Goal: Information Seeking & Learning: Learn about a topic

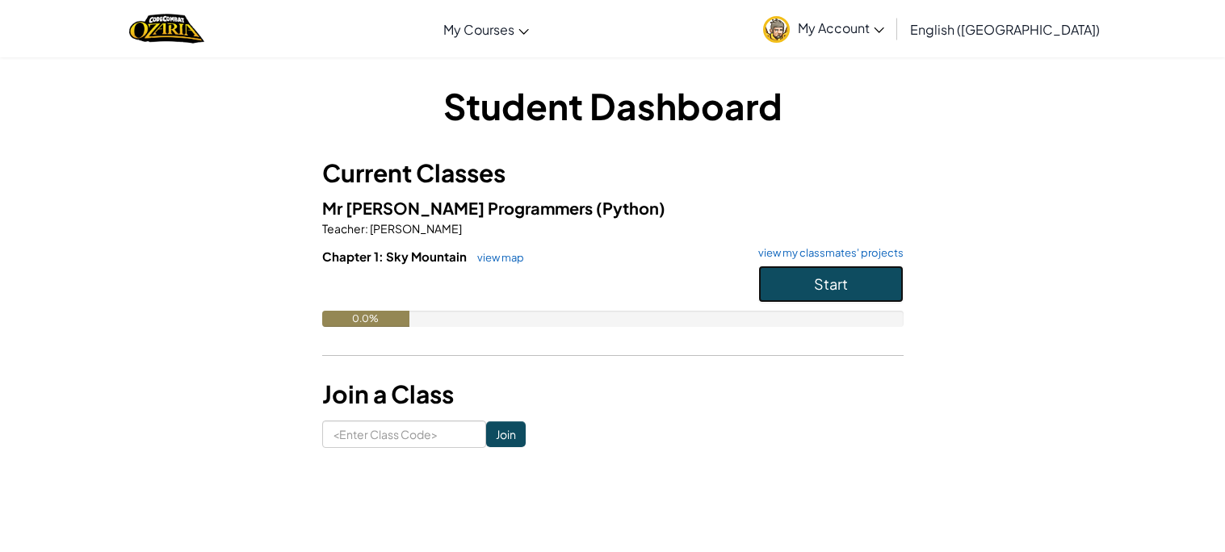
click at [831, 276] on span "Start" at bounding box center [831, 283] width 34 height 19
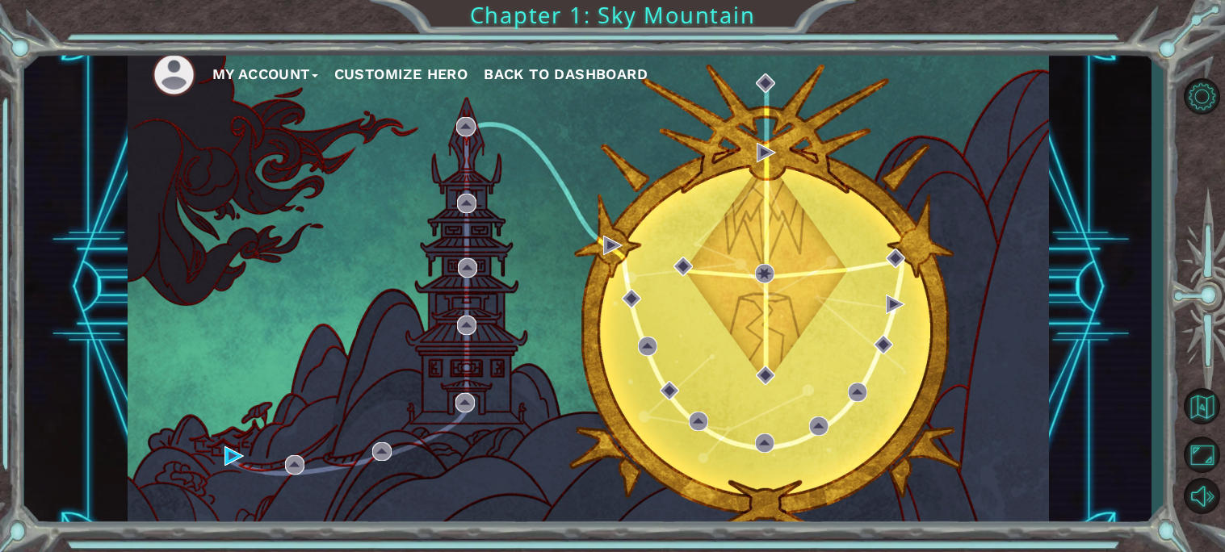
click at [625, 258] on div "My Account Customize Hero Back to Dashboard" at bounding box center [588, 287] width 921 height 486
click at [379, 80] on button "Customize Hero" at bounding box center [401, 74] width 134 height 24
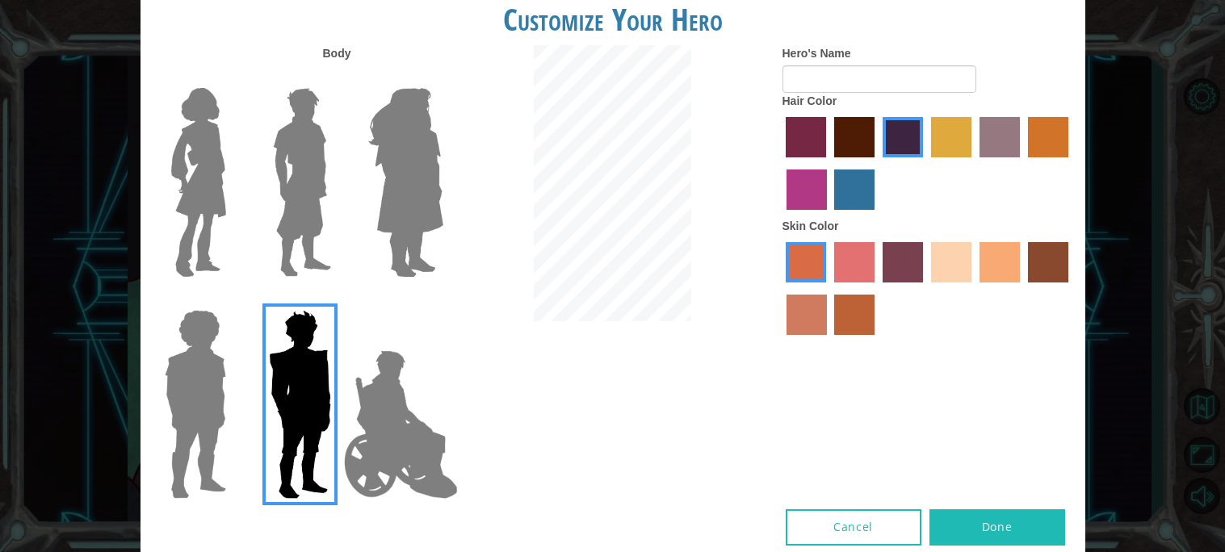
click at [414, 181] on img at bounding box center [406, 183] width 88 height 202
click at [442, 77] on input "Hero Amethyst" at bounding box center [442, 77] width 0 height 0
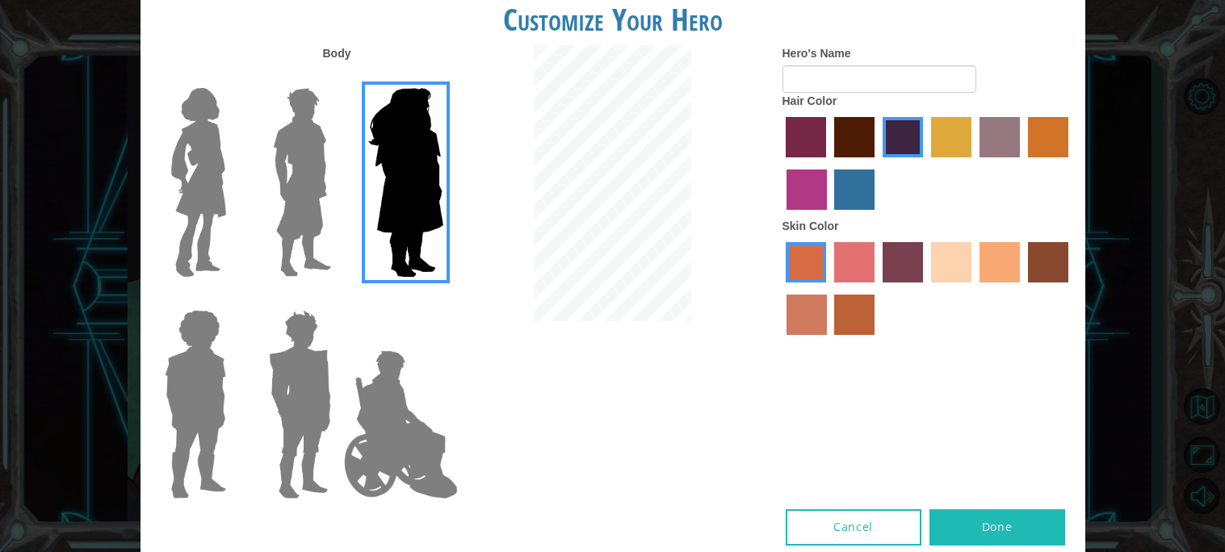
click at [836, 250] on label "froly skin color" at bounding box center [854, 262] width 40 height 40
click at [828, 288] on input "froly skin color" at bounding box center [828, 288] width 0 height 0
click at [905, 274] on label "tosca skin color" at bounding box center [902, 262] width 40 height 40
click at [877, 288] on input "tosca skin color" at bounding box center [877, 288] width 0 height 0
click at [847, 187] on label "lachmara hair color" at bounding box center [854, 190] width 40 height 40
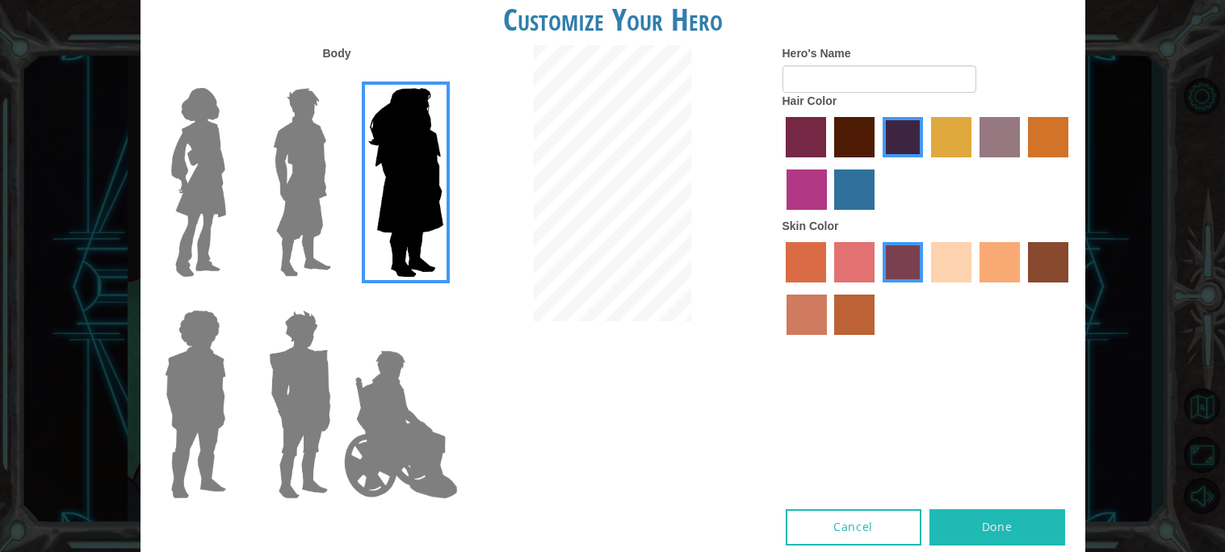
click at [829, 216] on input "lachmara hair color" at bounding box center [829, 216] width 0 height 0
click at [814, 196] on label "medium red violet hair color" at bounding box center [806, 190] width 40 height 40
click at [1070, 163] on input "medium red violet hair color" at bounding box center [1070, 163] width 0 height 0
click at [211, 135] on img at bounding box center [199, 183] width 68 height 202
click at [232, 77] on input "Hero Connie" at bounding box center [232, 77] width 0 height 0
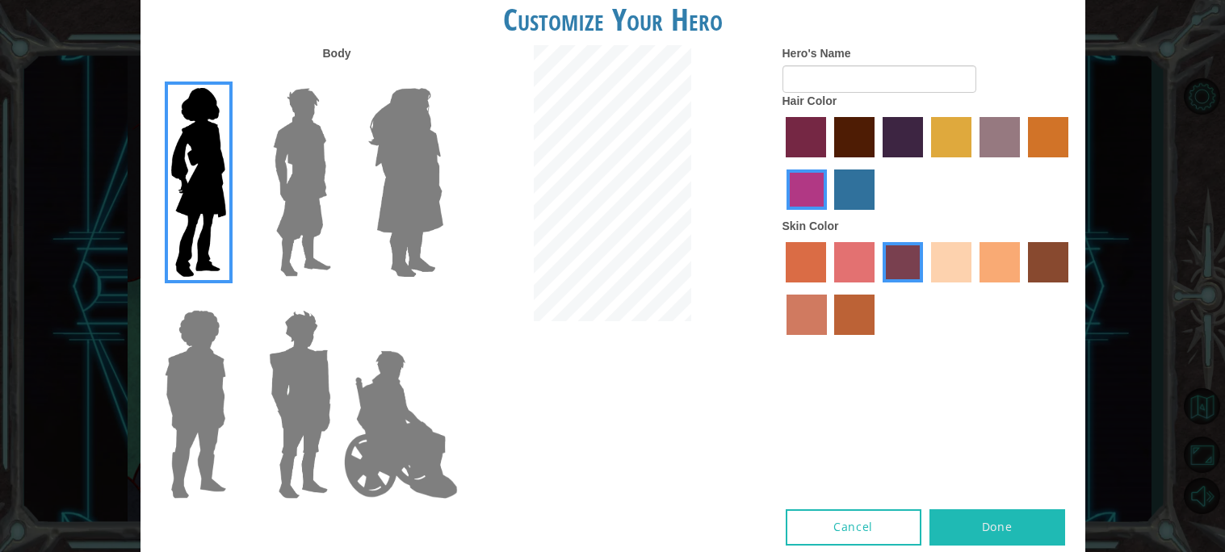
click at [191, 357] on img at bounding box center [195, 405] width 74 height 202
click at [232, 299] on input "Hero Steven" at bounding box center [232, 299] width 0 height 0
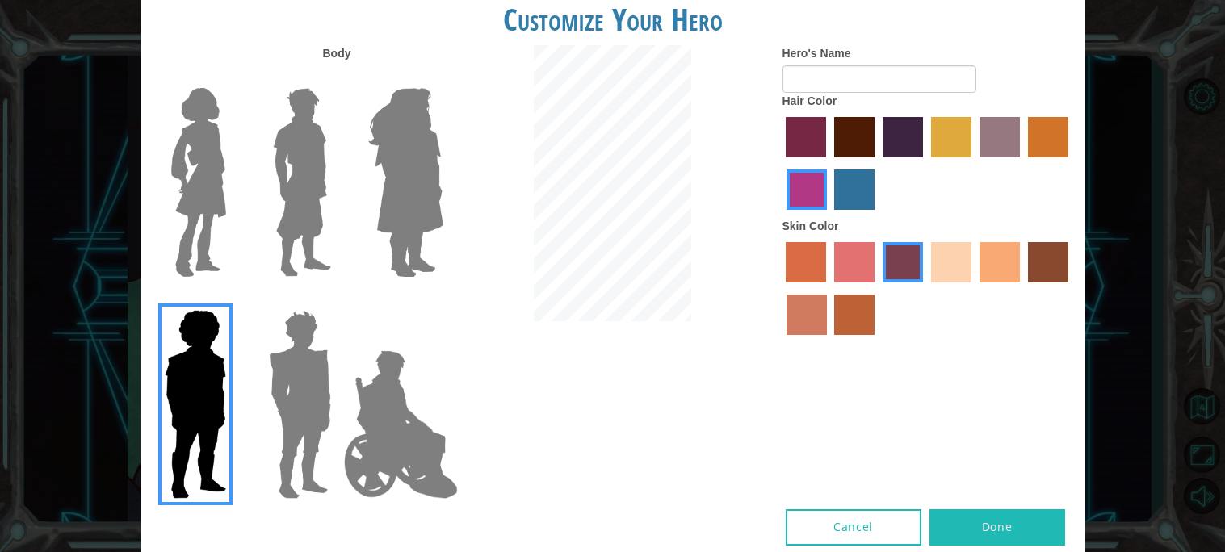
click at [294, 422] on img at bounding box center [299, 405] width 75 height 202
click at [337, 299] on input "Hero Garnet" at bounding box center [337, 299] width 0 height 0
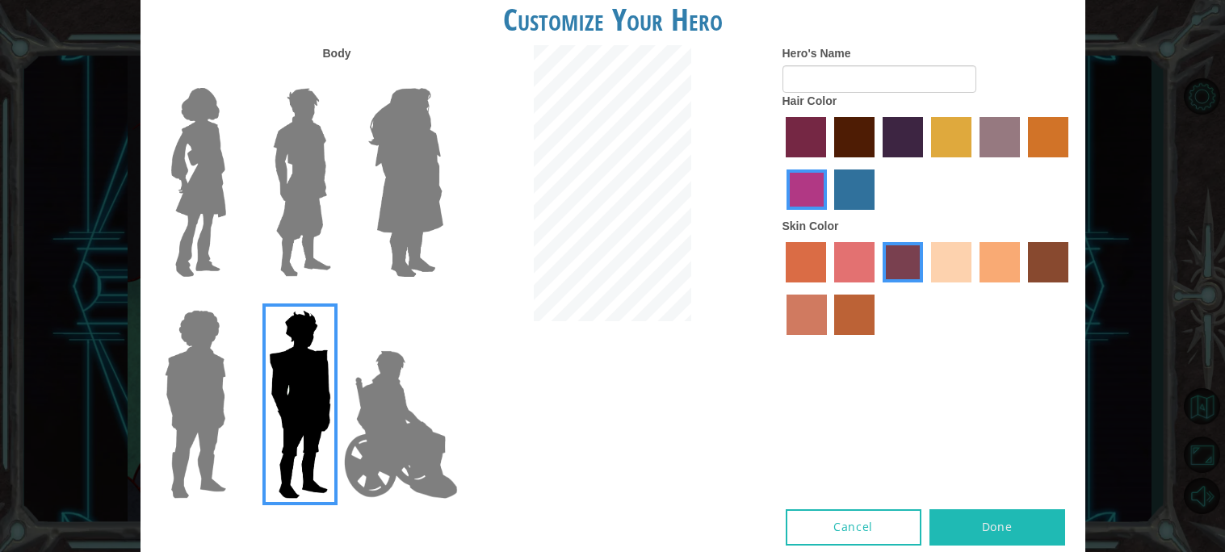
click at [352, 420] on img at bounding box center [400, 424] width 127 height 161
click at [442, 299] on input "Hero Jamie" at bounding box center [442, 299] width 0 height 0
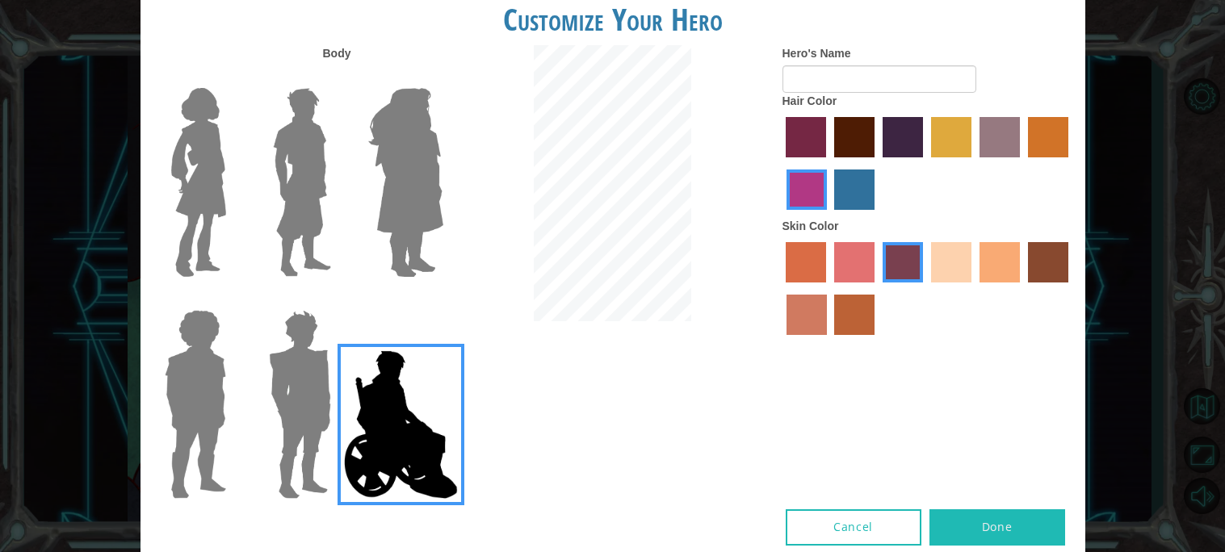
click at [287, 278] on img at bounding box center [302, 183] width 72 height 202
click at [337, 77] on input "Hero Lars" at bounding box center [337, 77] width 0 height 0
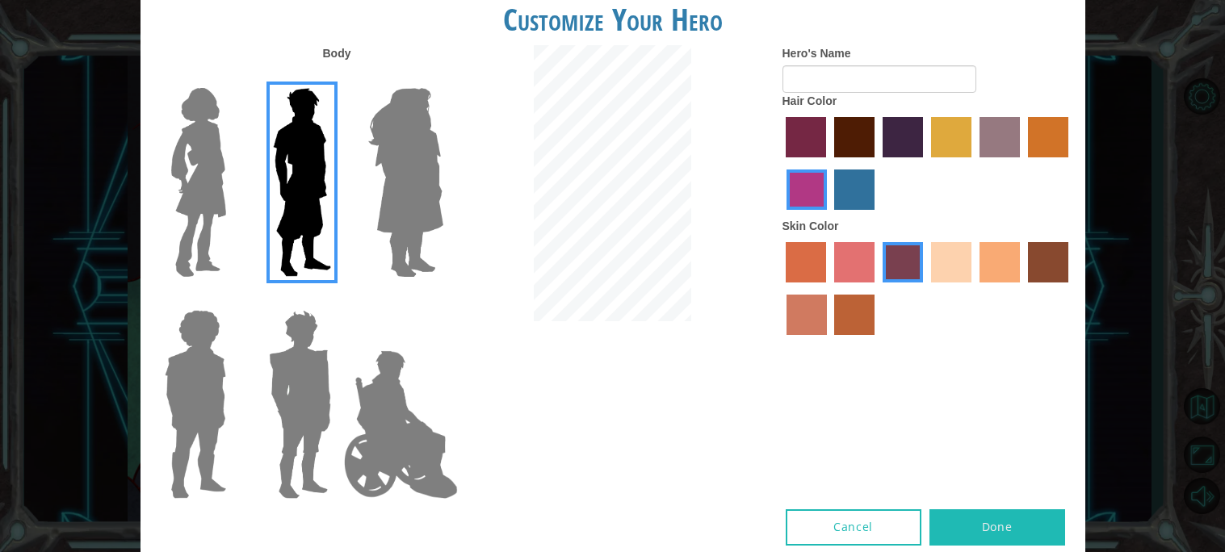
click at [953, 263] on label "sandy beach skin color" at bounding box center [951, 262] width 40 height 40
click at [925, 288] on input "sandy beach skin color" at bounding box center [925, 288] width 0 height 0
click at [855, 178] on label "lachmara hair color" at bounding box center [854, 190] width 40 height 40
click at [829, 216] on input "lachmara hair color" at bounding box center [829, 216] width 0 height 0
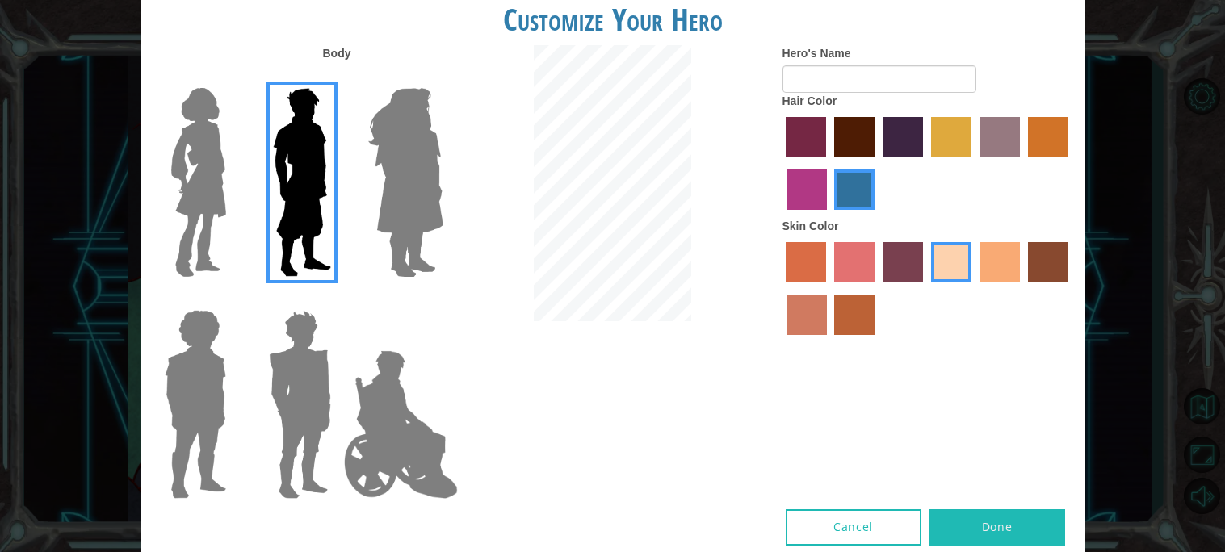
click at [948, 147] on label "tulip tree hair color" at bounding box center [951, 137] width 40 height 40
click at [925, 163] on input "tulip tree hair color" at bounding box center [925, 163] width 0 height 0
click at [850, 75] on input "Hero's Name" at bounding box center [879, 78] width 194 height 27
type input "f"
type input "a"
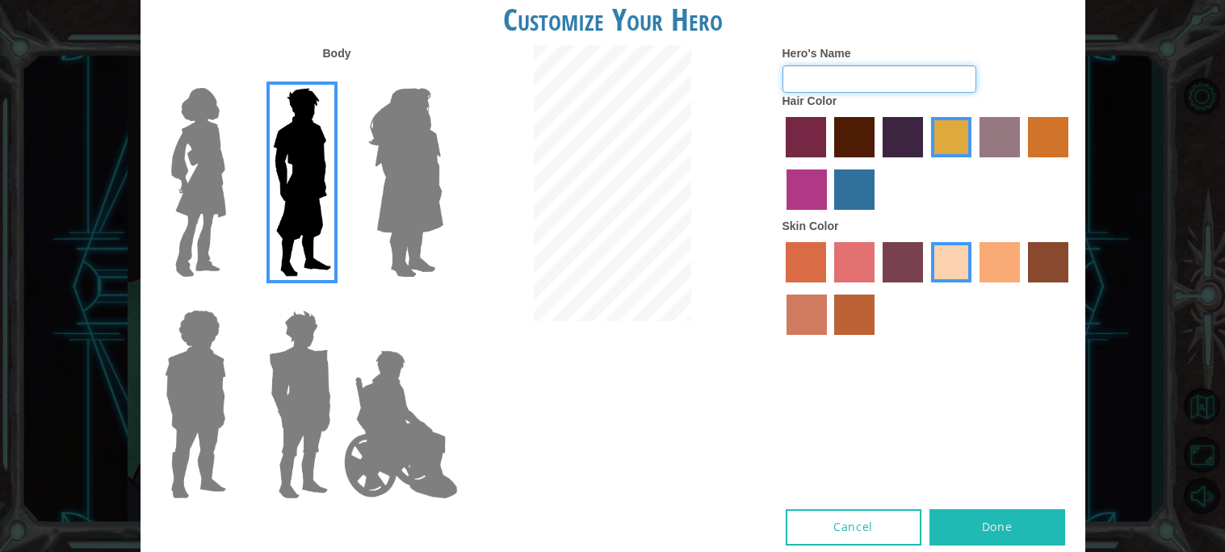
click at [851, 75] on input "Hero's Name" at bounding box center [879, 78] width 194 height 27
click at [399, 437] on img at bounding box center [400, 424] width 127 height 161
click at [442, 299] on input "Hero Jamie" at bounding box center [442, 299] width 0 height 0
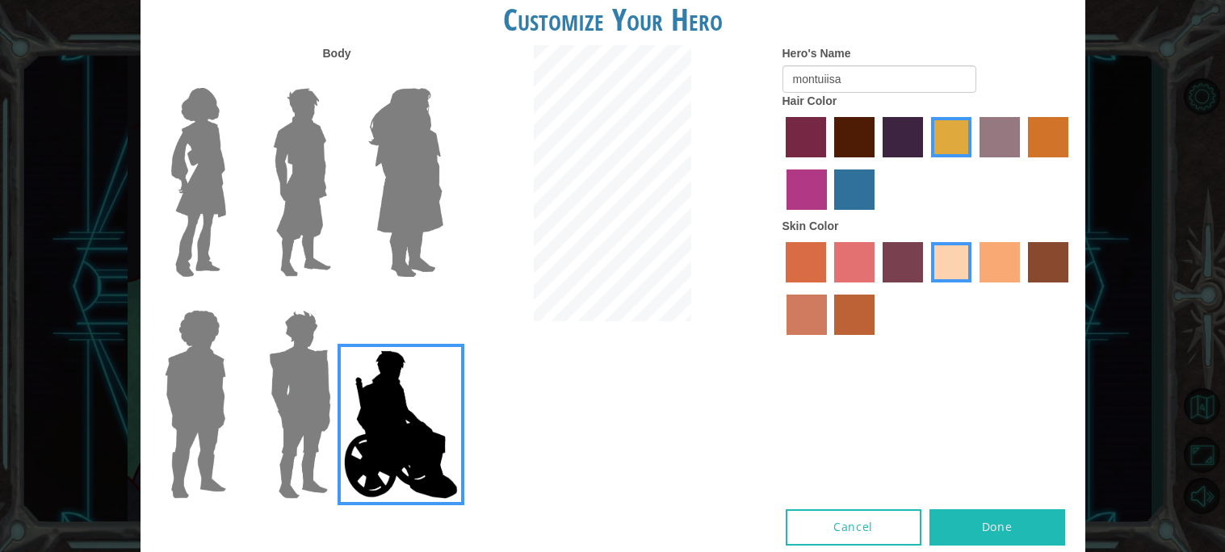
click at [715, 235] on div at bounding box center [612, 185] width 315 height 280
click at [821, 132] on label "paprika hair color" at bounding box center [805, 137] width 40 height 40
click at [781, 163] on input "paprika hair color" at bounding box center [781, 163] width 0 height 0
click at [856, 82] on input "montuiisa" at bounding box center [879, 78] width 194 height 27
type input "montuii"
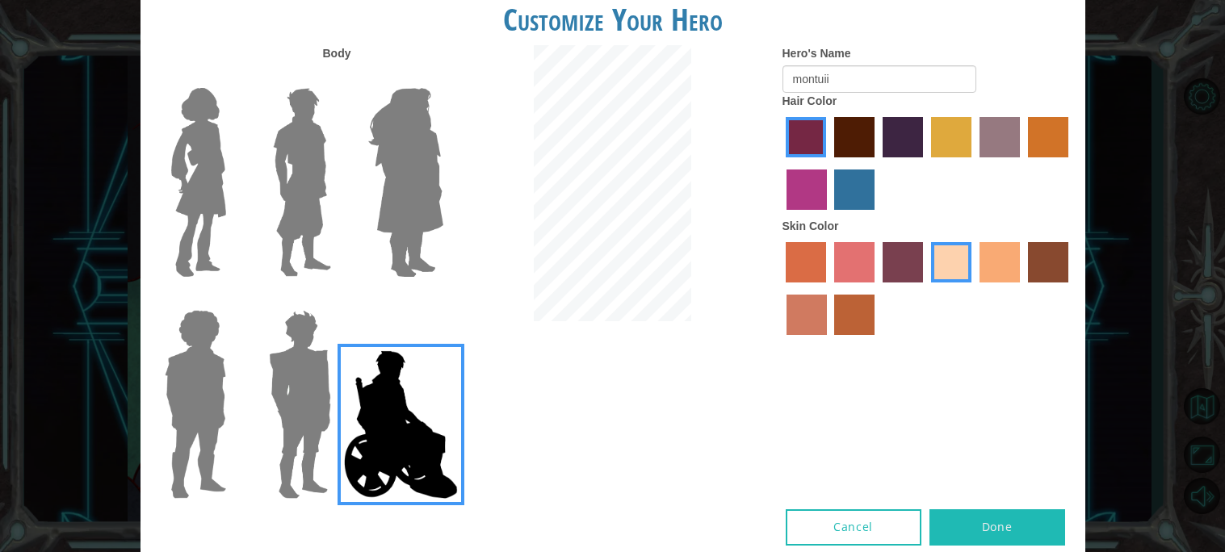
click at [856, 181] on label "lachmara hair color" at bounding box center [854, 190] width 40 height 40
click at [829, 216] on input "lachmara hair color" at bounding box center [829, 216] width 0 height 0
click at [814, 148] on label "paprika hair color" at bounding box center [805, 137] width 40 height 40
click at [781, 163] on input "paprika hair color" at bounding box center [781, 163] width 0 height 0
click at [820, 341] on div at bounding box center [927, 290] width 291 height 105
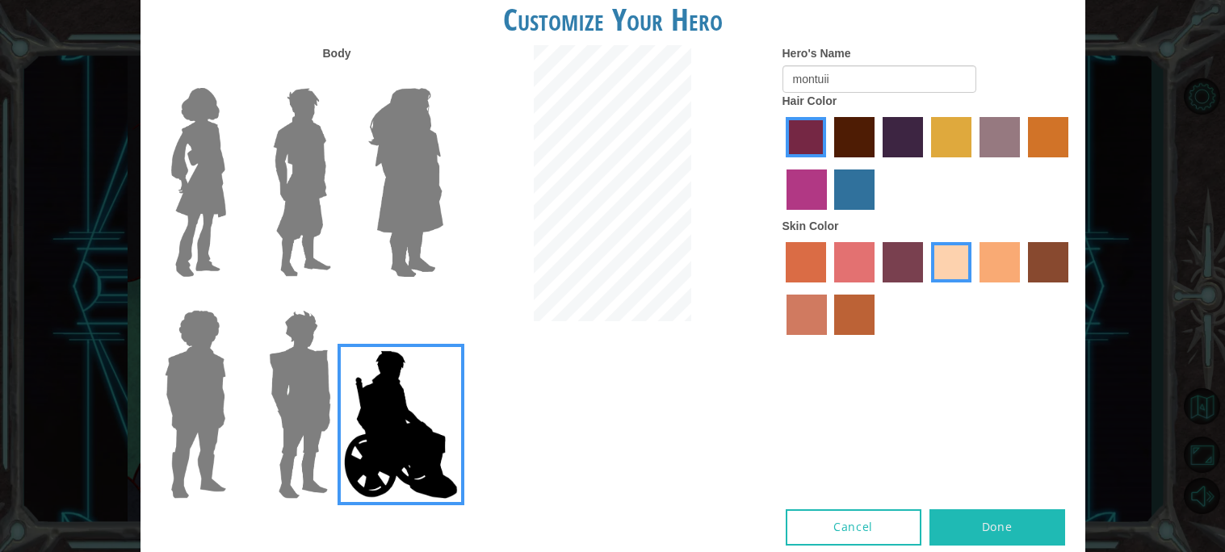
click at [825, 335] on label "burning sand skin color" at bounding box center [806, 315] width 40 height 40
click at [1070, 288] on input "burning sand skin color" at bounding box center [1070, 288] width 0 height 0
click at [898, 262] on label "tosca skin color" at bounding box center [902, 262] width 40 height 40
click at [877, 288] on input "tosca skin color" at bounding box center [877, 288] width 0 height 0
click at [1009, 129] on label "bazaar hair color" at bounding box center [999, 137] width 40 height 40
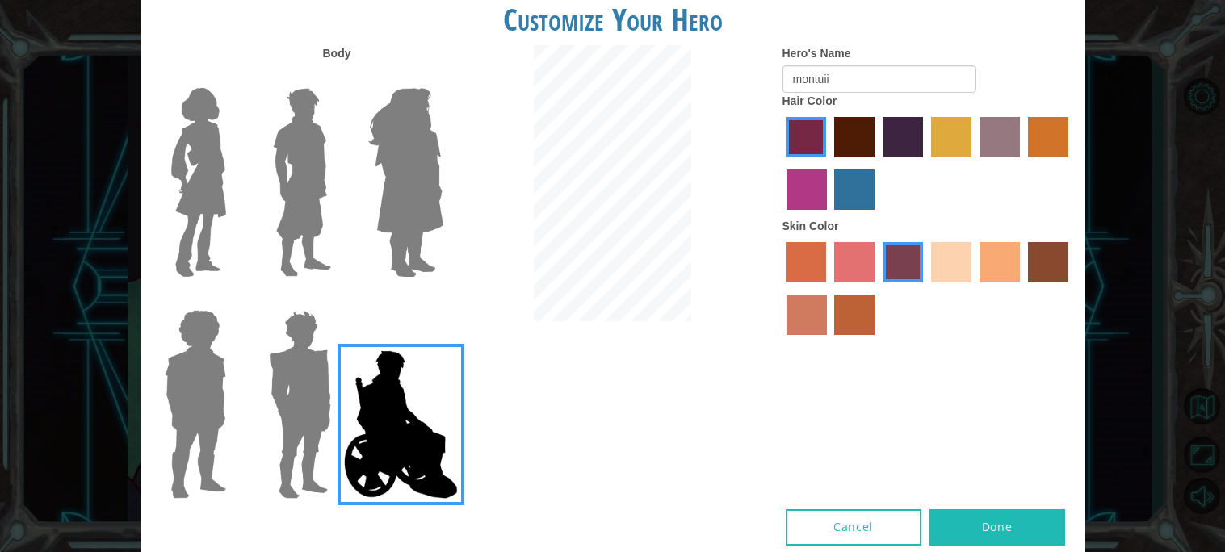
click at [974, 163] on input "bazaar hair color" at bounding box center [974, 163] width 0 height 0
click at [398, 179] on img at bounding box center [406, 183] width 88 height 202
click at [442, 77] on input "Hero Amethyst" at bounding box center [442, 77] width 0 height 0
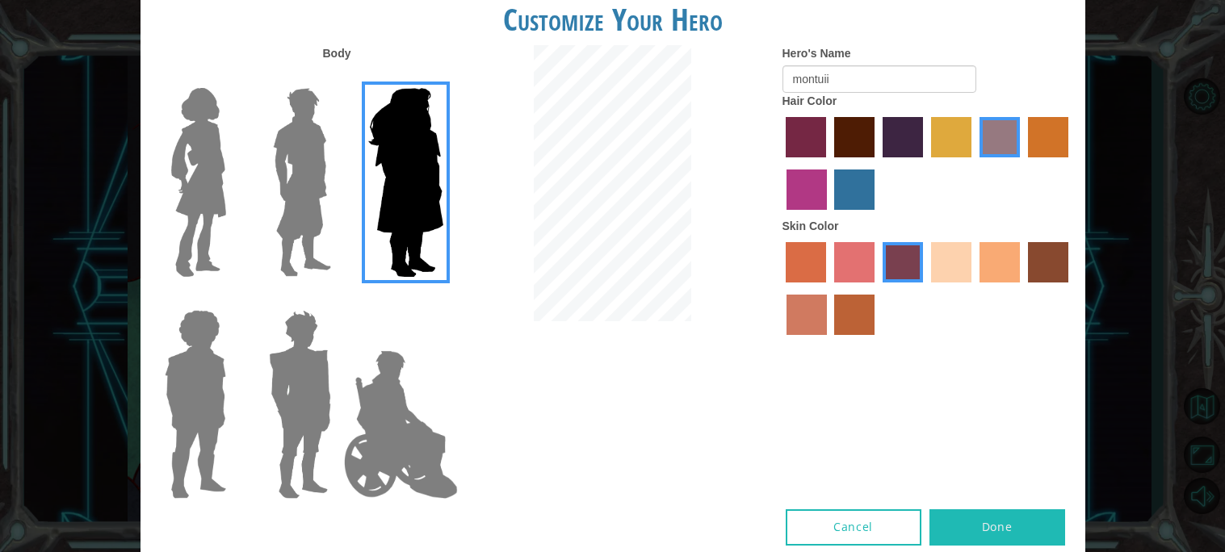
click at [328, 213] on img at bounding box center [302, 183] width 72 height 202
click at [337, 77] on input "Hero Lars" at bounding box center [337, 77] width 0 height 0
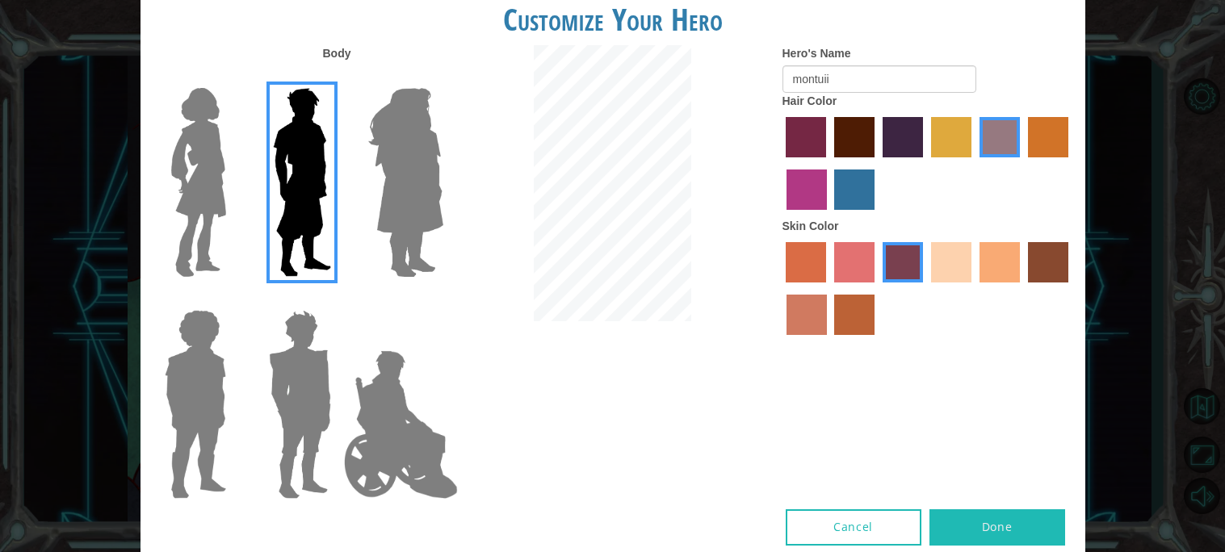
click at [952, 270] on label "sandy beach skin color" at bounding box center [951, 262] width 40 height 40
click at [925, 288] on input "sandy beach skin color" at bounding box center [925, 288] width 0 height 0
click at [953, 142] on label "tulip tree hair color" at bounding box center [951, 137] width 40 height 40
click at [925, 163] on input "tulip tree hair color" at bounding box center [925, 163] width 0 height 0
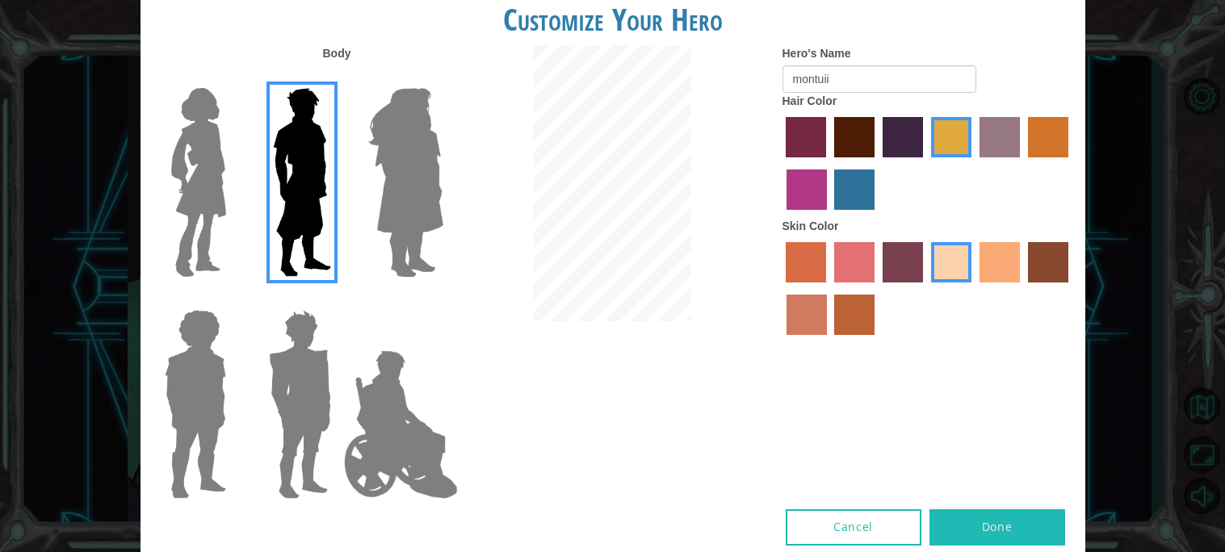
click at [191, 249] on img at bounding box center [199, 183] width 68 height 202
click at [232, 77] on input "Hero Connie" at bounding box center [232, 77] width 0 height 0
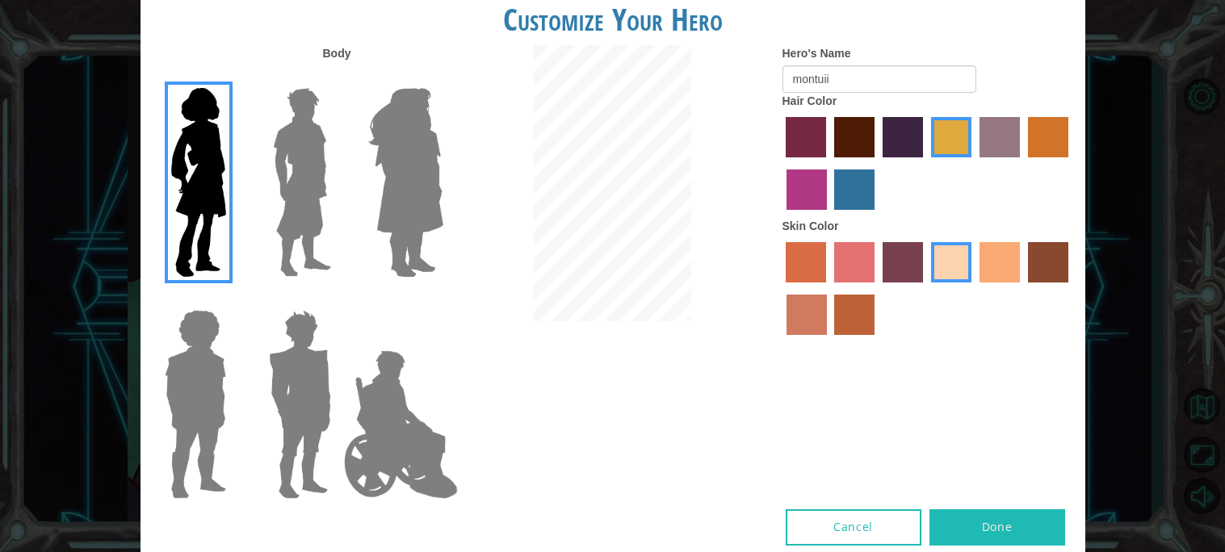
click at [997, 270] on label "tacao skin color" at bounding box center [999, 262] width 40 height 40
click at [974, 288] on input "tacao skin color" at bounding box center [974, 288] width 0 height 0
click at [1051, 270] on label "karma skin color" at bounding box center [1048, 262] width 40 height 40
click at [1022, 288] on input "karma skin color" at bounding box center [1022, 288] width 0 height 0
click at [1005, 276] on label "tacao skin color" at bounding box center [999, 262] width 40 height 40
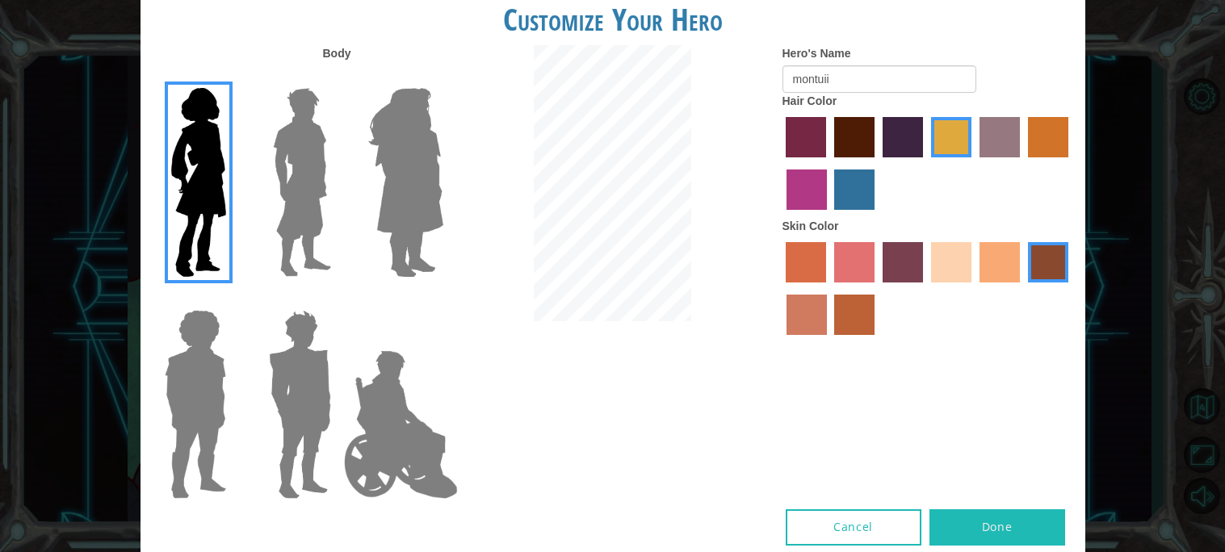
click at [974, 288] on input "tacao skin color" at bounding box center [974, 288] width 0 height 0
click at [418, 433] on img at bounding box center [400, 424] width 127 height 161
click at [442, 299] on input "Hero Jamie" at bounding box center [442, 299] width 0 height 0
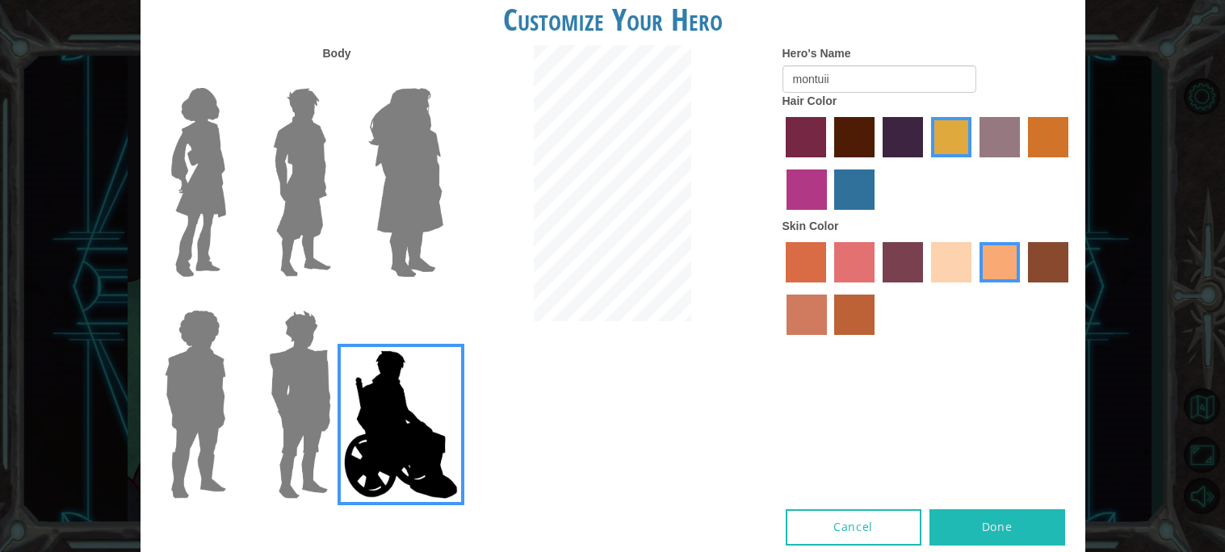
click at [342, 448] on img at bounding box center [400, 424] width 127 height 161
click at [442, 299] on input "Hero Jamie" at bounding box center [442, 299] width 0 height 0
click at [299, 455] on img at bounding box center [299, 405] width 75 height 202
click at [337, 299] on input "Hero Garnet" at bounding box center [337, 299] width 0 height 0
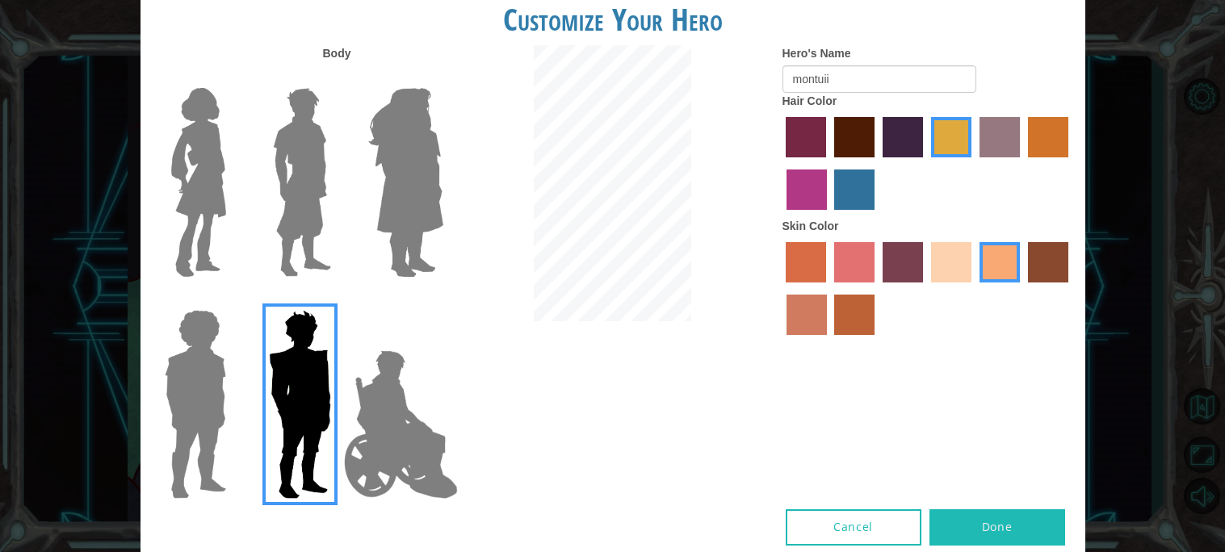
click at [396, 475] on img at bounding box center [400, 424] width 127 height 161
click at [442, 299] on input "Hero Jamie" at bounding box center [442, 299] width 0 height 0
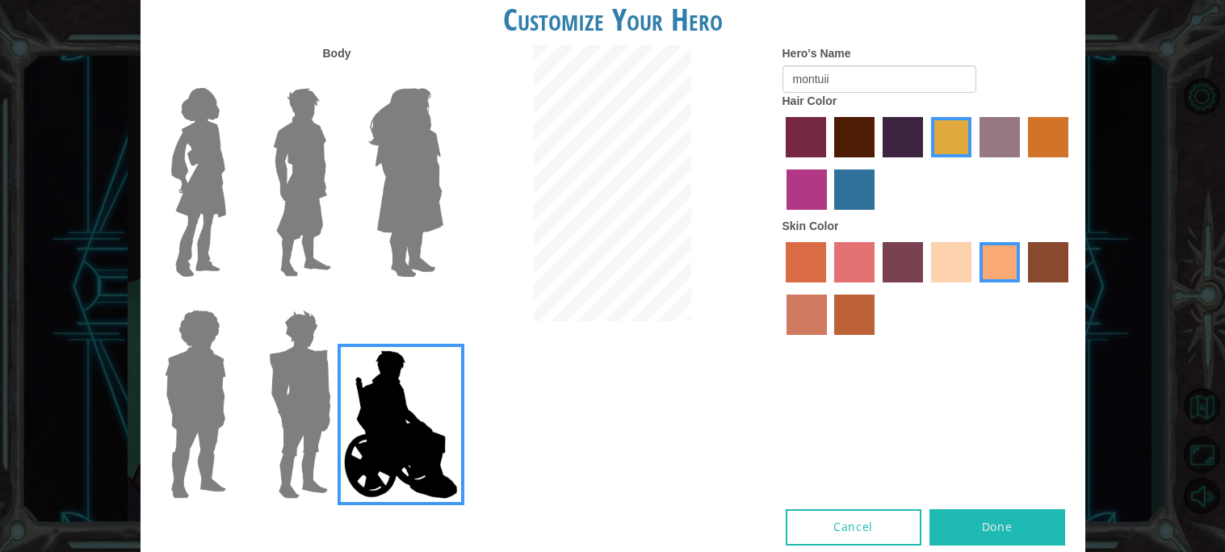
click at [864, 196] on label "lachmara hair color" at bounding box center [854, 190] width 40 height 40
click at [829, 216] on input "lachmara hair color" at bounding box center [829, 216] width 0 height 0
click at [811, 199] on label "medium red violet hair color" at bounding box center [806, 190] width 40 height 40
click at [1070, 163] on input "medium red violet hair color" at bounding box center [1070, 163] width 0 height 0
click at [834, 274] on label "froly skin color" at bounding box center [854, 262] width 40 height 40
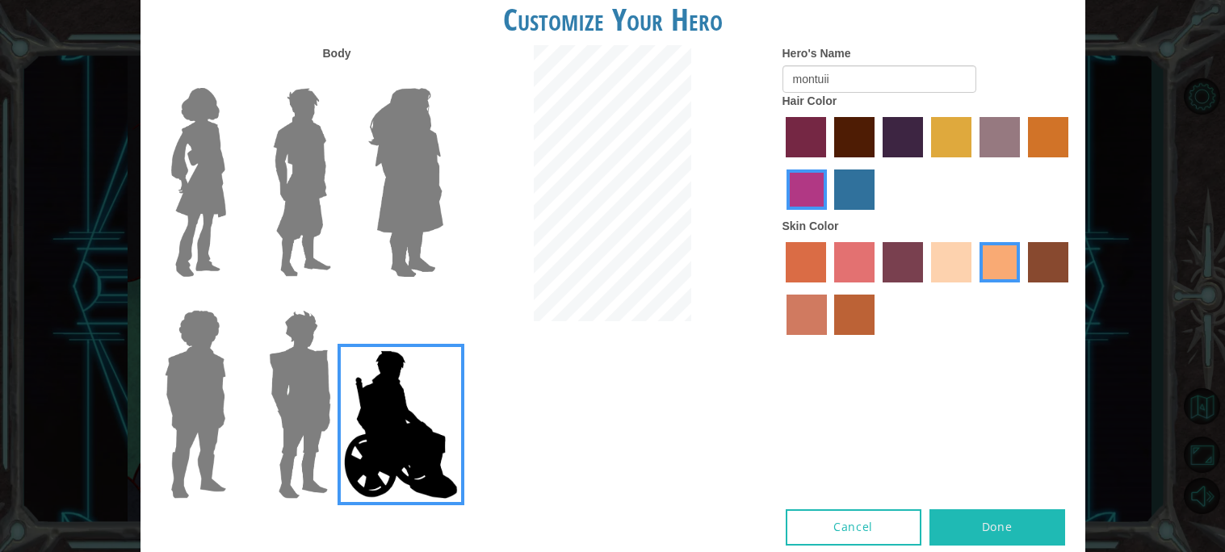
click at [828, 288] on input "froly skin color" at bounding box center [828, 288] width 0 height 0
click at [819, 317] on label "burning sand skin color" at bounding box center [806, 315] width 40 height 40
click at [1070, 288] on input "burning sand skin color" at bounding box center [1070, 288] width 0 height 0
click at [1007, 264] on label "tacao skin color" at bounding box center [999, 262] width 40 height 40
click at [974, 288] on input "tacao skin color" at bounding box center [974, 288] width 0 height 0
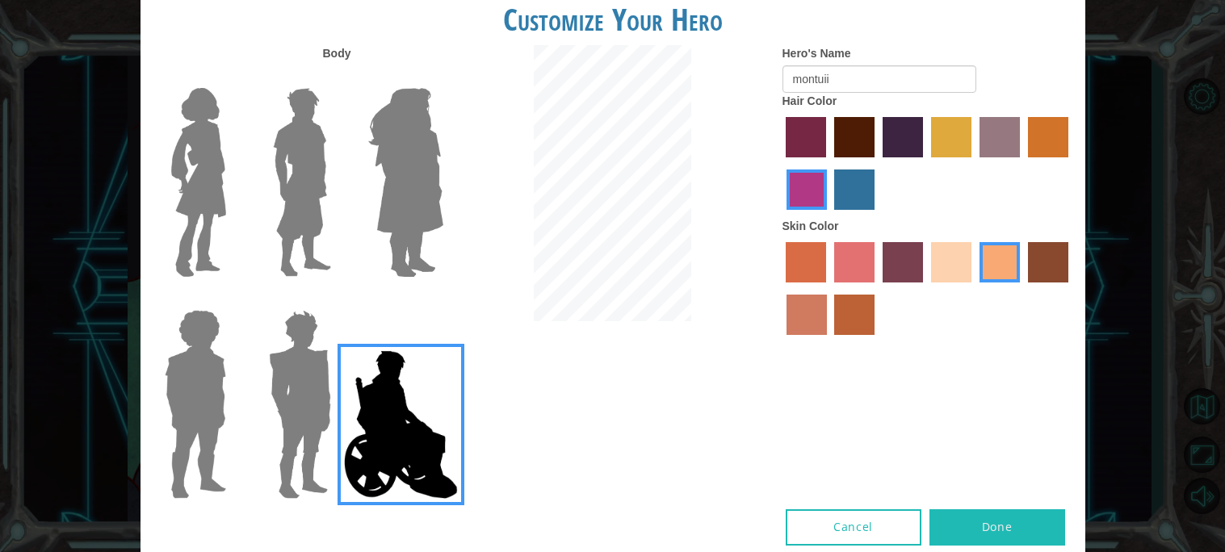
click at [802, 271] on label "sorbus skin color" at bounding box center [805, 262] width 40 height 40
click at [781, 288] on input "sorbus skin color" at bounding box center [781, 288] width 0 height 0
click at [848, 270] on label "froly skin color" at bounding box center [854, 262] width 40 height 40
click at [828, 288] on input "froly skin color" at bounding box center [828, 288] width 0 height 0
click at [940, 268] on label "sandy beach skin color" at bounding box center [951, 262] width 40 height 40
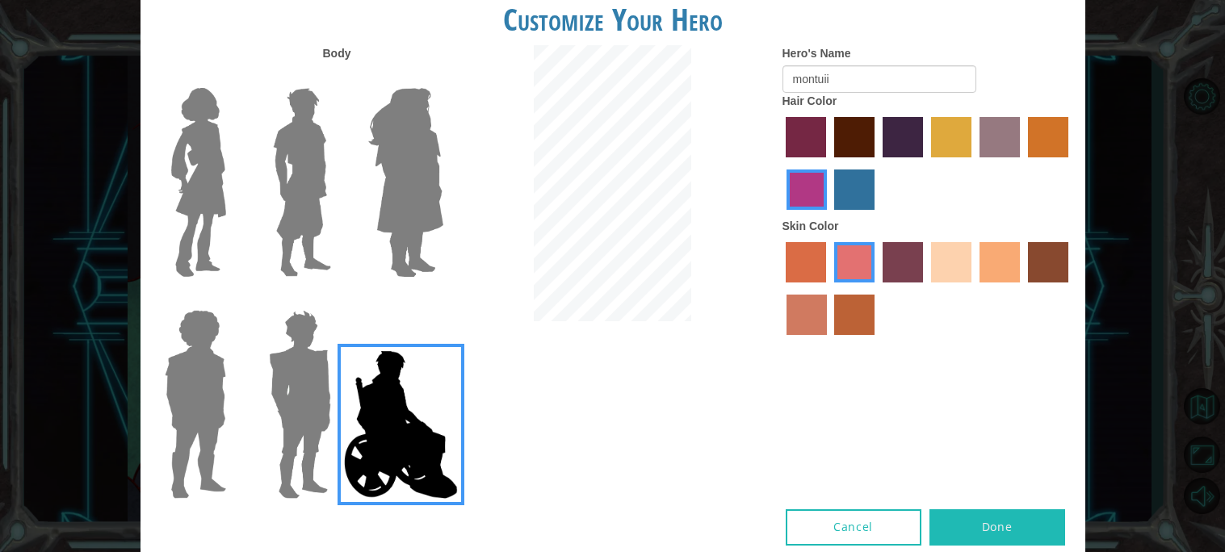
click at [925, 288] on input "sandy beach skin color" at bounding box center [925, 288] width 0 height 0
click at [1003, 523] on button "Done" at bounding box center [997, 527] width 136 height 36
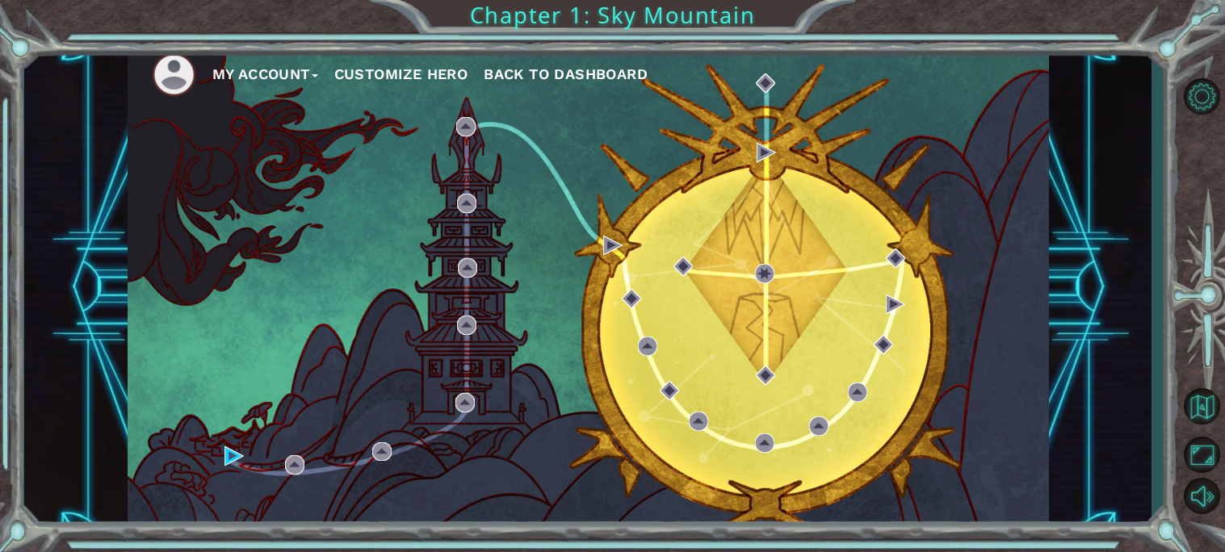
click at [631, 179] on div "My Account Customize Hero Back to Dashboard" at bounding box center [588, 287] width 921 height 486
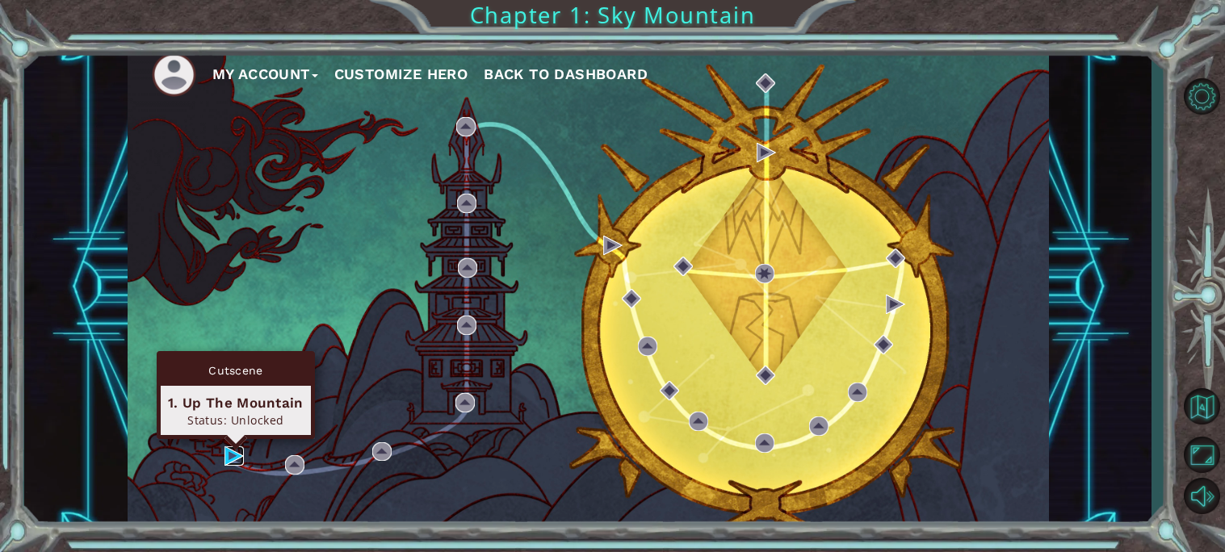
click at [224, 459] on img at bounding box center [233, 455] width 19 height 19
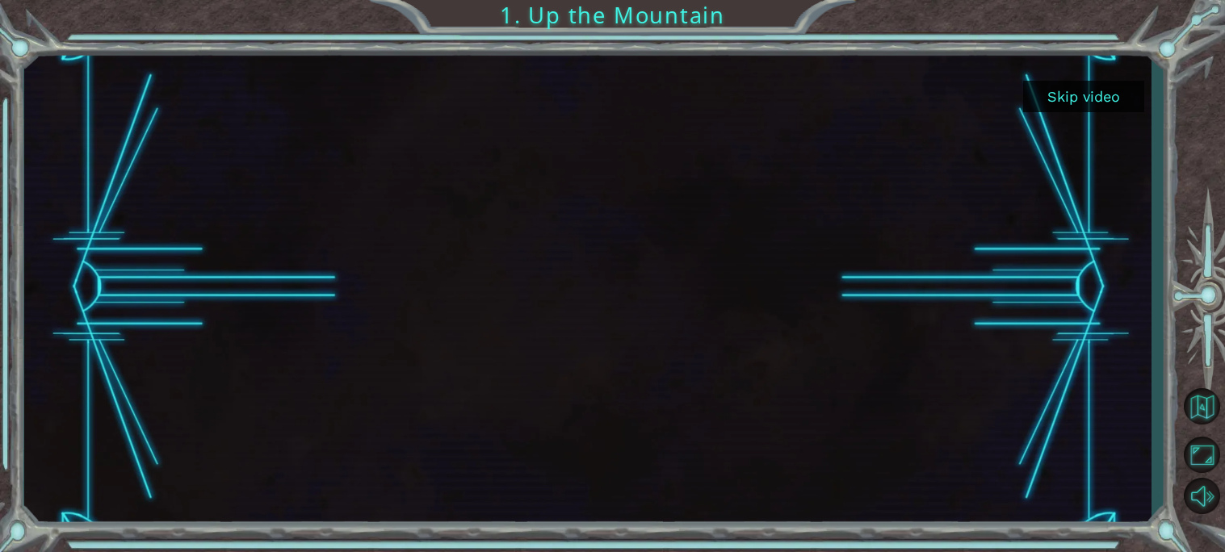
click at [1103, 87] on button "Skip video" at bounding box center [1083, 96] width 121 height 31
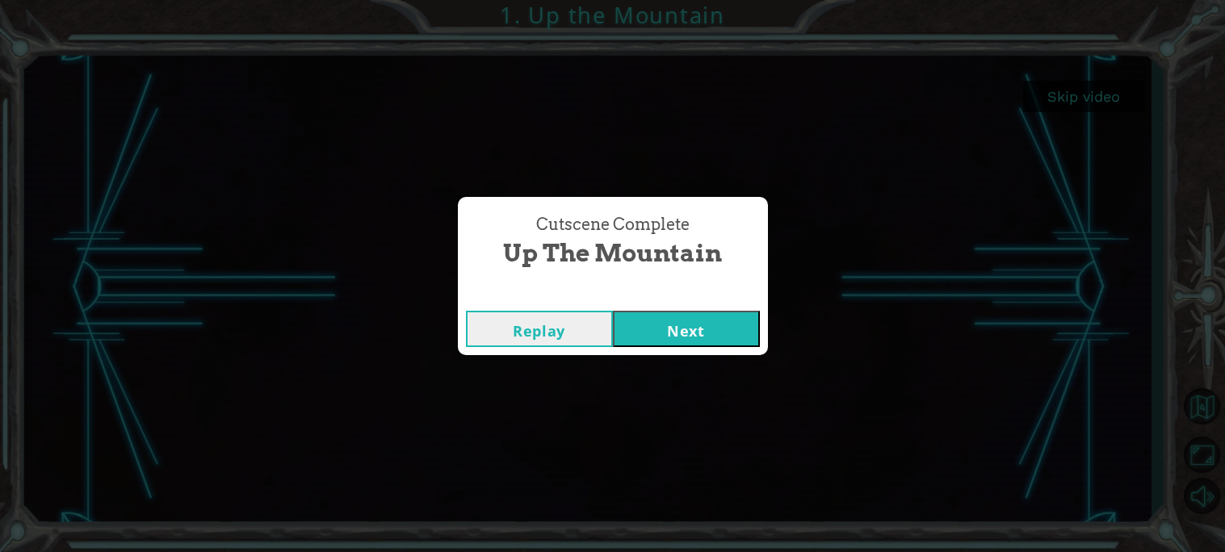
click at [747, 327] on button "Next" at bounding box center [686, 329] width 147 height 36
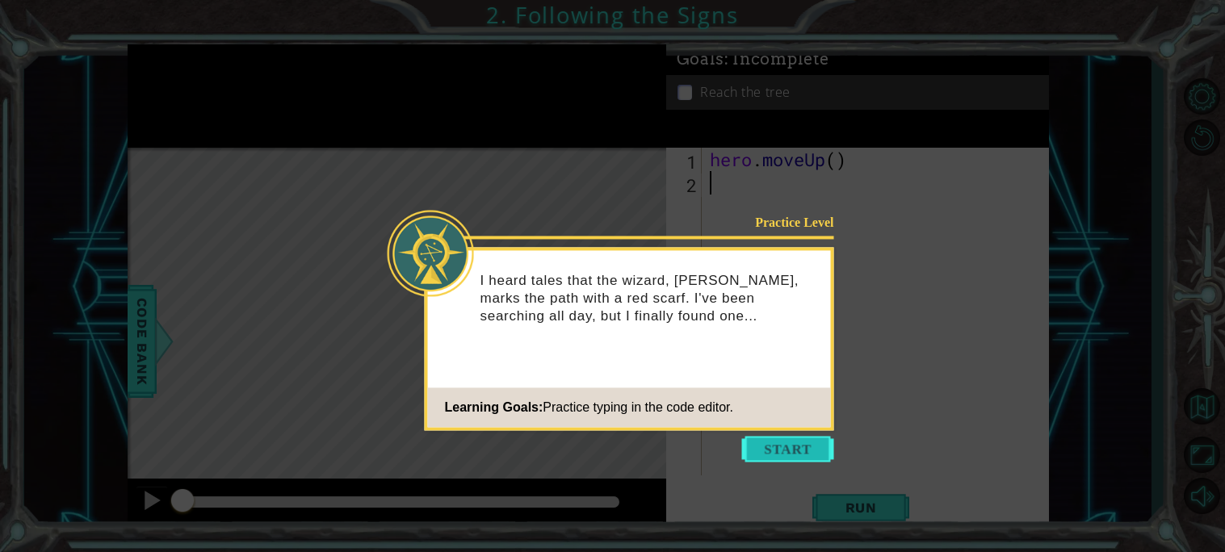
click at [755, 449] on button "Start" at bounding box center [788, 449] width 92 height 26
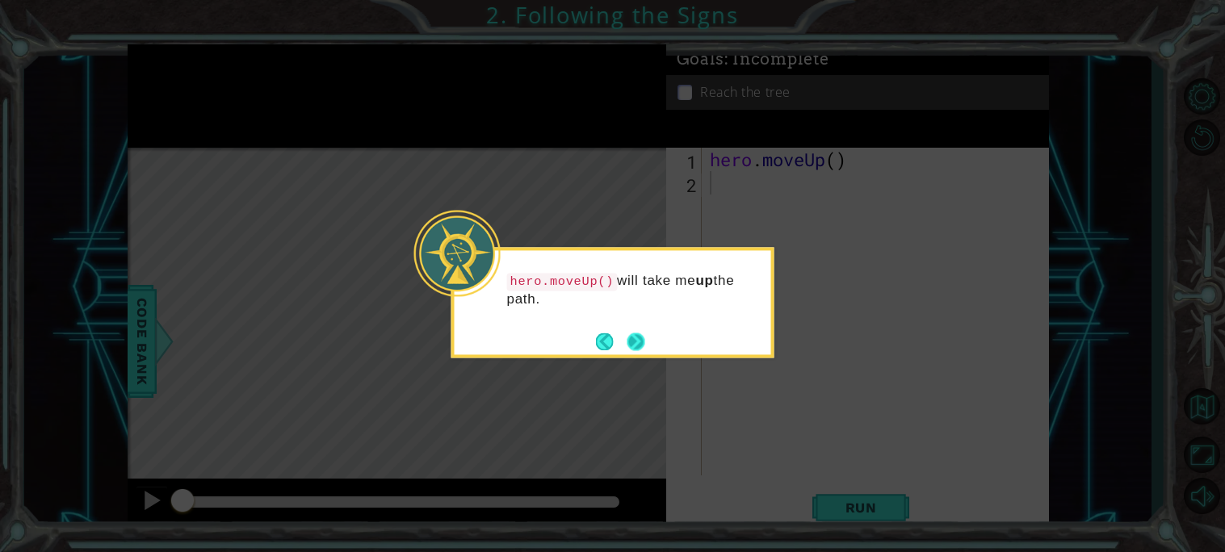
click at [634, 341] on button "Next" at bounding box center [636, 342] width 22 height 22
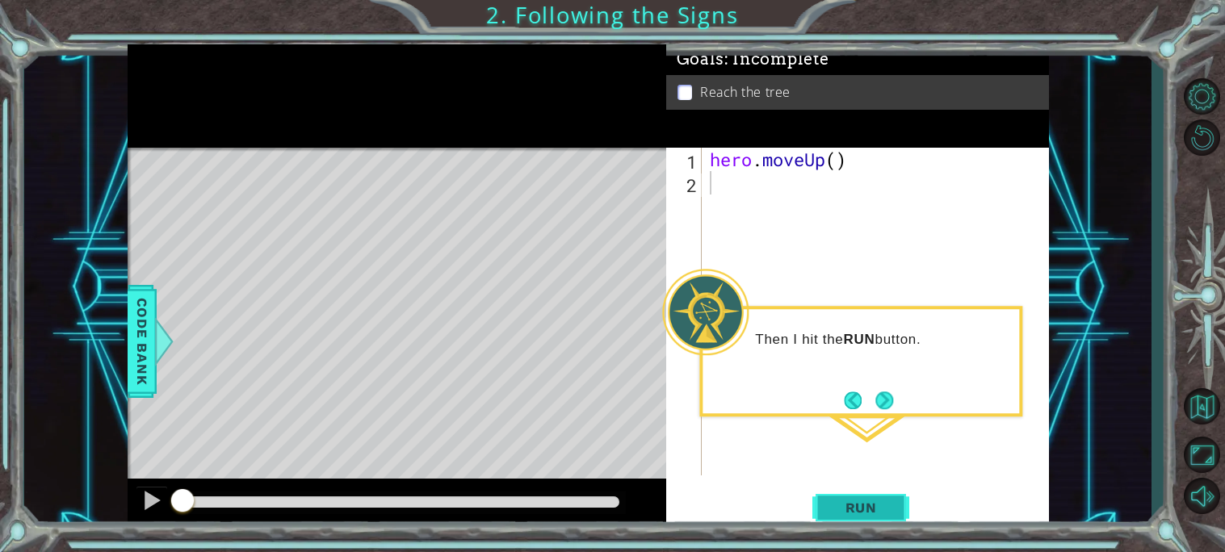
click at [844, 511] on span "Run" at bounding box center [861, 508] width 64 height 16
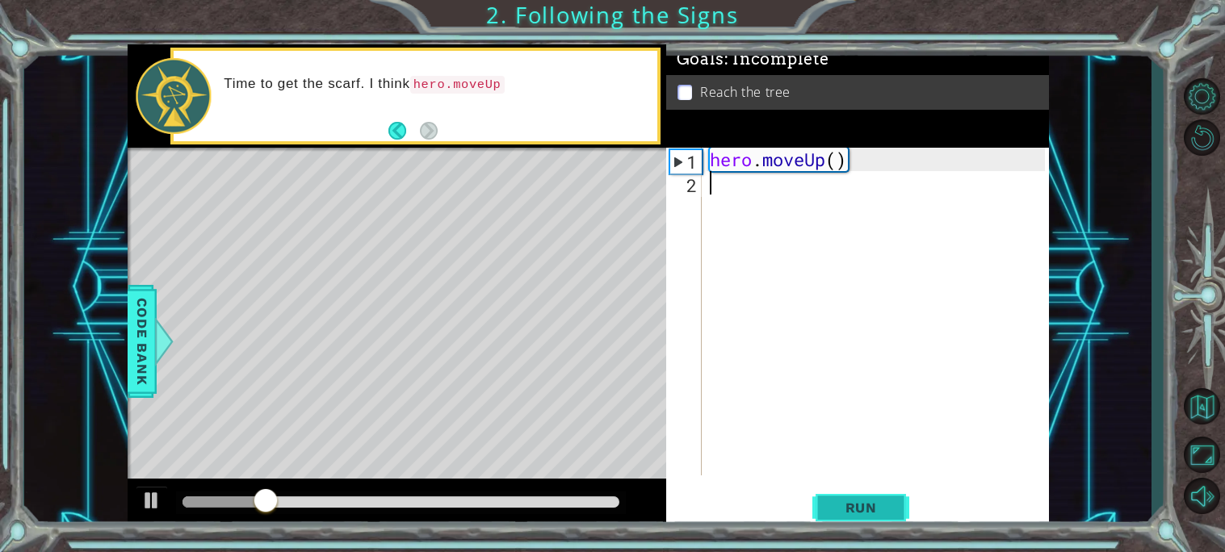
click at [844, 511] on span "Run" at bounding box center [861, 508] width 64 height 16
click at [836, 152] on div "hero . moveUp ( )" at bounding box center [879, 335] width 346 height 375
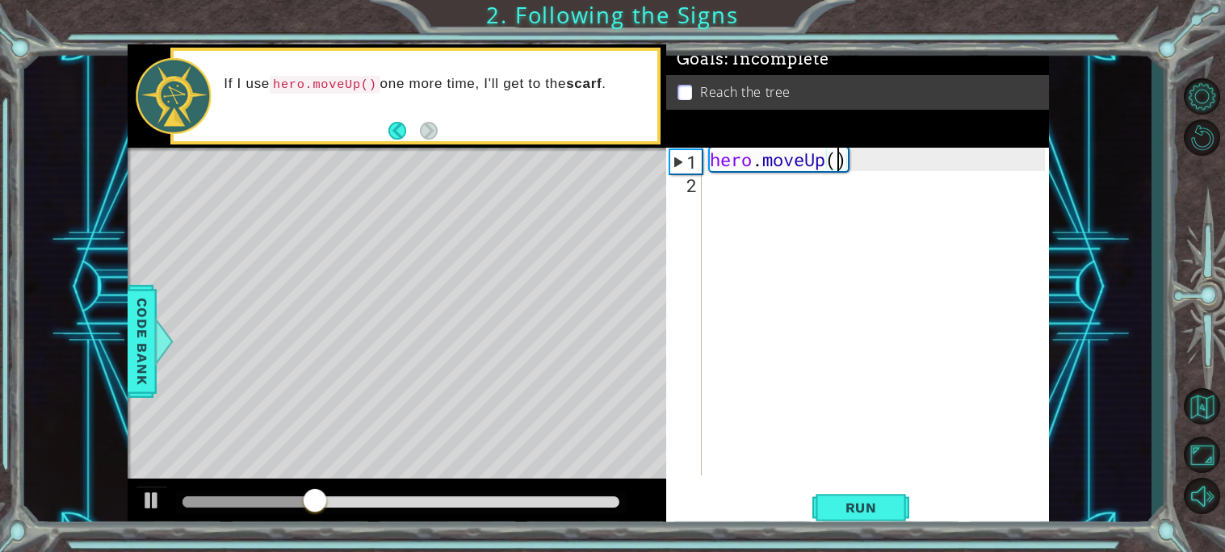
scroll to position [0, 5]
click at [832, 498] on button "Run" at bounding box center [860, 507] width 97 height 38
type textarea "hero.moveUp(2)"
click at [845, 503] on span "Run" at bounding box center [861, 508] width 64 height 16
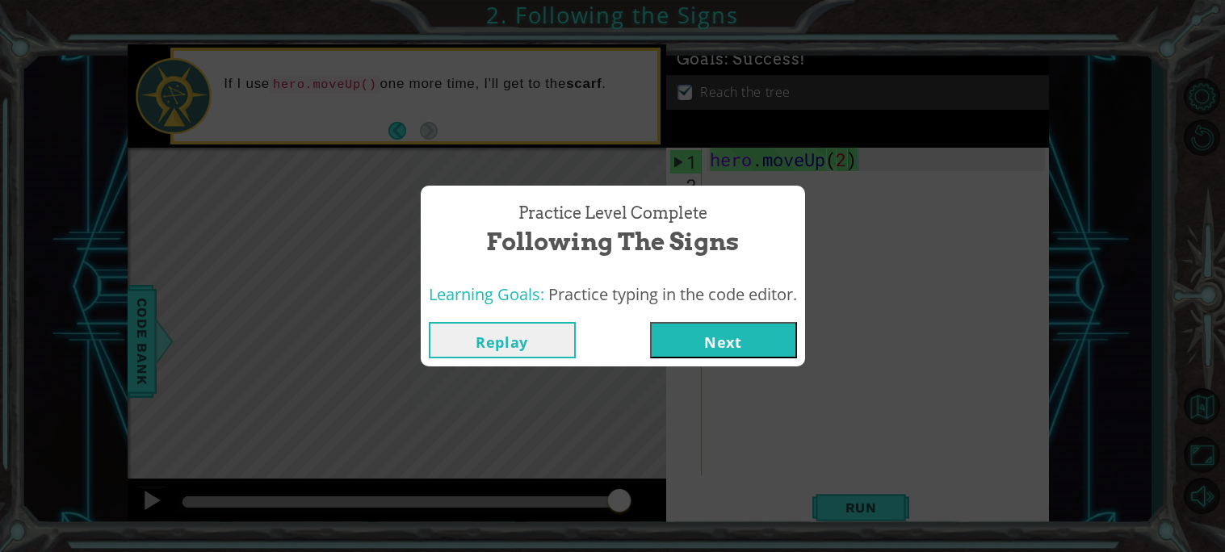
click at [703, 333] on button "Next" at bounding box center [723, 340] width 147 height 36
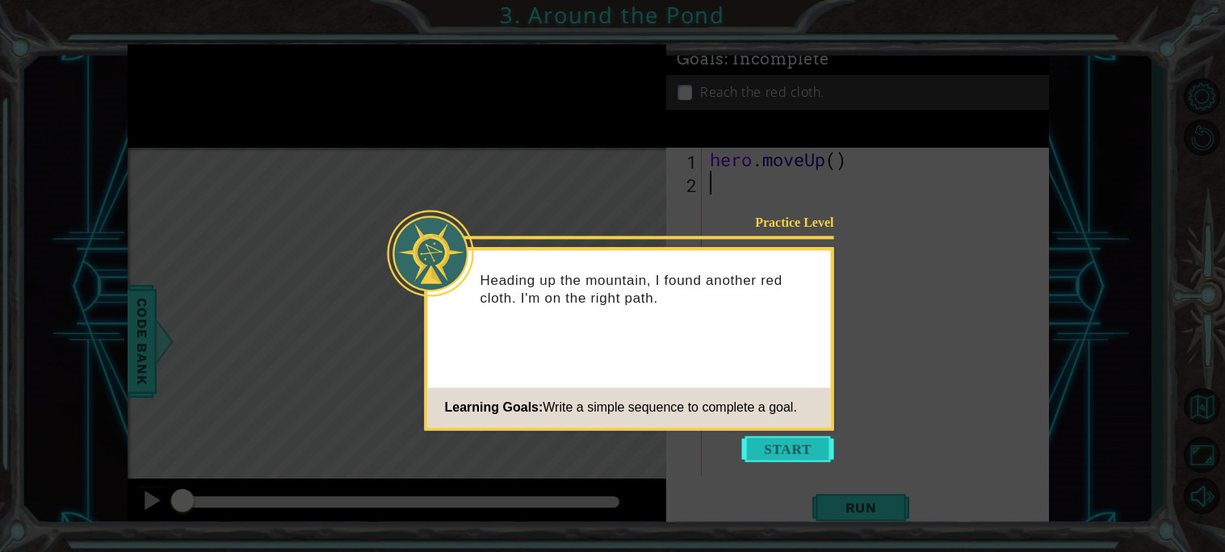
click at [783, 459] on button "Start" at bounding box center [788, 449] width 92 height 26
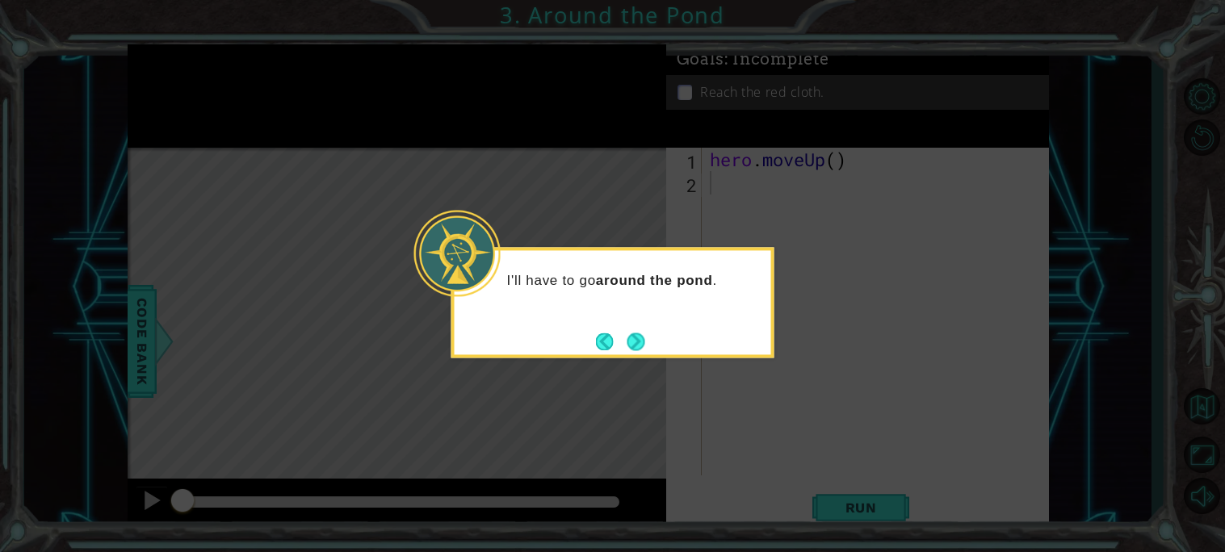
click at [647, 358] on div "I'll have to go around the pond ." at bounding box center [612, 302] width 323 height 111
click at [638, 339] on button "Next" at bounding box center [635, 341] width 19 height 19
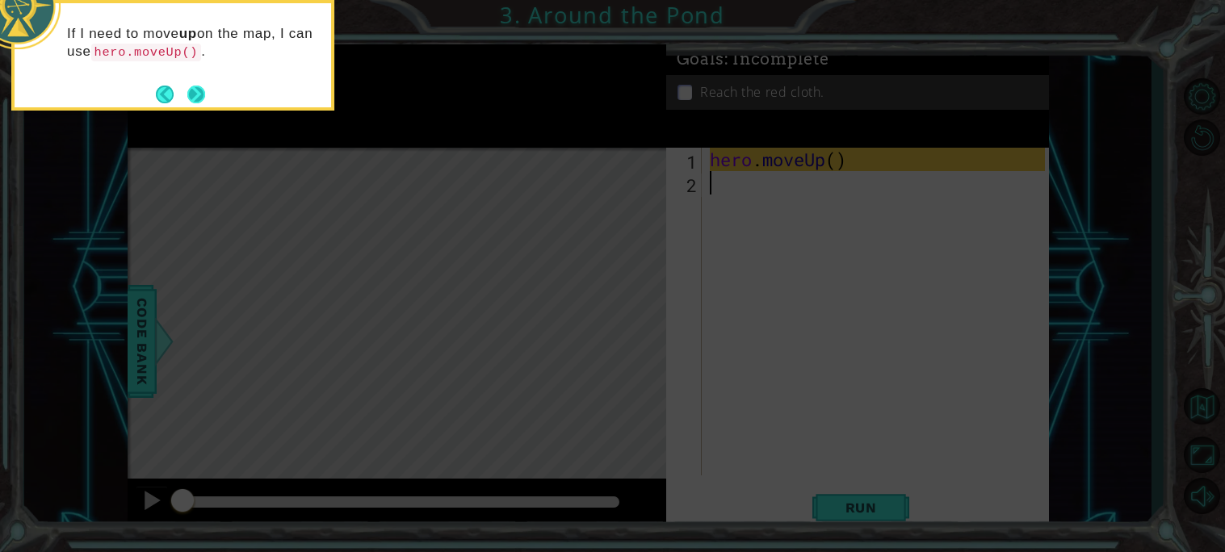
click at [187, 93] on button "Next" at bounding box center [196, 95] width 18 height 18
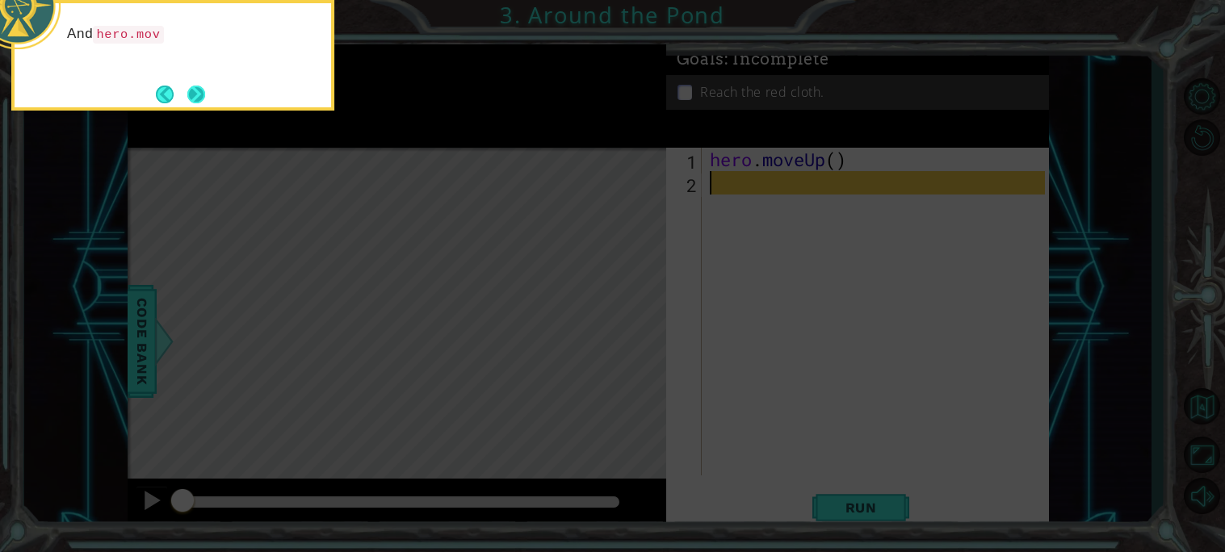
click at [190, 98] on button "Next" at bounding box center [196, 95] width 18 height 18
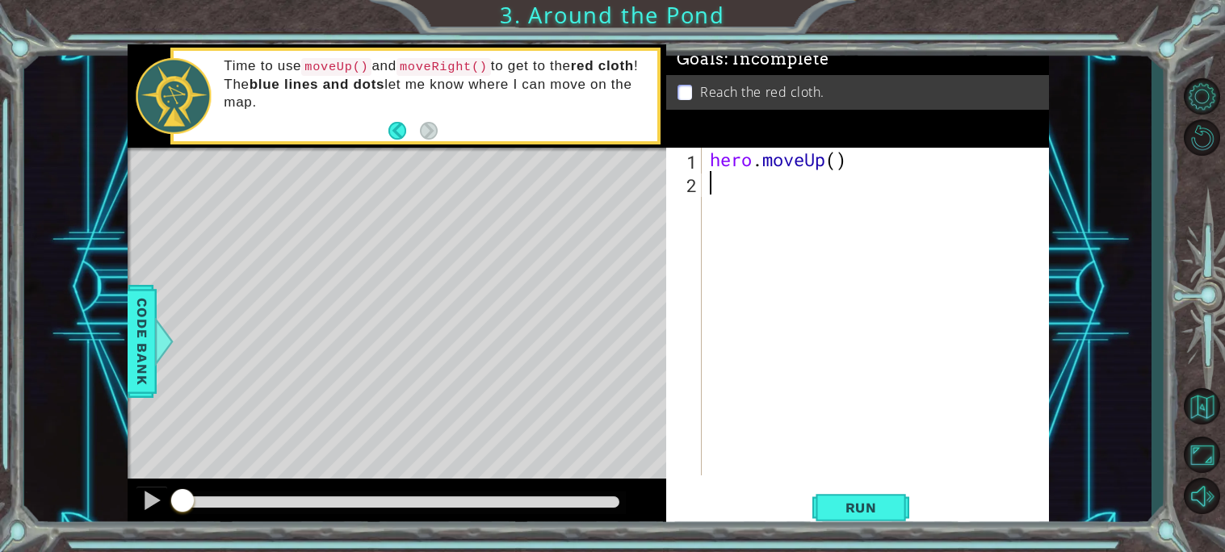
click at [835, 161] on div "hero . moveUp ( )" at bounding box center [879, 335] width 346 height 375
type textarea "hero.moveUp(2)"
click at [806, 182] on div "hero . moveUp ( 2 )" at bounding box center [879, 335] width 346 height 375
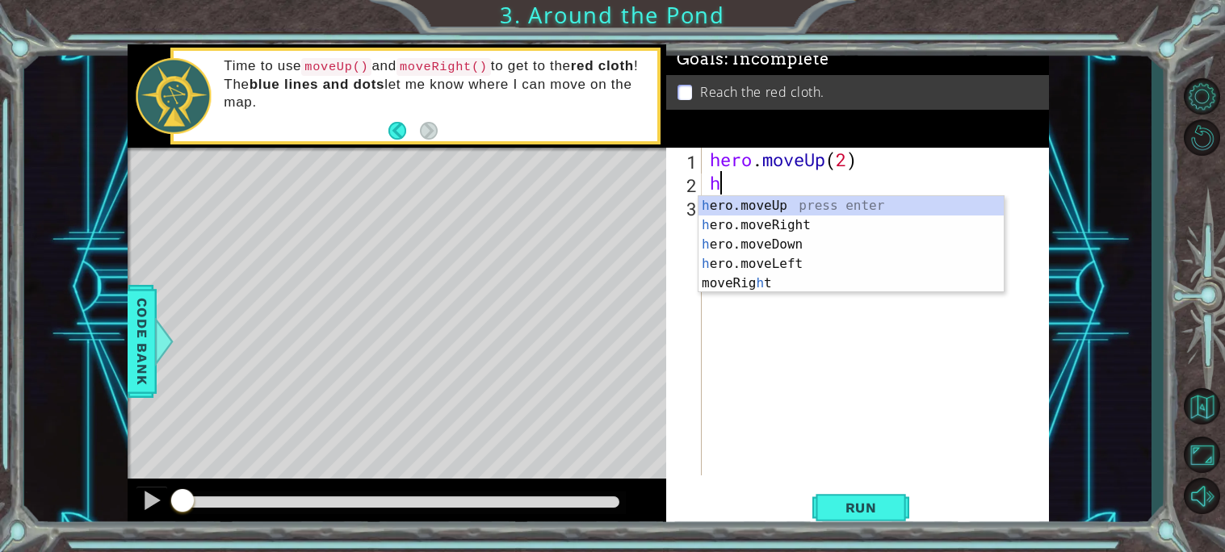
type textarea "he"
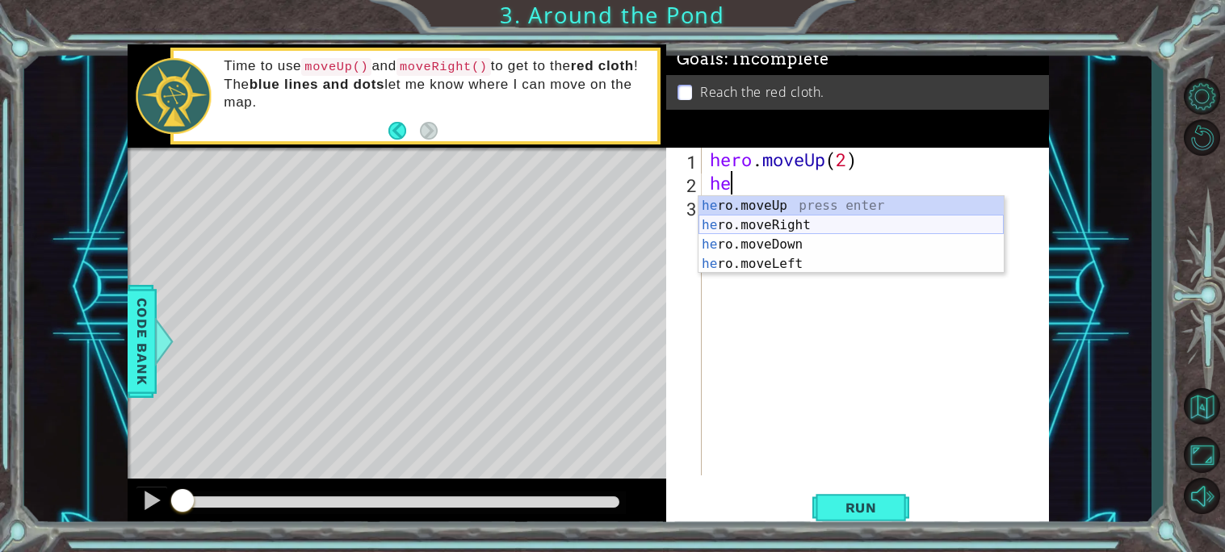
click at [802, 221] on div "he ro.moveUp press enter he ro.moveRight press enter he ro.moveDown press enter…" at bounding box center [850, 254] width 305 height 116
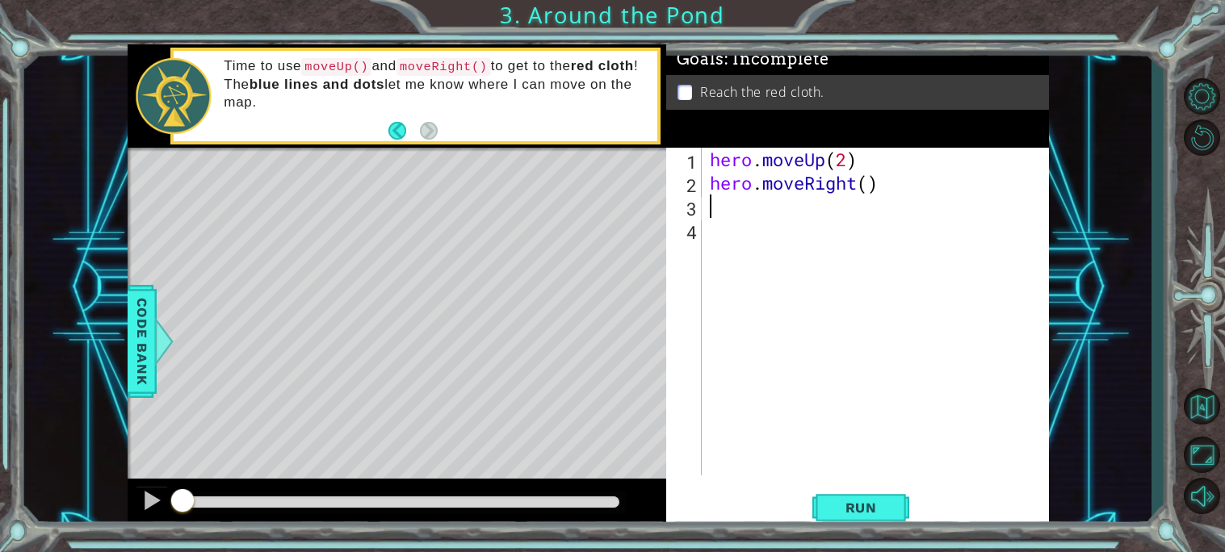
type textarea "he"
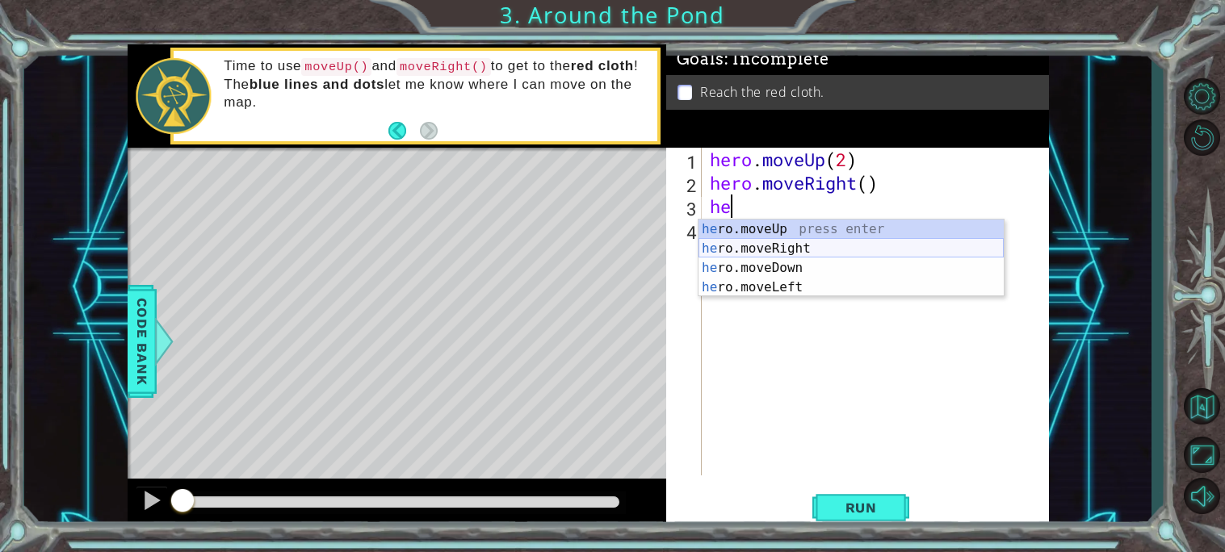
click at [804, 230] on div "he ro.moveUp press enter he ro.moveRight press enter he ro.moveDown press enter…" at bounding box center [850, 278] width 305 height 116
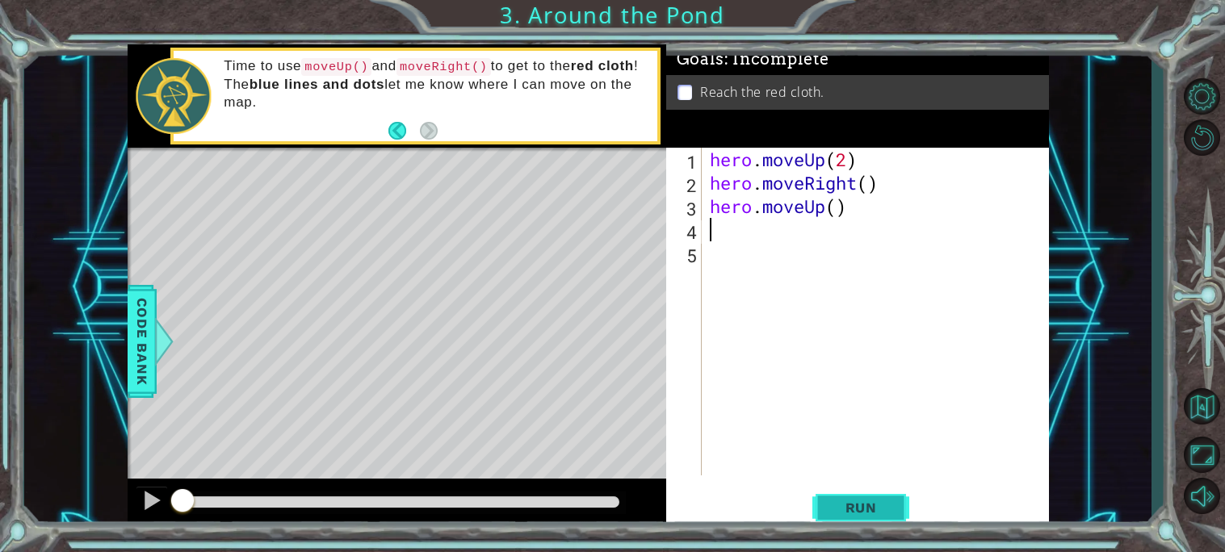
click at [847, 516] on button "Run" at bounding box center [860, 507] width 97 height 38
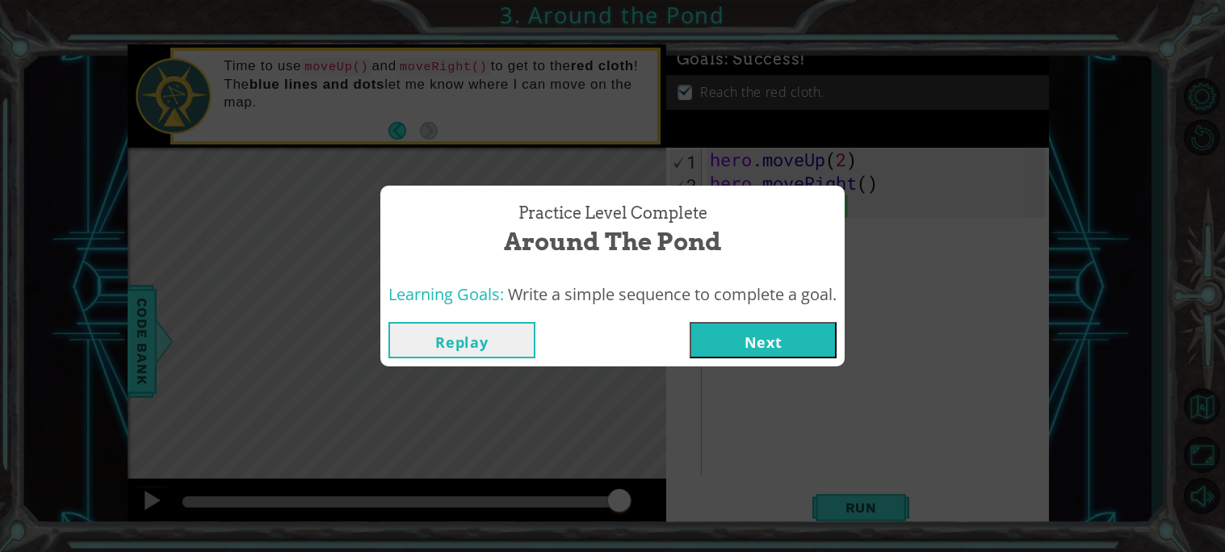
click at [814, 349] on button "Next" at bounding box center [762, 340] width 147 height 36
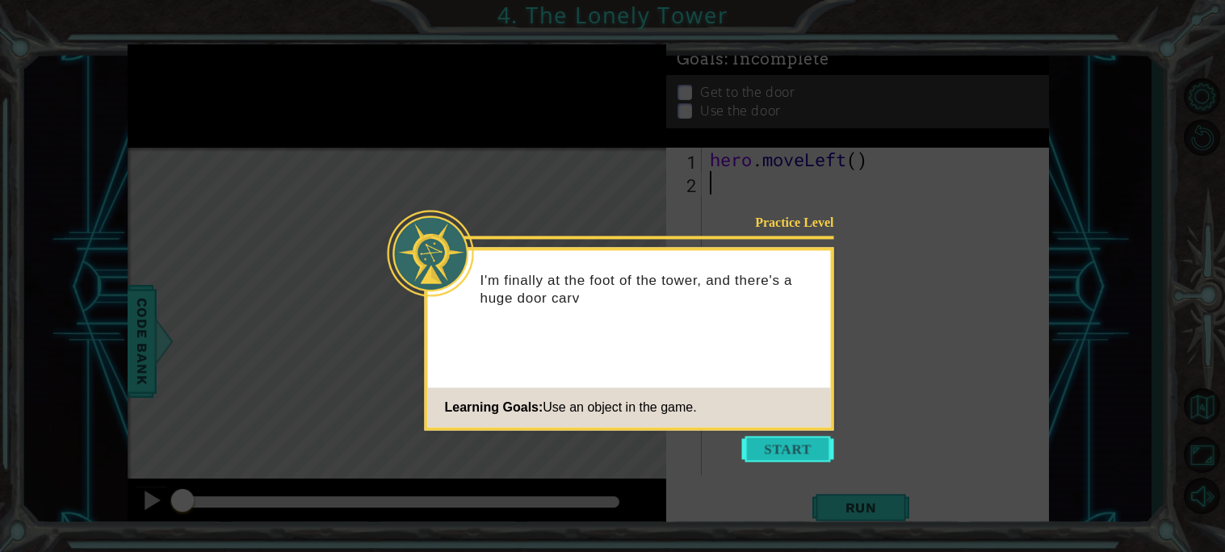
click at [780, 450] on button "Start" at bounding box center [788, 449] width 92 height 26
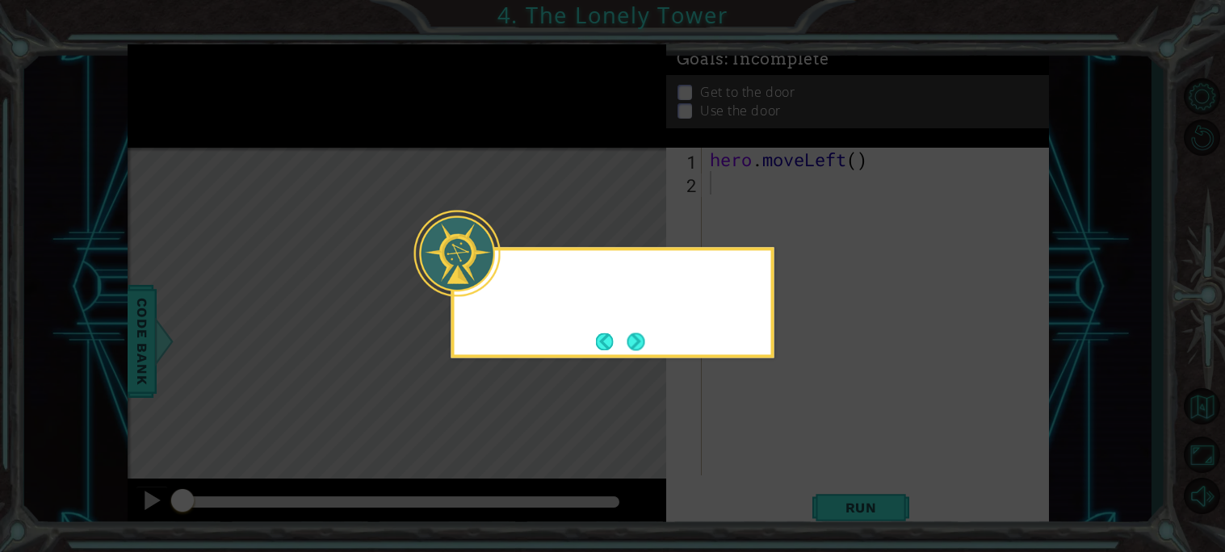
click at [780, 450] on icon at bounding box center [612, 276] width 1225 height 552
click at [651, 333] on div "I've got to g" at bounding box center [612, 302] width 323 height 111
click at [639, 337] on button "Next" at bounding box center [635, 342] width 18 height 18
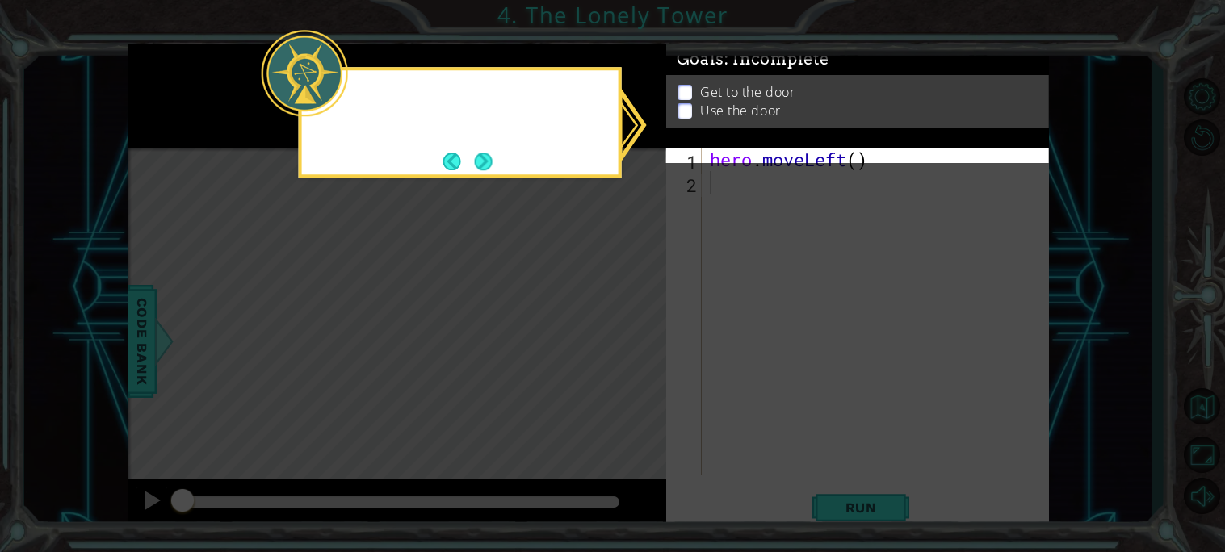
click at [639, 337] on icon at bounding box center [612, 276] width 1225 height 552
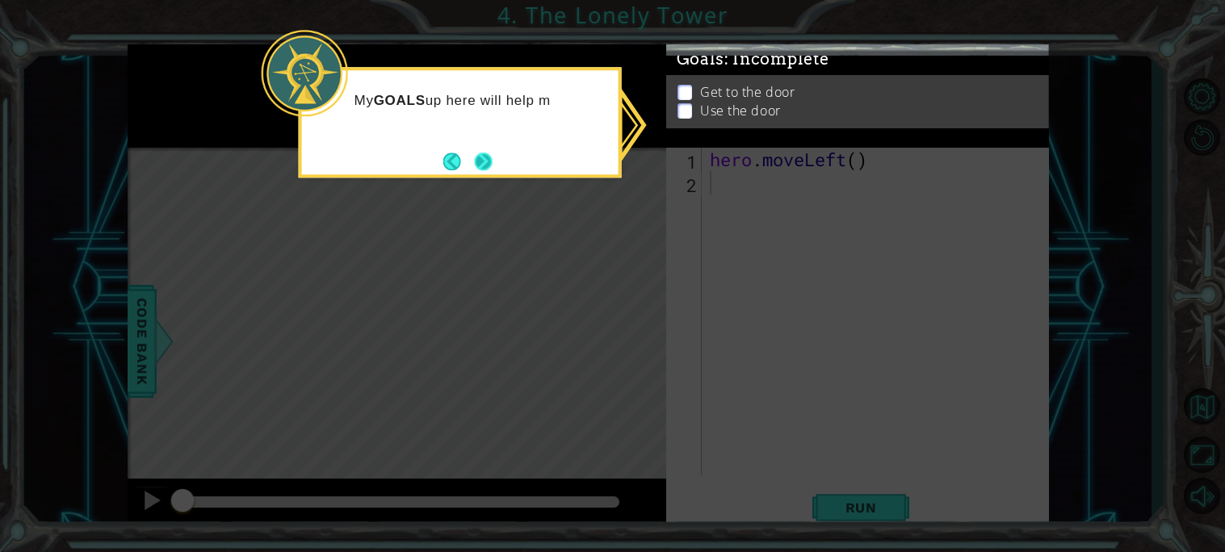
click at [483, 168] on button "Next" at bounding box center [482, 160] width 23 height 23
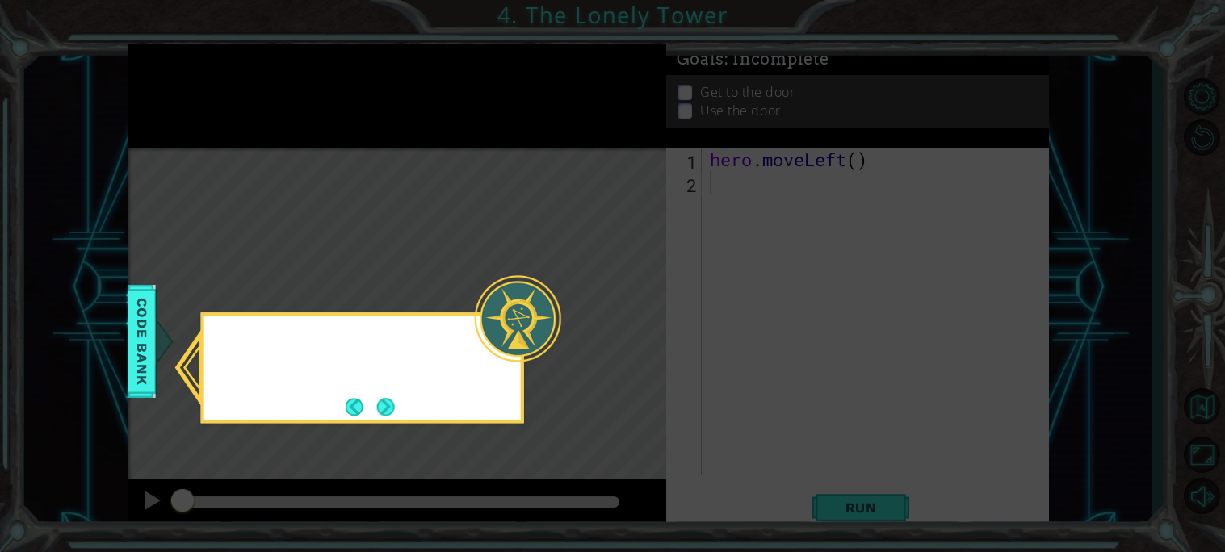
click at [483, 168] on icon at bounding box center [612, 276] width 1225 height 552
click at [383, 413] on button "Next" at bounding box center [385, 407] width 19 height 19
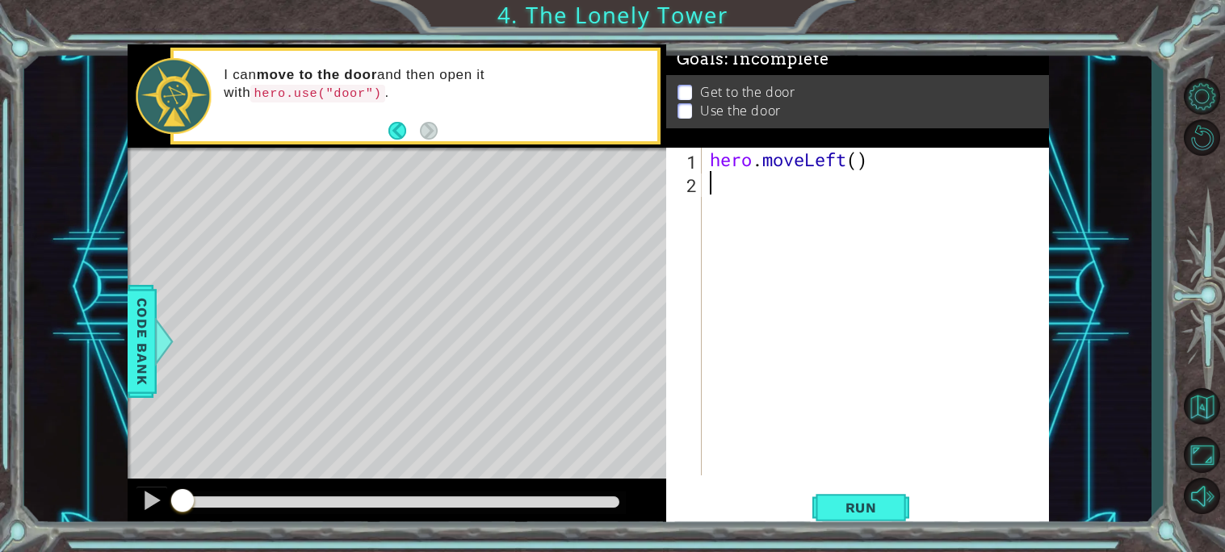
click at [860, 169] on div "hero . moveLeft ( )" at bounding box center [879, 335] width 346 height 375
type textarea "hero.moveLeft(2)"
click at [723, 192] on div "hero . moveLeft ( 2 )" at bounding box center [879, 335] width 346 height 375
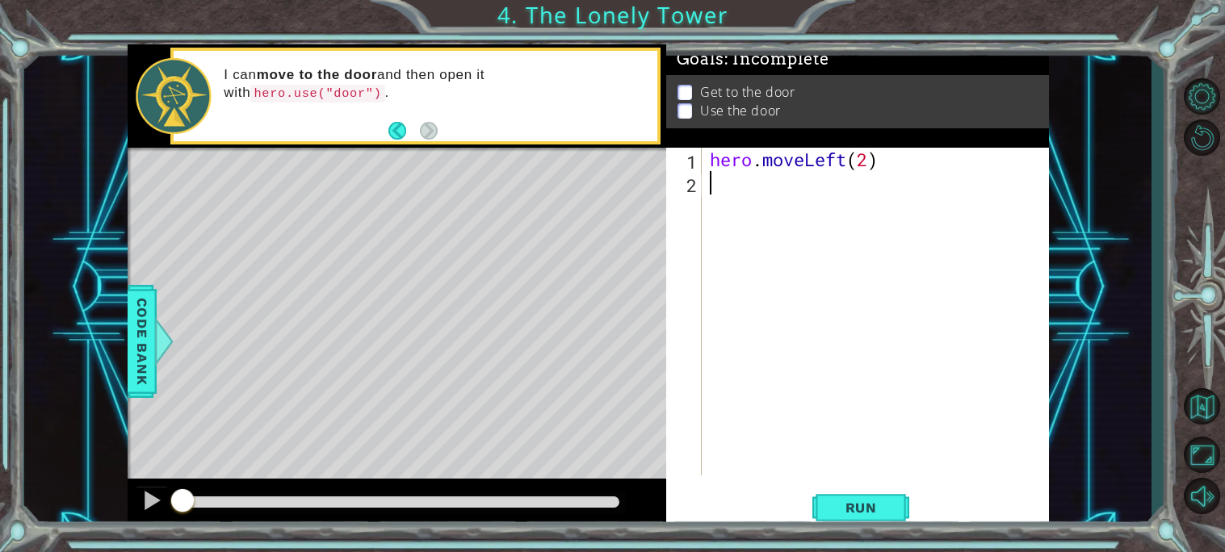
type textarea "he"
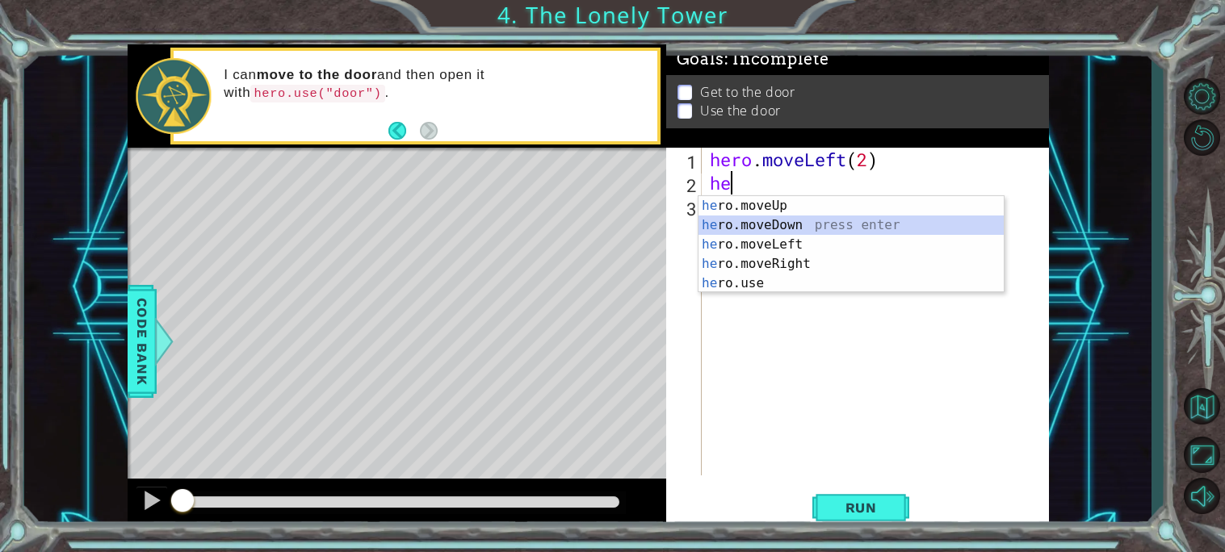
click at [731, 224] on div "he ro.moveUp press enter he ro.moveDown press enter he ro.moveLeft press enter …" at bounding box center [850, 264] width 305 height 136
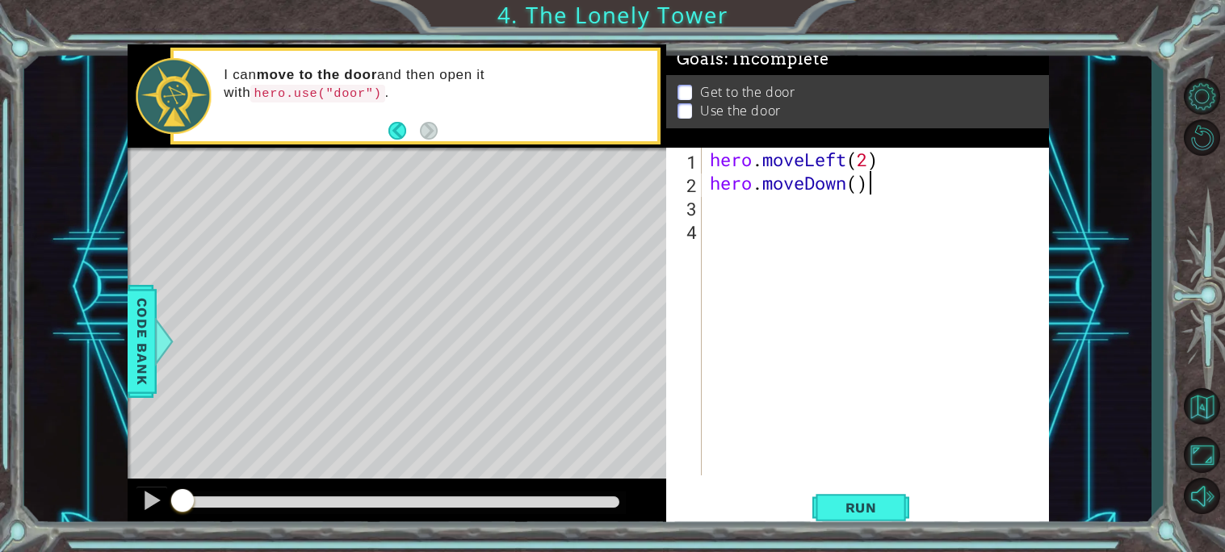
click at [864, 180] on div "hero . moveLeft ( 2 ) hero . moveDown ( )" at bounding box center [879, 335] width 346 height 375
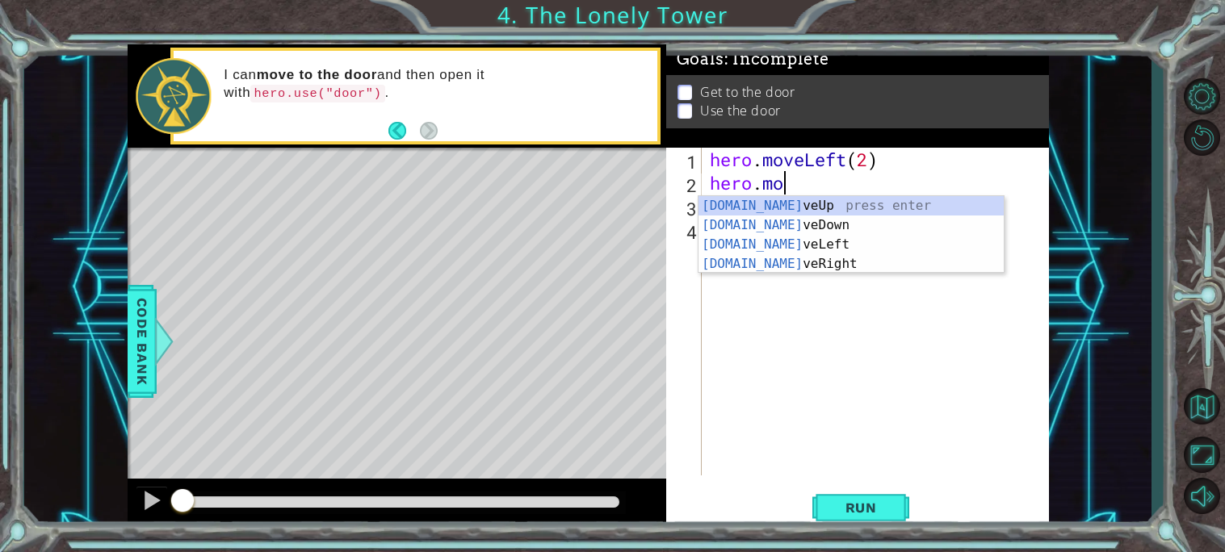
type textarea "hero"
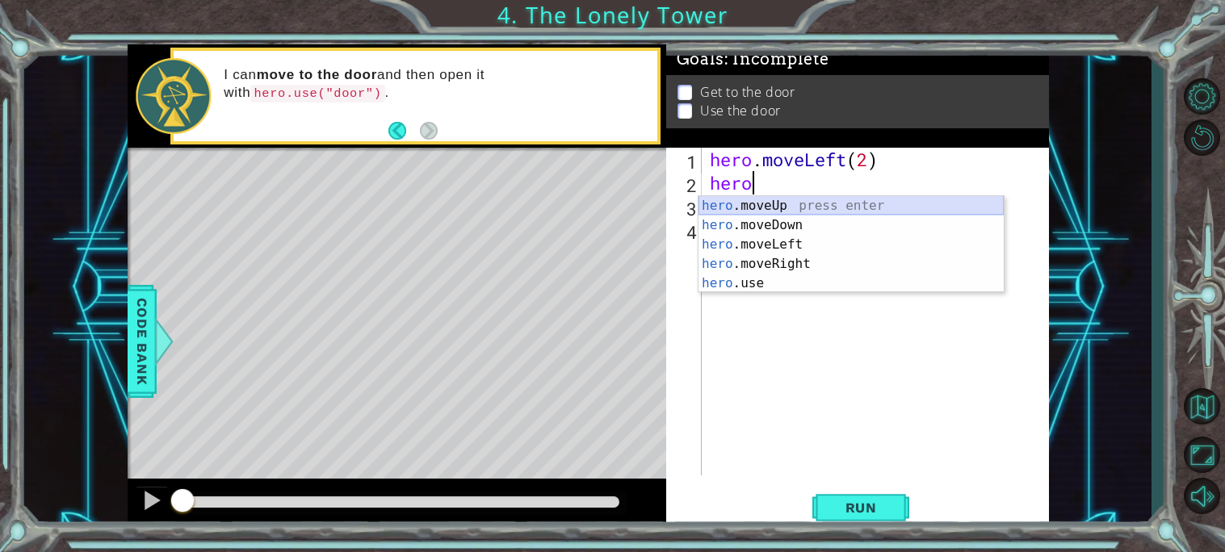
click at [805, 201] on div "hero .moveUp press enter hero .moveDown press enter hero .moveLeft press enter …" at bounding box center [850, 264] width 305 height 136
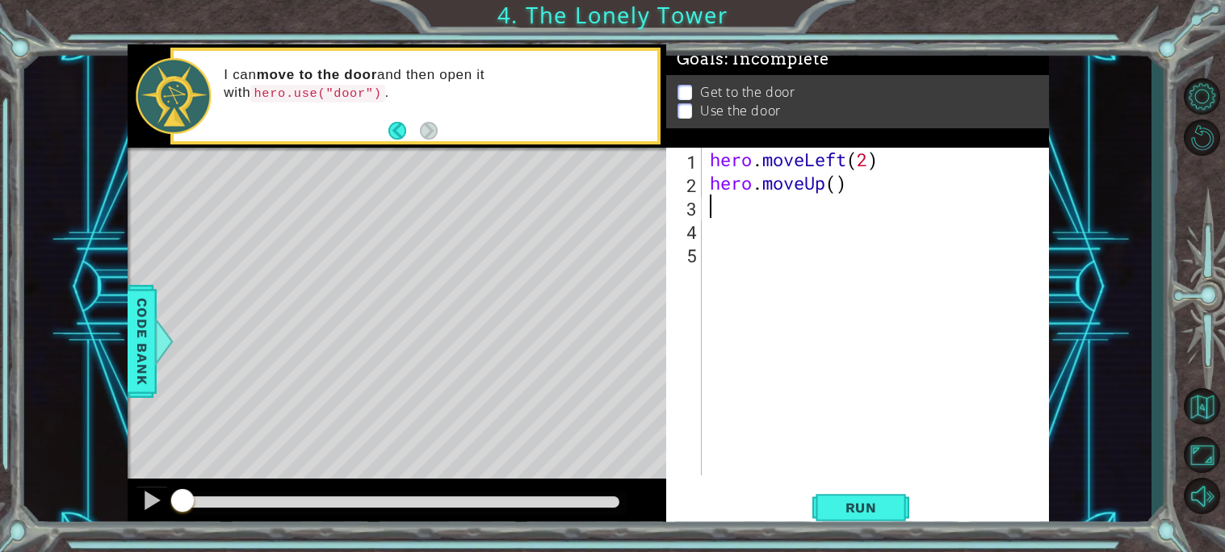
scroll to position [0, 0]
click at [837, 189] on div "hero . moveLeft ( 2 ) hero . moveUp ( )" at bounding box center [879, 335] width 346 height 375
type textarea "hero.moveUp(2)"
click at [817, 200] on div "hero . moveLeft ( 2 ) hero . moveUp ( 2 )" at bounding box center [879, 335] width 346 height 375
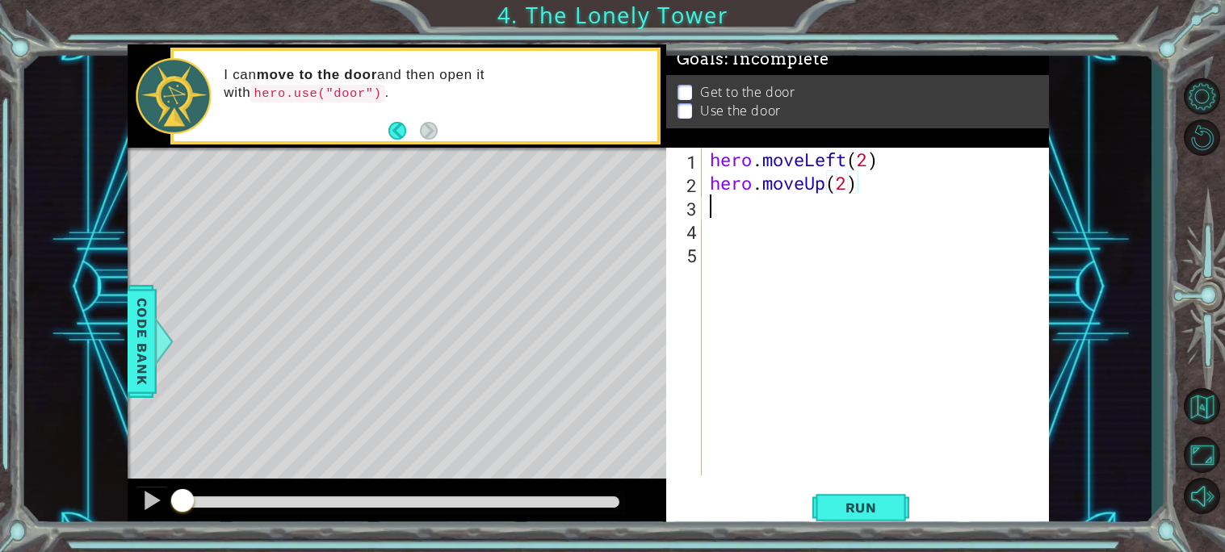
scroll to position [0, 0]
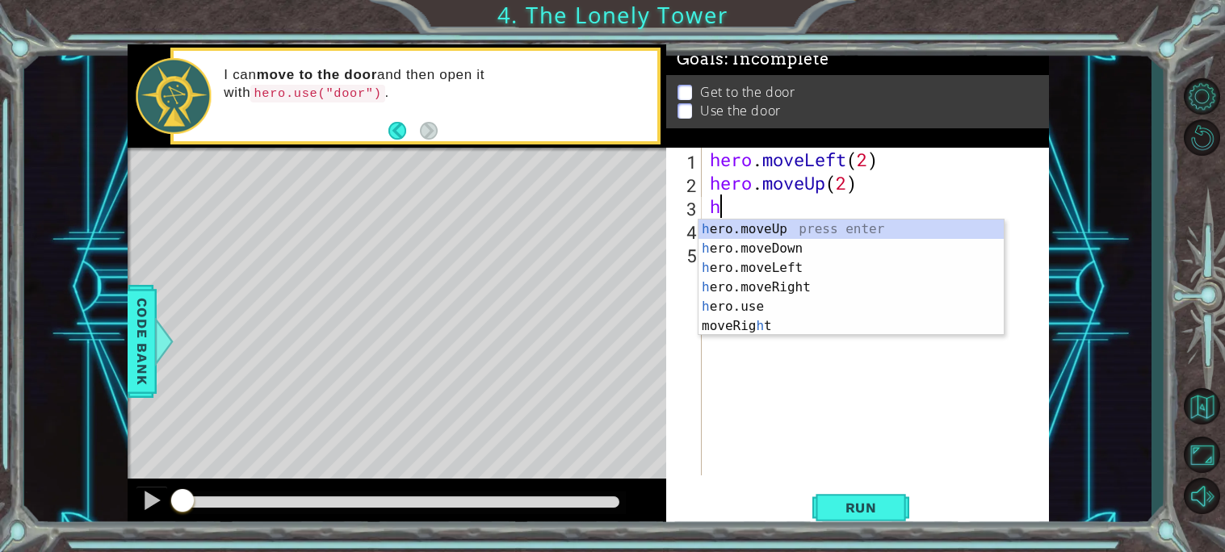
type textarea "he"
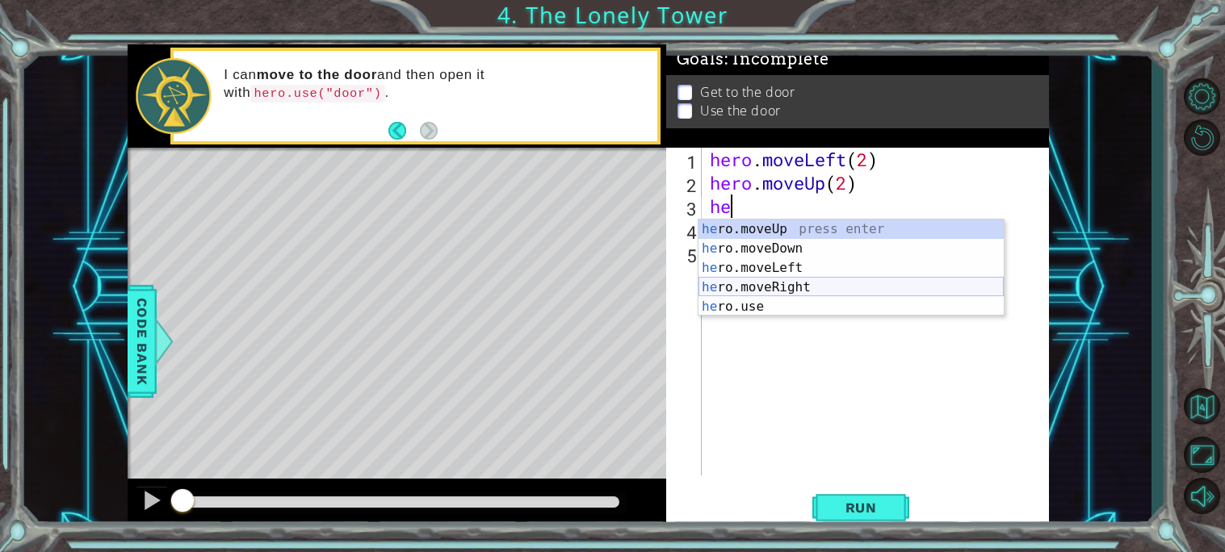
click at [824, 291] on div "he ro.moveUp press enter he ro.moveDown press enter he ro.moveLeft press enter …" at bounding box center [850, 288] width 305 height 136
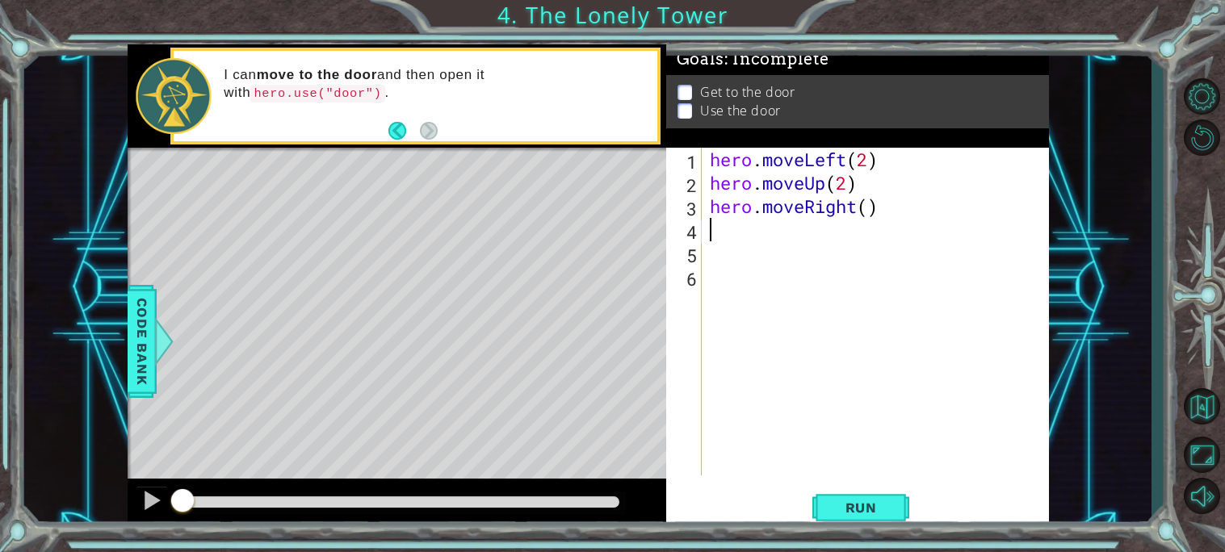
click at [870, 215] on div "hero . moveLeft ( 2 ) hero . moveUp ( 2 ) hero . moveRight ( )" at bounding box center [879, 335] width 346 height 375
type textarea "hero.moveRight(2)"
click at [819, 512] on button "Run" at bounding box center [860, 507] width 97 height 38
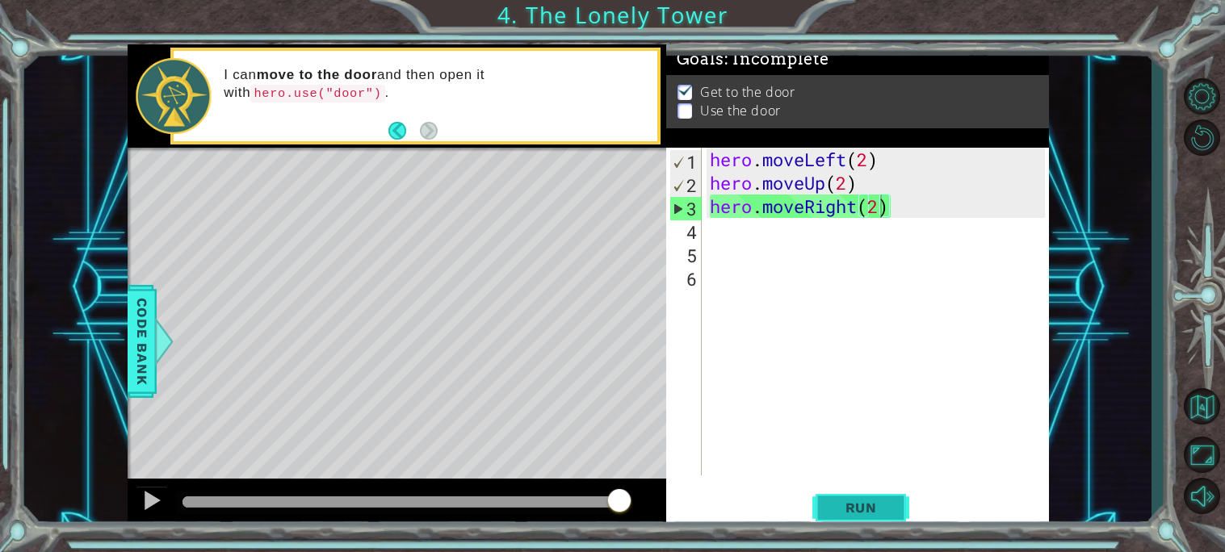
click at [850, 509] on span "Run" at bounding box center [861, 508] width 64 height 16
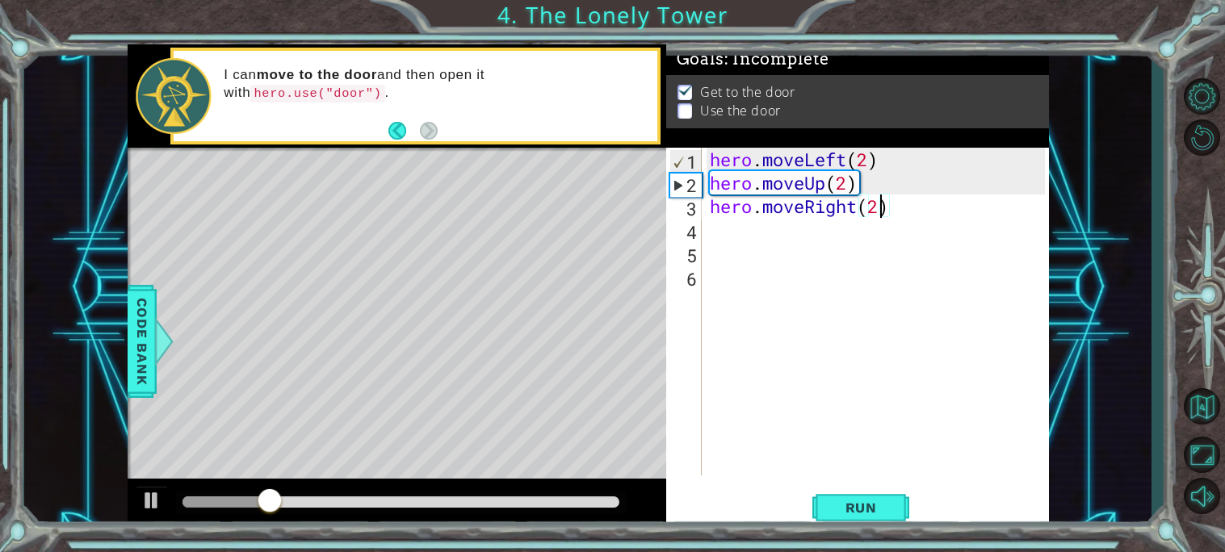
click at [739, 231] on div "hero . moveLeft ( 2 ) hero . moveUp ( 2 ) hero . moveRight ( 2 )" at bounding box center [879, 335] width 346 height 375
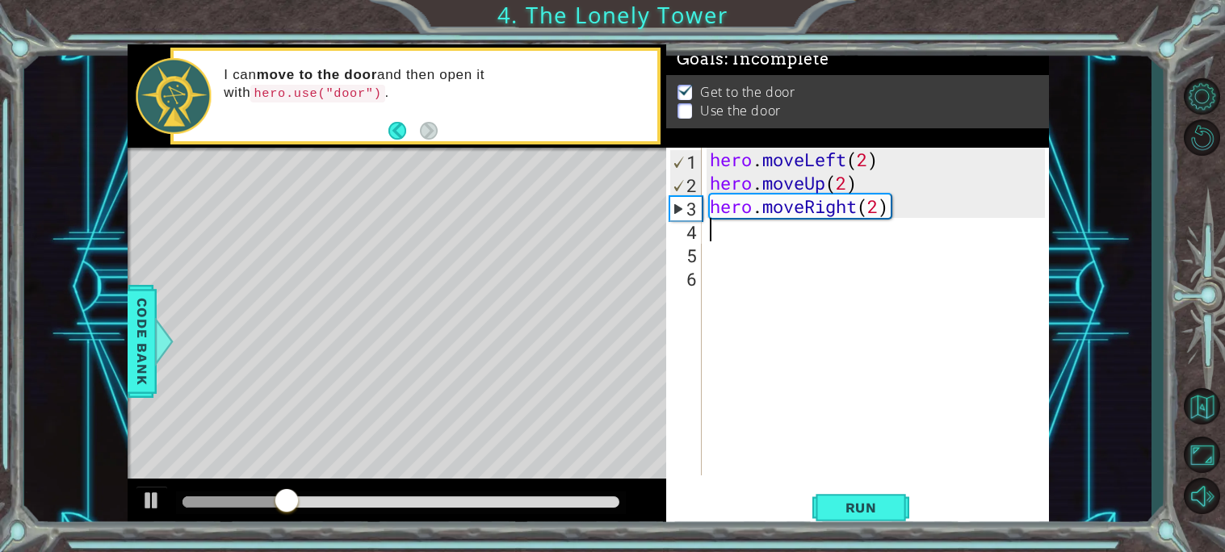
scroll to position [0, 0]
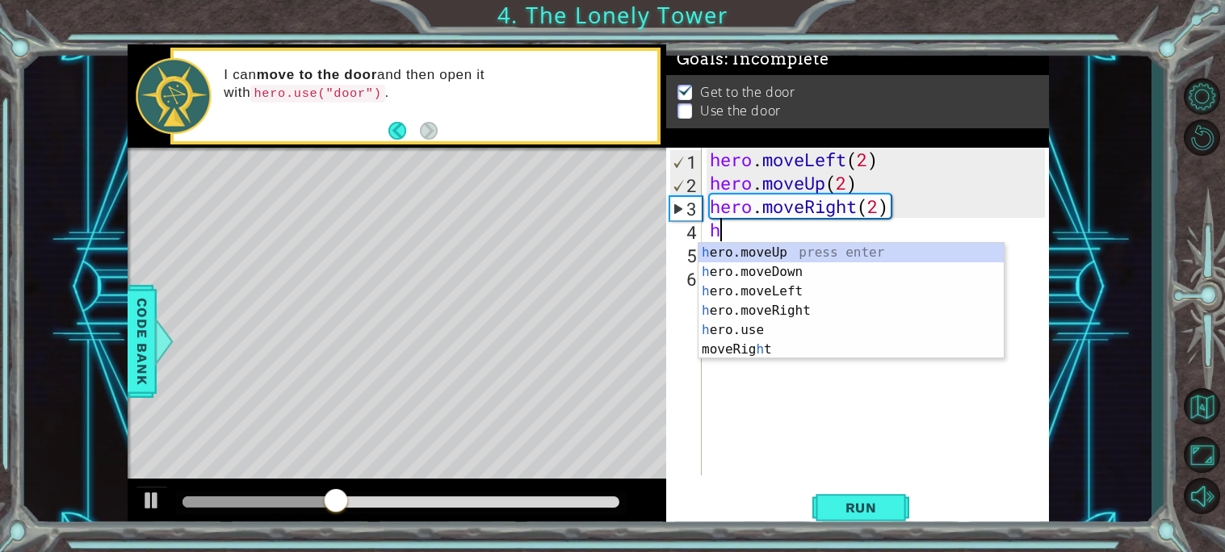
type textarea "he"
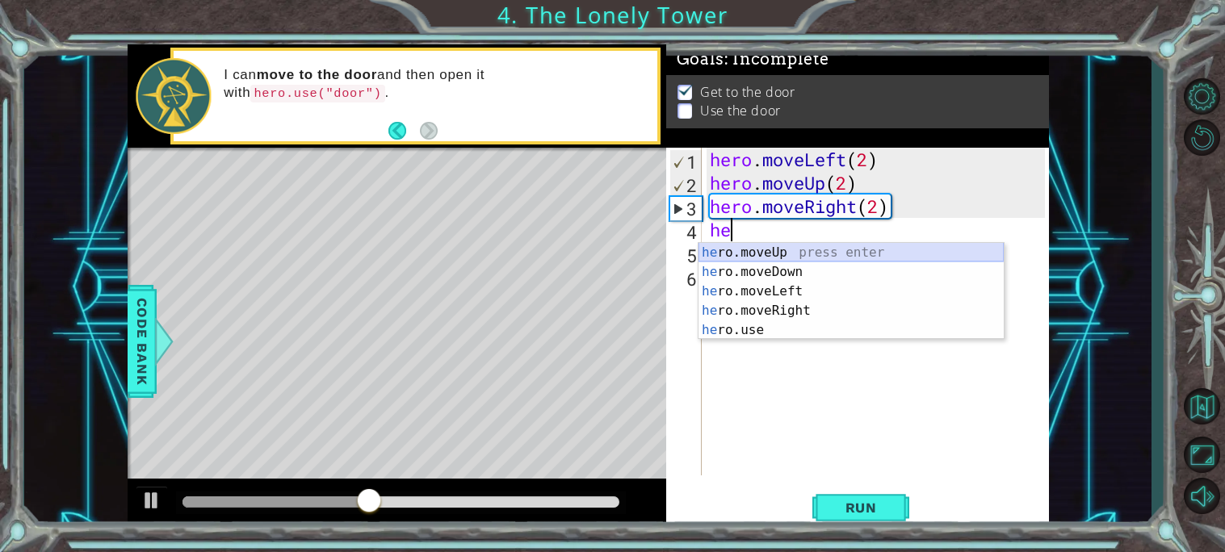
click at [777, 259] on div "he ro.moveUp press enter he ro.moveDown press enter he ro.moveLeft press enter …" at bounding box center [850, 311] width 305 height 136
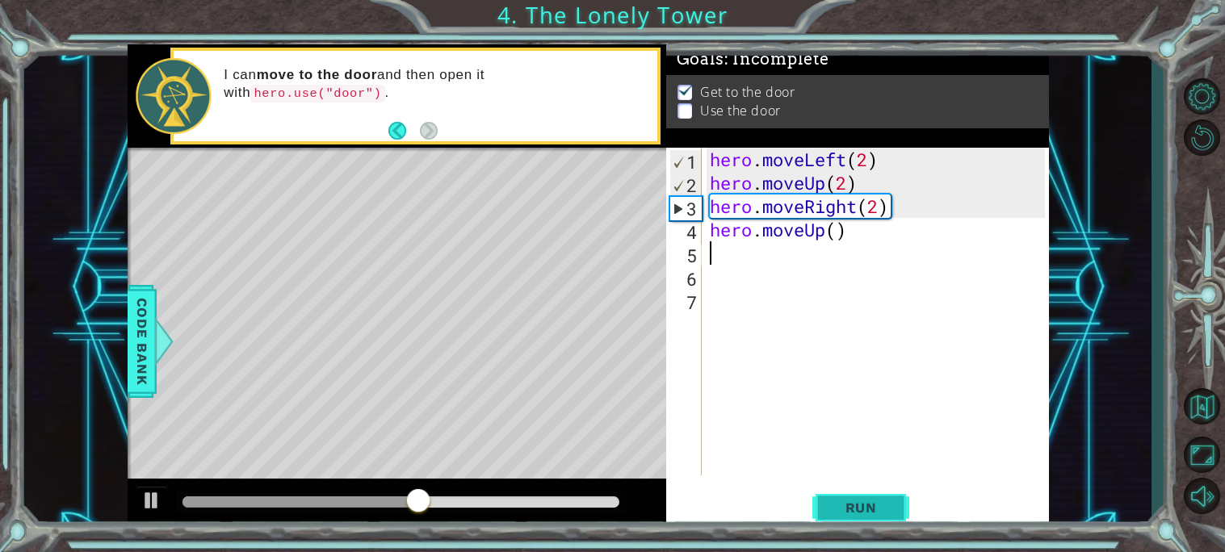
click at [890, 500] on span "Run" at bounding box center [861, 508] width 64 height 16
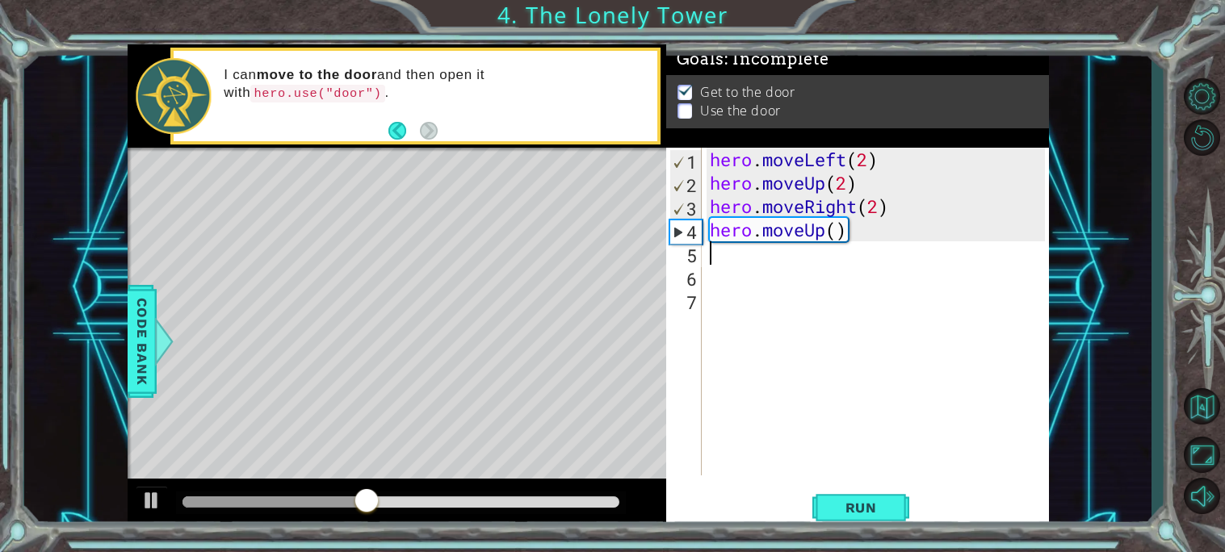
click at [760, 266] on div "hero . moveLeft ( 2 ) hero . moveUp ( 2 ) hero . moveRight ( 2 ) hero . moveUp …" at bounding box center [879, 335] width 346 height 375
click at [760, 255] on div "hero . moveLeft ( 2 ) hero . moveUp ( 2 ) hero . moveRight ( 2 ) hero . moveUp …" at bounding box center [879, 335] width 346 height 375
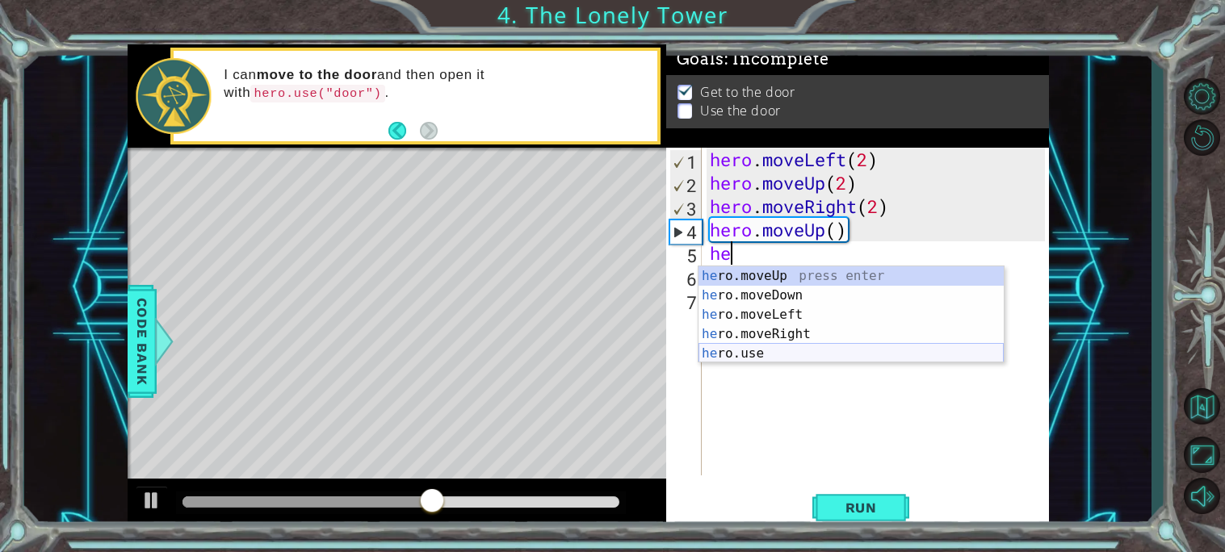
click at [756, 354] on div "he ro.moveUp press enter he ro.moveDown press enter he ro.moveLeft press enter …" at bounding box center [850, 334] width 305 height 136
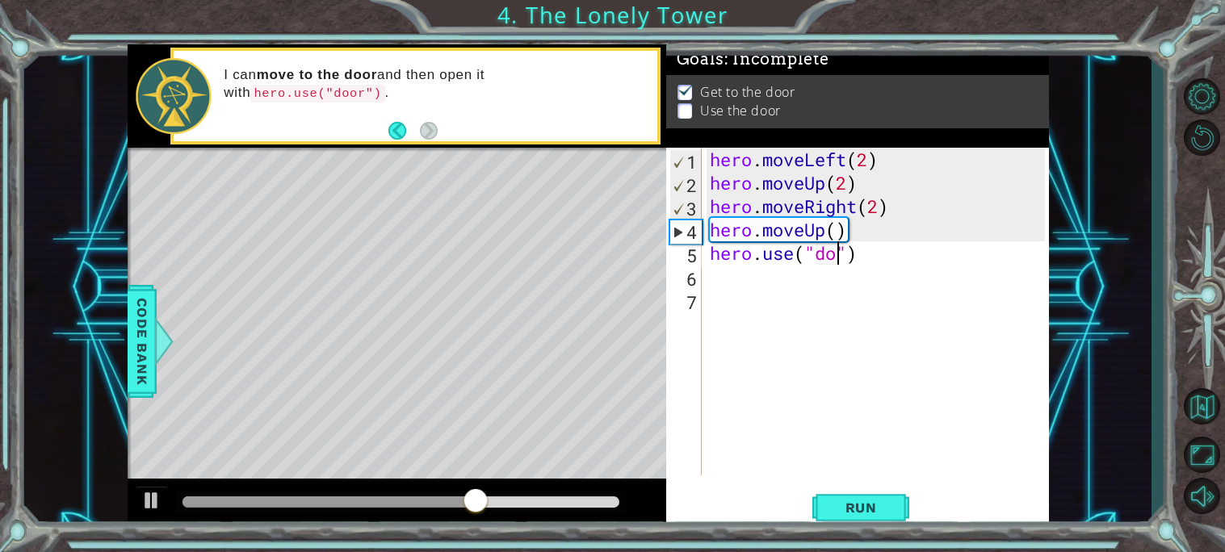
scroll to position [0, 6]
click at [845, 513] on span "Run" at bounding box center [861, 508] width 64 height 16
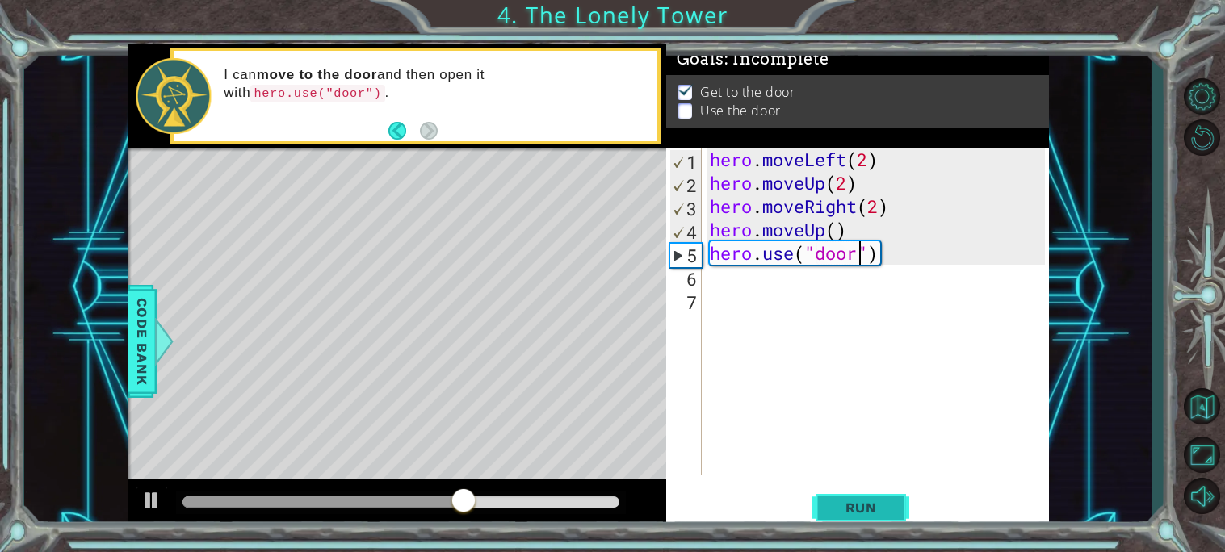
click at [838, 510] on span "Run" at bounding box center [861, 508] width 64 height 16
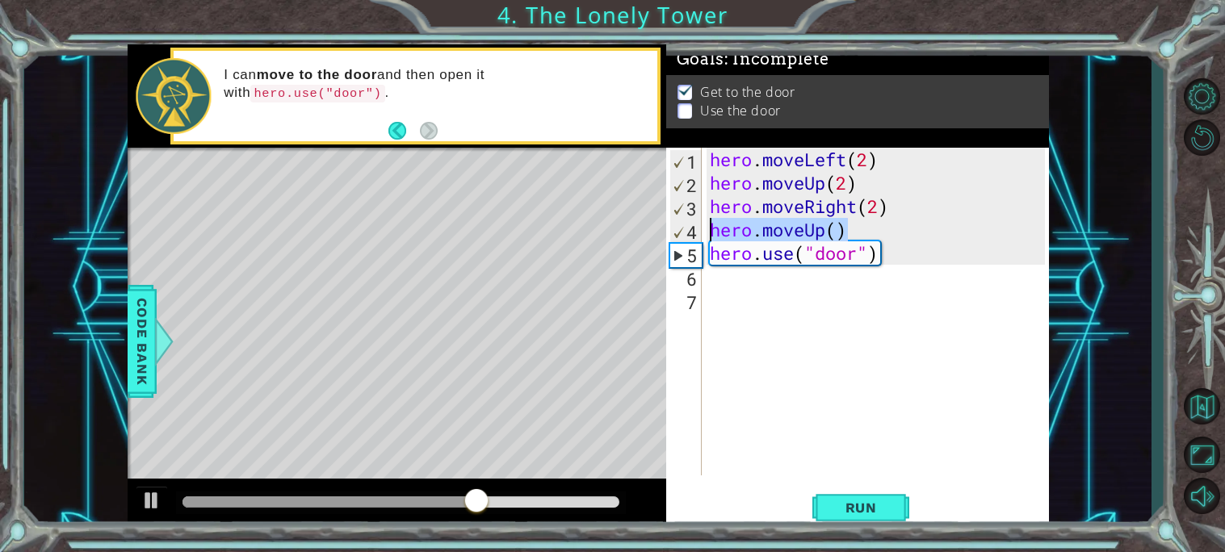
drag, startPoint x: 844, startPoint y: 234, endPoint x: 584, endPoint y: 230, distance: 260.0
click at [584, 230] on div "1 ההההההההההההההההההההההההההההההההההההההההההההההההההההההההההההההההההההההההההההה…" at bounding box center [588, 287] width 921 height 486
type textarea "hero.moveUp()"
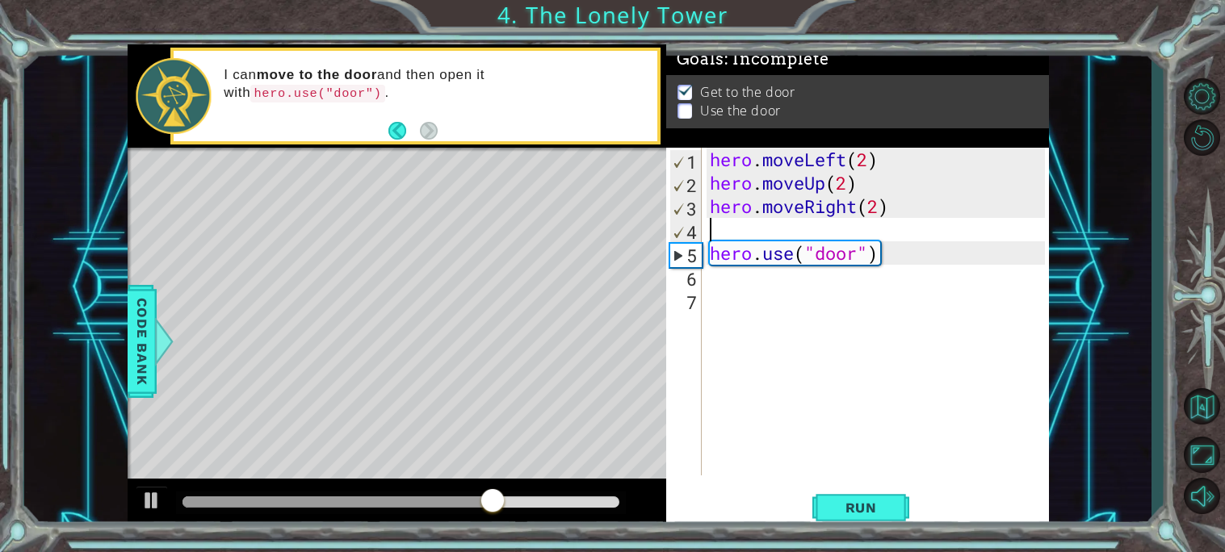
scroll to position [0, 0]
click at [819, 511] on button "Run" at bounding box center [860, 507] width 97 height 38
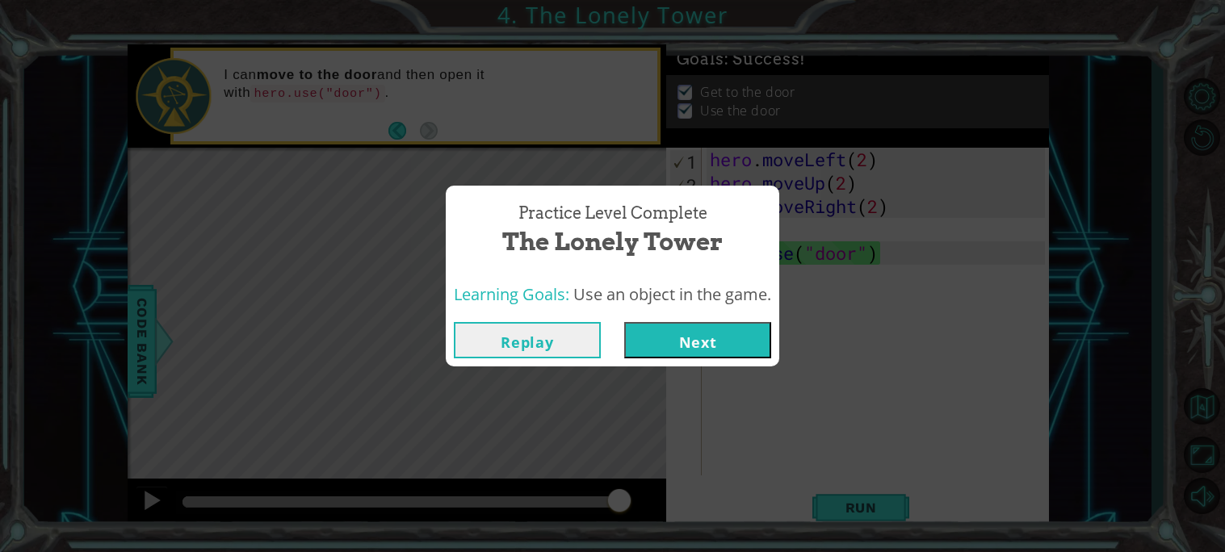
click at [656, 339] on button "Next" at bounding box center [697, 340] width 147 height 36
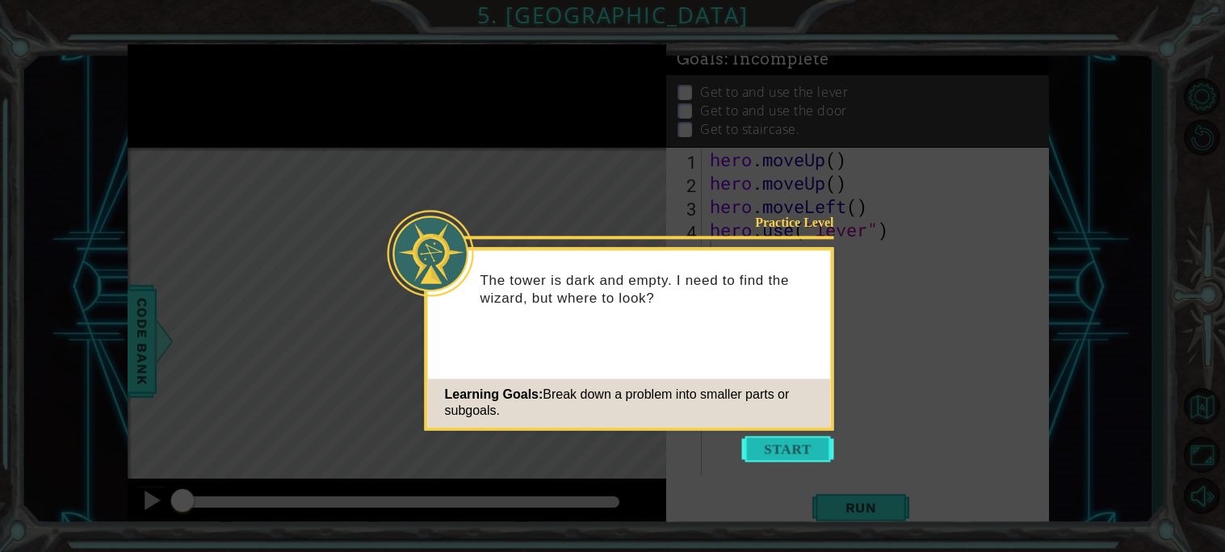
click at [756, 447] on button "Start" at bounding box center [788, 449] width 92 height 26
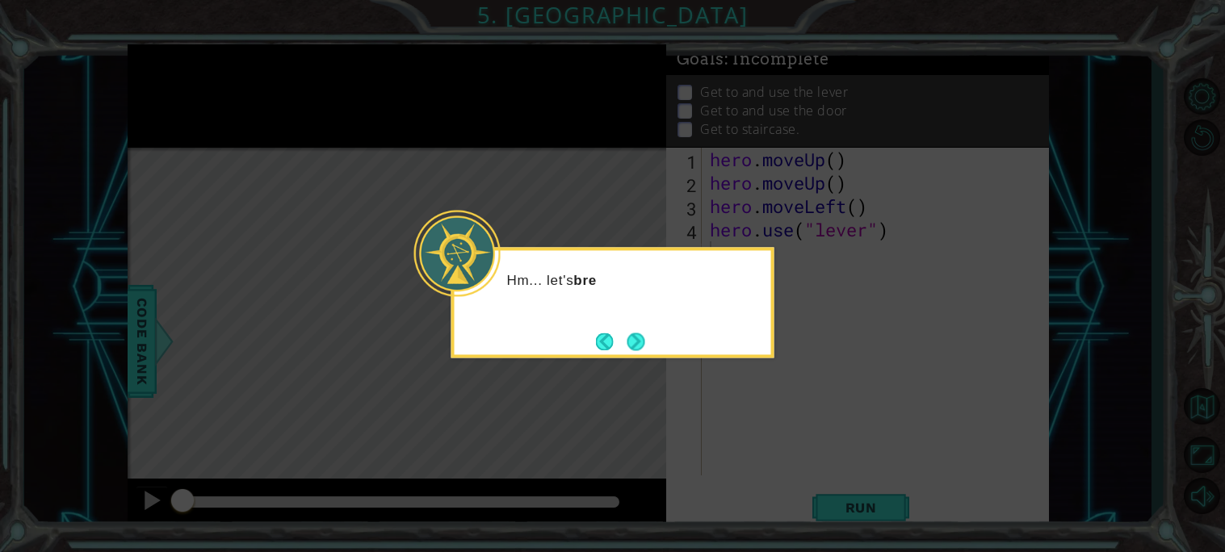
click at [639, 324] on div "Hm... let's bre" at bounding box center [612, 302] width 323 height 111
click at [636, 335] on button "Next" at bounding box center [635, 342] width 18 height 18
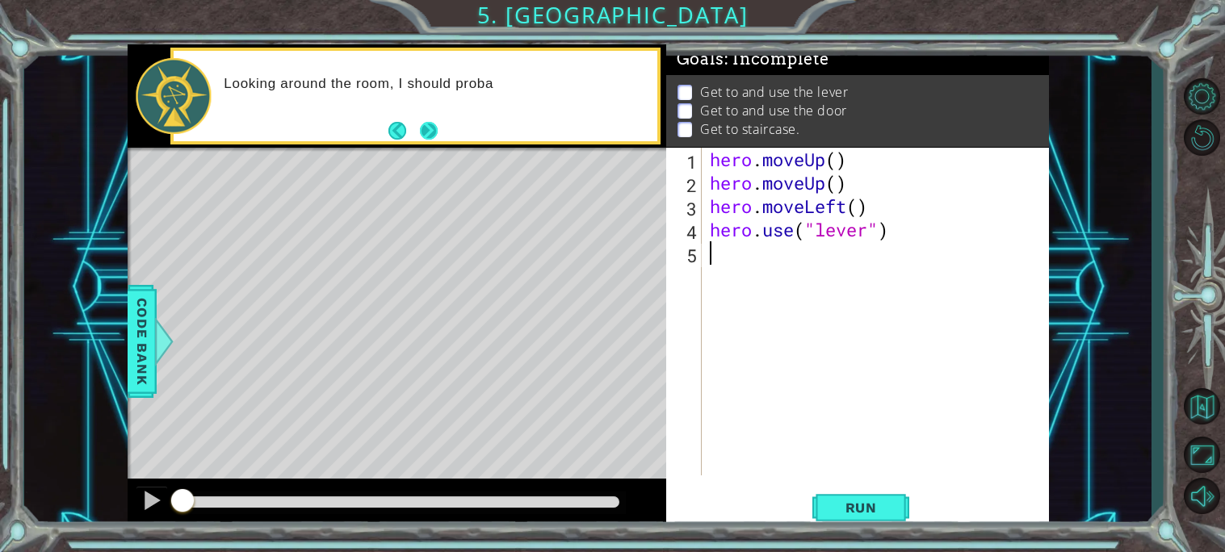
click at [421, 124] on button "Next" at bounding box center [428, 130] width 21 height 21
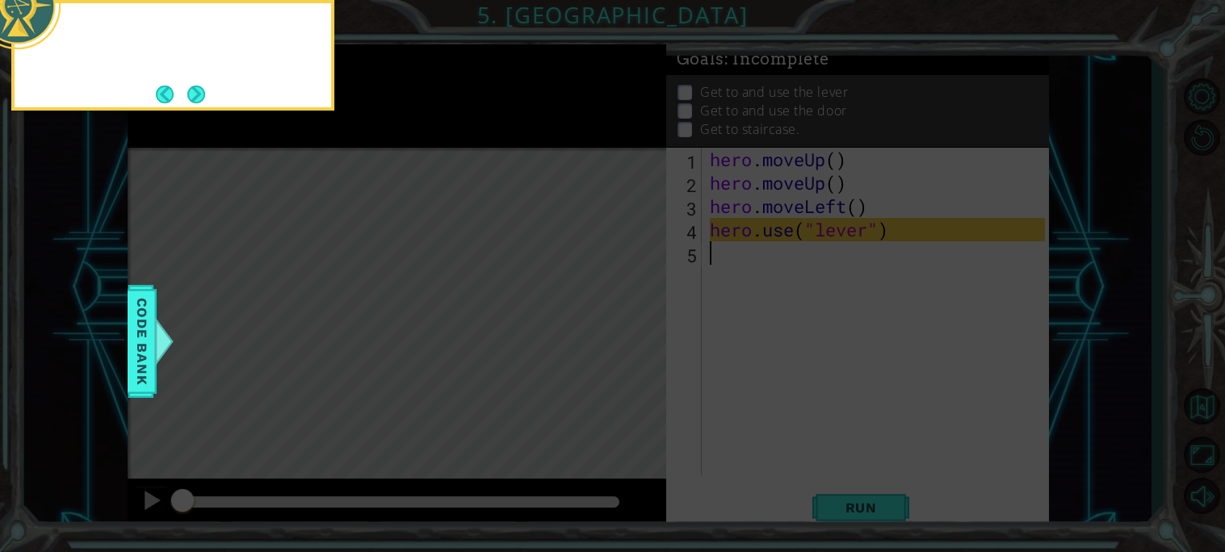
click at [421, 124] on icon at bounding box center [612, 82] width 1225 height 939
click at [775, 374] on icon at bounding box center [612, 82] width 1225 height 939
click at [203, 90] on button "Next" at bounding box center [196, 95] width 18 height 18
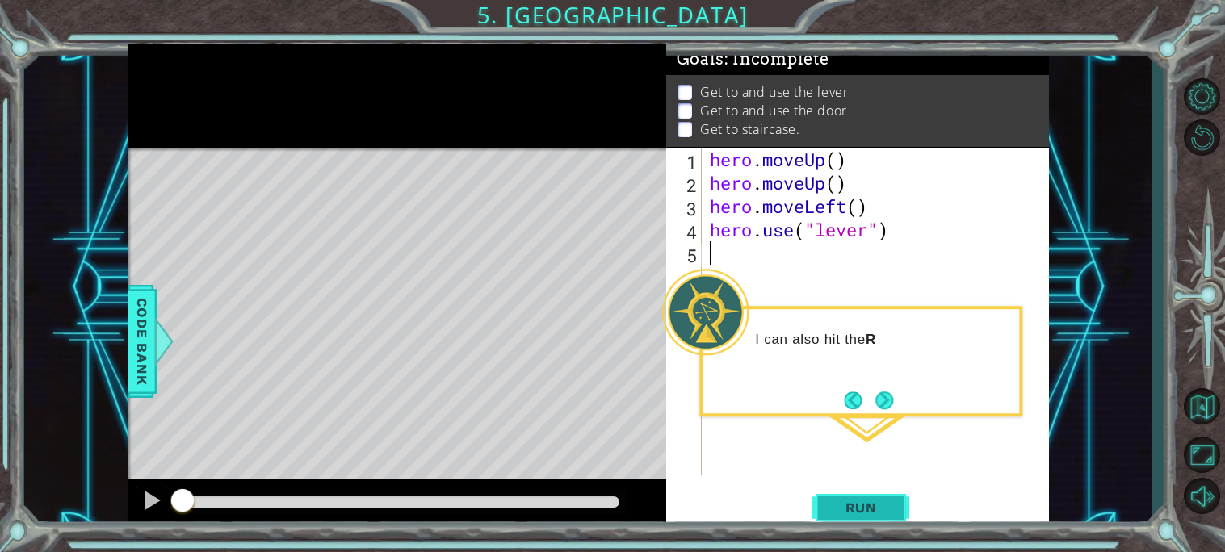
click at [829, 502] on span "Run" at bounding box center [861, 508] width 64 height 16
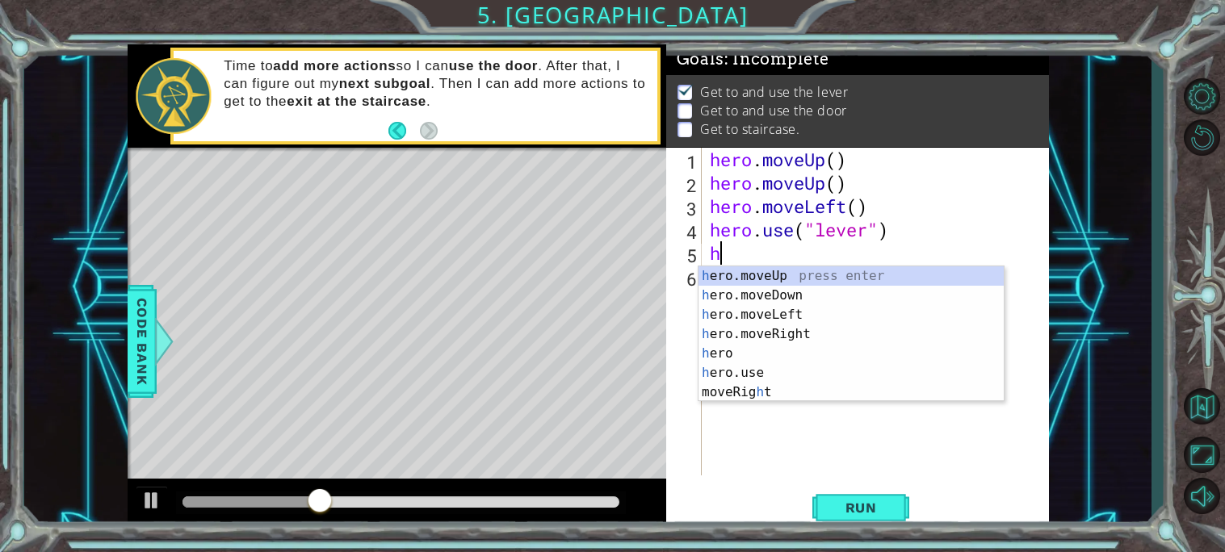
type textarea "he"
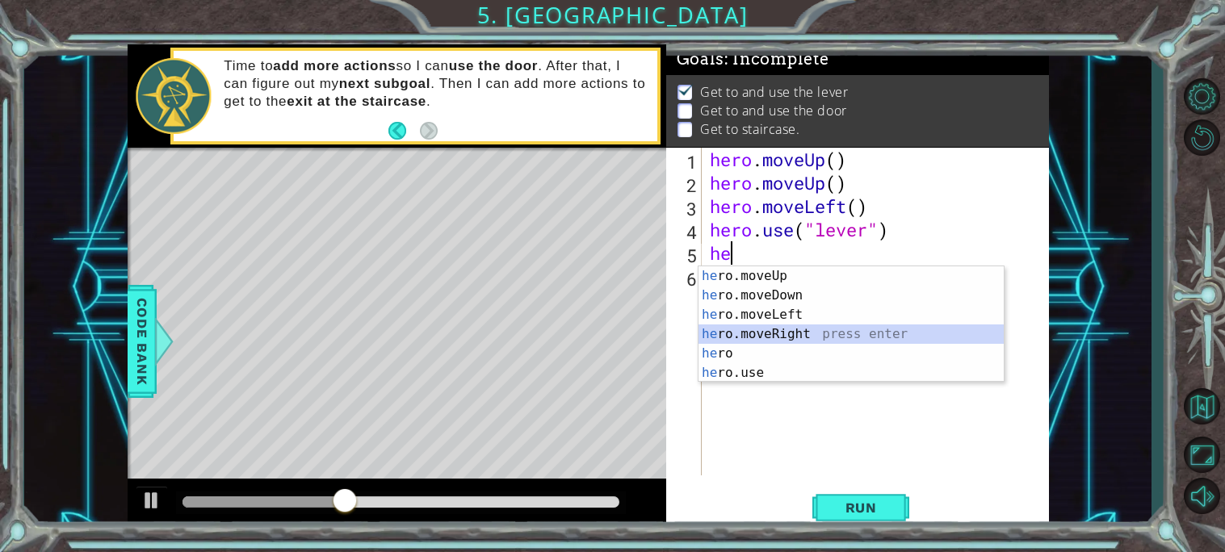
click at [771, 341] on div "he ro.moveUp press enter he ro.moveDown press enter he ro.moveLeft press enter …" at bounding box center [850, 343] width 305 height 155
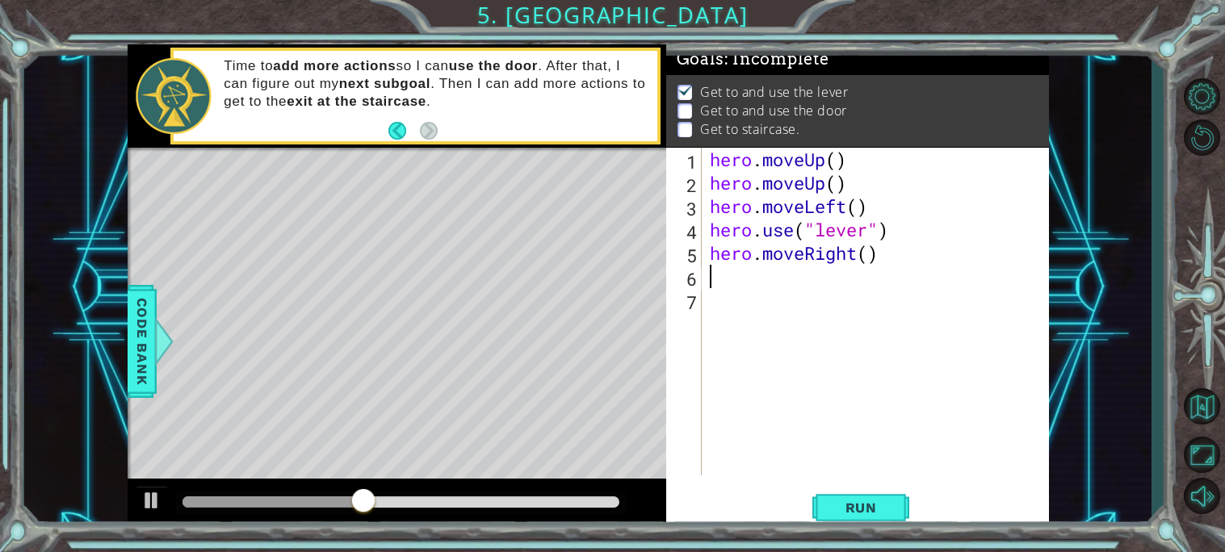
click at [868, 257] on div "hero . moveUp ( ) hero . moveUp ( ) hero . moveLeft ( ) hero . use ( "lever" ) …" at bounding box center [879, 335] width 346 height 375
type textarea "hero.moveRight(3)"
click at [806, 283] on div "hero . moveUp ( ) hero . moveUp ( ) hero . moveLeft ( ) hero . use ( "lever" ) …" at bounding box center [879, 335] width 346 height 375
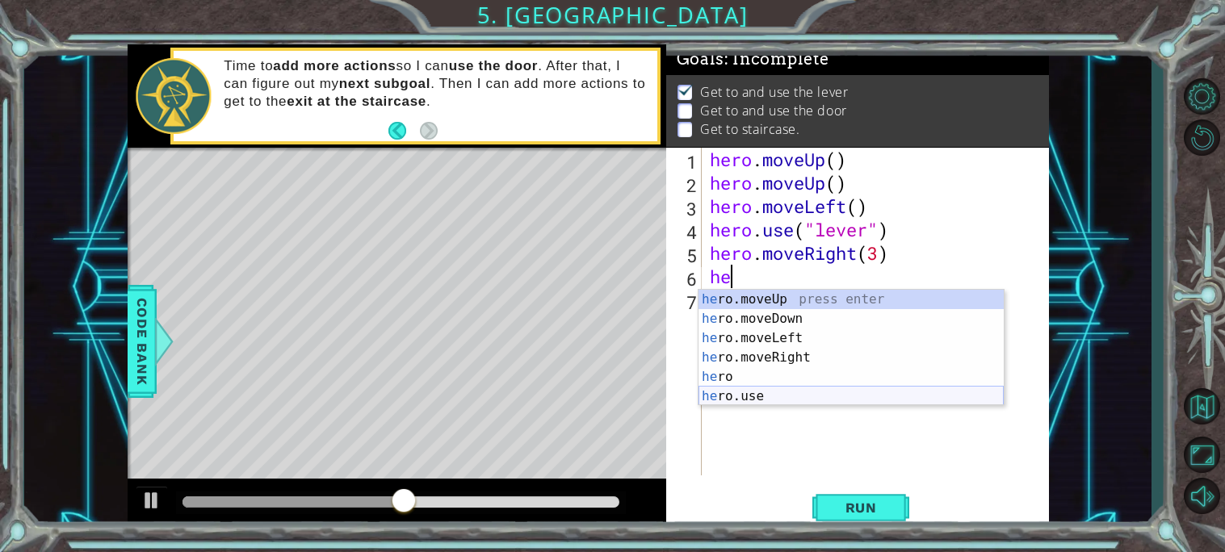
click at [761, 392] on div "he ro.moveUp press enter he ro.moveDown press enter he ro.moveLeft press enter …" at bounding box center [850, 367] width 305 height 155
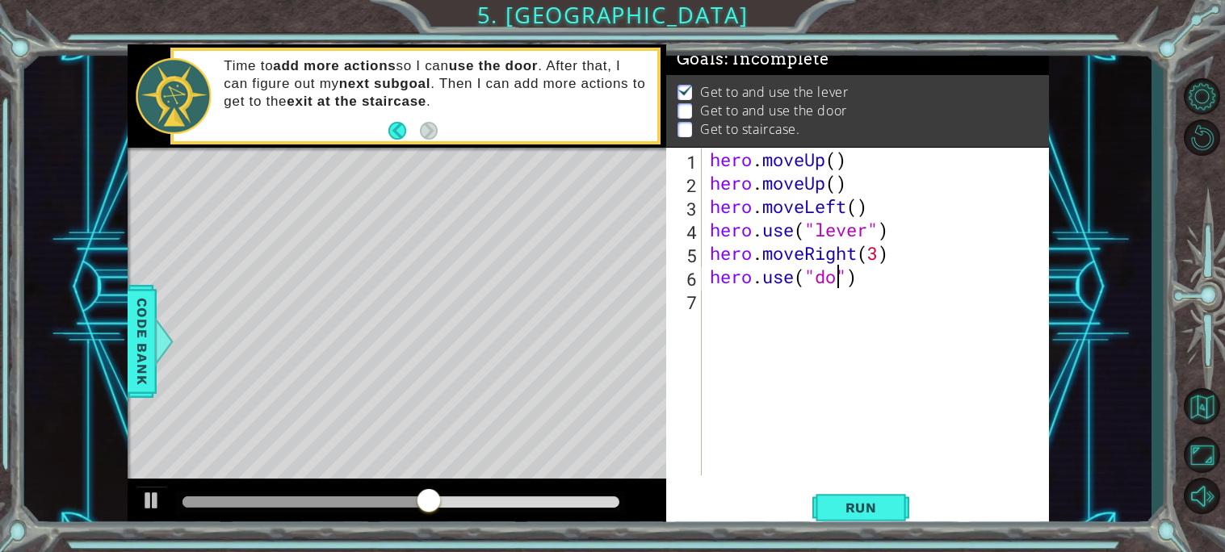
scroll to position [0, 6]
type textarea "hero.use("door")"
click at [800, 319] on div "hero . moveUp ( ) hero . moveUp ( ) hero . moveLeft ( ) hero . use ( "lever" ) …" at bounding box center [879, 335] width 346 height 375
type textarea "he"
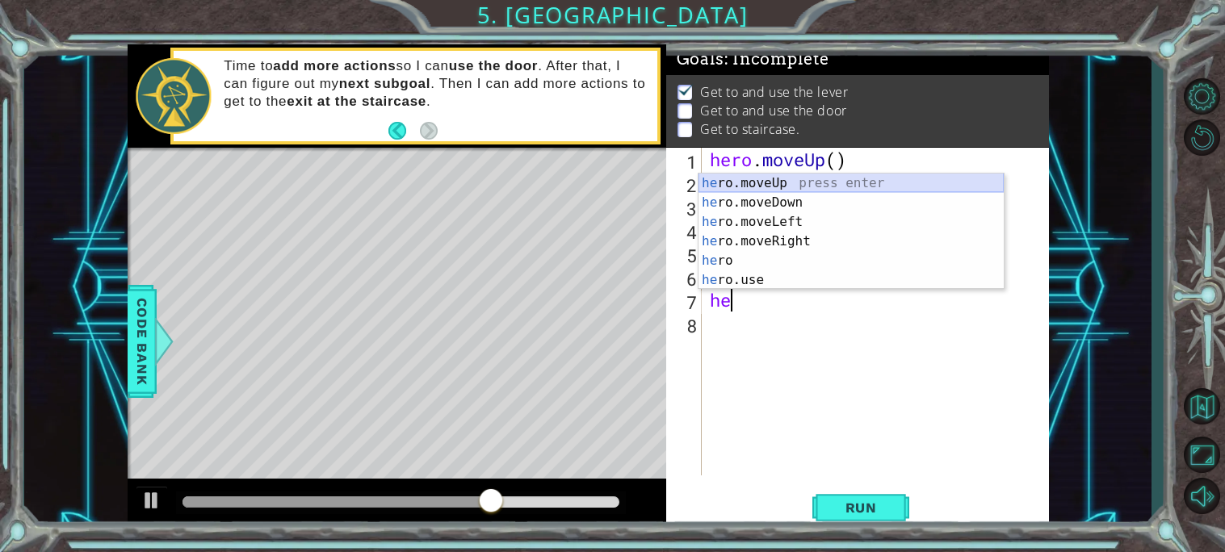
click at [747, 187] on div "he ro.moveUp press enter he ro.moveDown press enter he ro.moveLeft press enter …" at bounding box center [850, 251] width 305 height 155
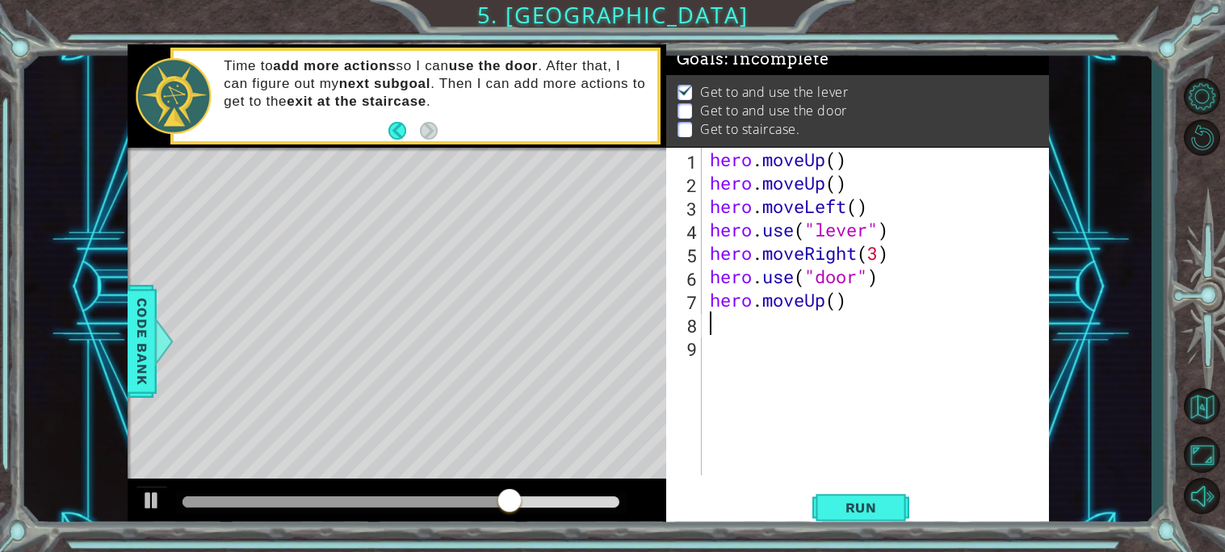
click at [837, 309] on div "hero . moveUp ( ) hero . moveUp ( ) hero . moveLeft ( ) hero . use ( "lever" ) …" at bounding box center [879, 335] width 346 height 375
type textarea "hero.moveUp(2)"
click at [806, 331] on div "hero . moveUp ( ) hero . moveUp ( ) hero . moveLeft ( ) hero . use ( "lever" ) …" at bounding box center [879, 335] width 346 height 375
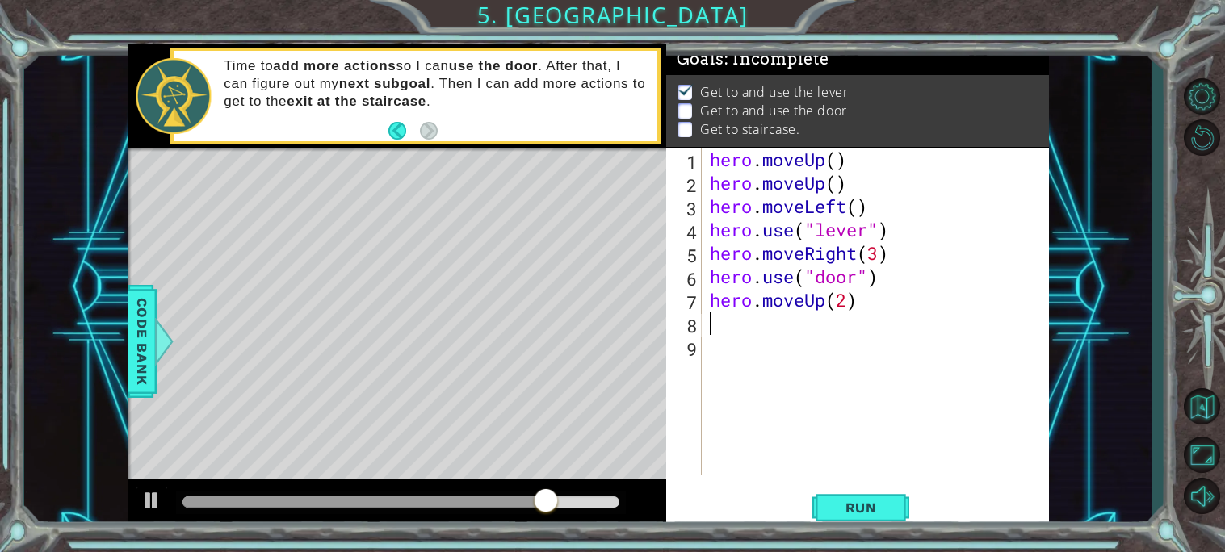
type textarea "he"
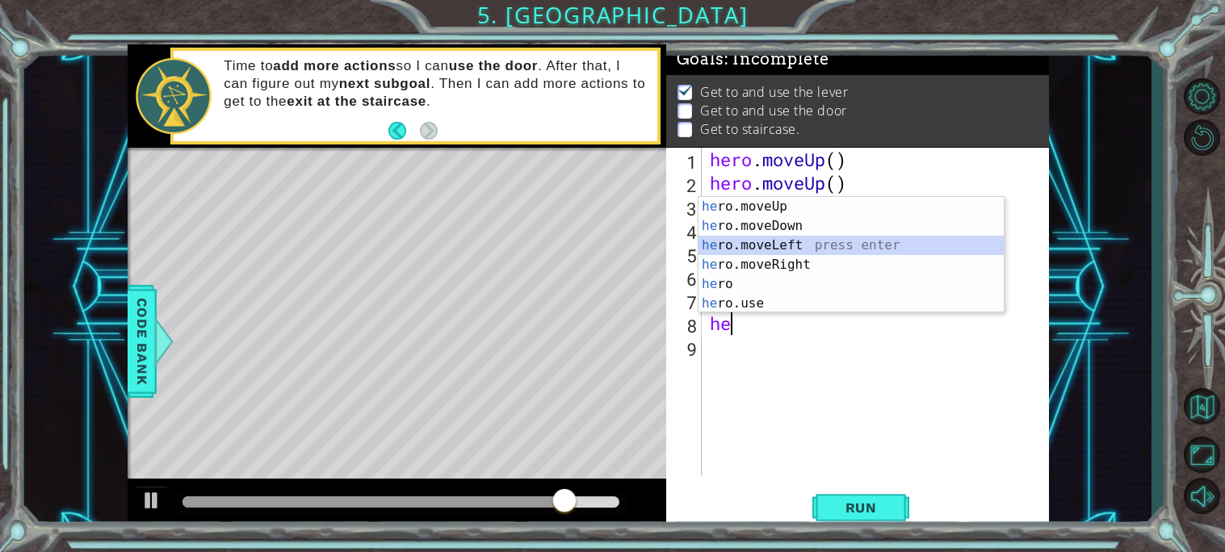
click at [795, 254] on div "he ro.moveUp press enter he ro.moveDown press enter he ro.moveLeft press enter …" at bounding box center [850, 274] width 305 height 155
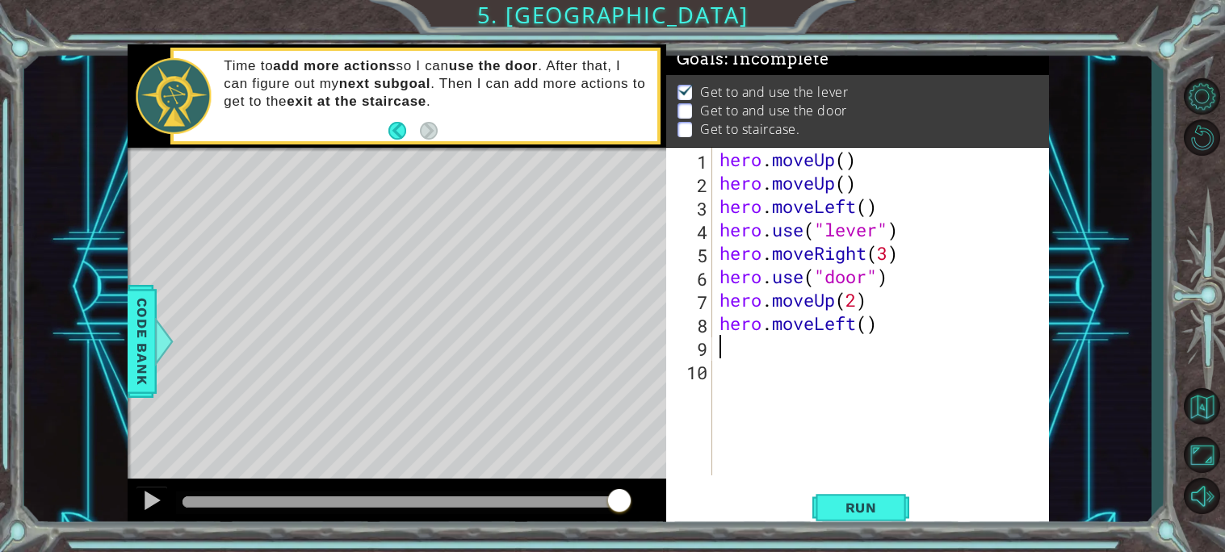
click at [867, 329] on div "hero . moveUp ( ) hero . moveUp ( ) hero . moveLeft ( ) hero . use ( "lever" ) …" at bounding box center [884, 335] width 337 height 375
type textarea "hero.moveLeft(3)"
click at [767, 363] on div "hero . moveUp ( ) hero . moveUp ( ) hero . moveLeft ( ) hero . use ( "lever" ) …" at bounding box center [884, 335] width 337 height 375
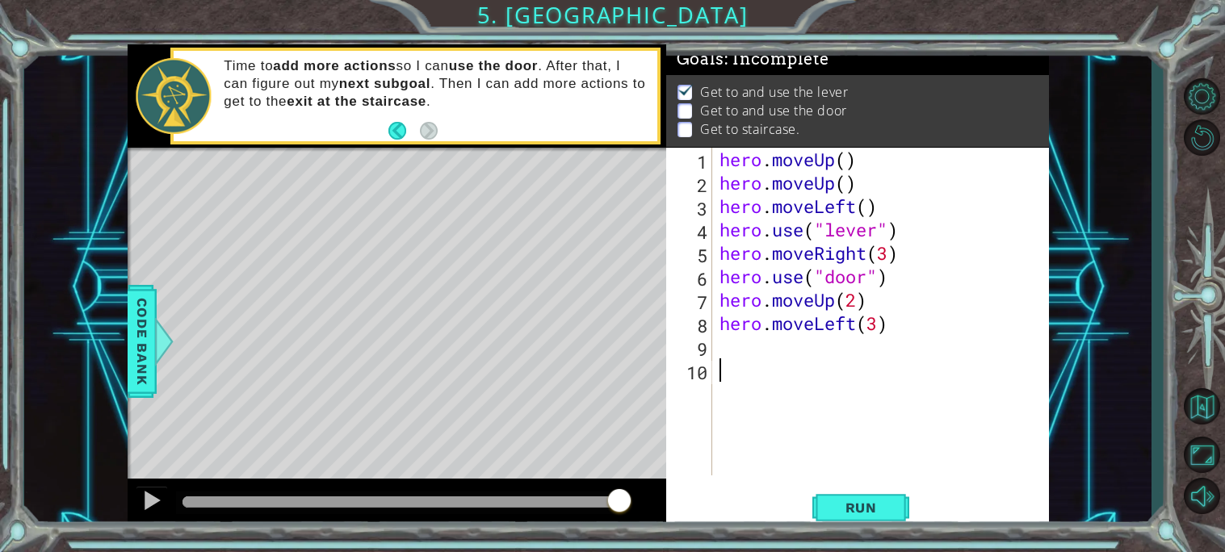
click at [755, 352] on div "hero . moveUp ( ) hero . moveUp ( ) hero . moveLeft ( ) hero . use ( "lever" ) …" at bounding box center [884, 335] width 337 height 375
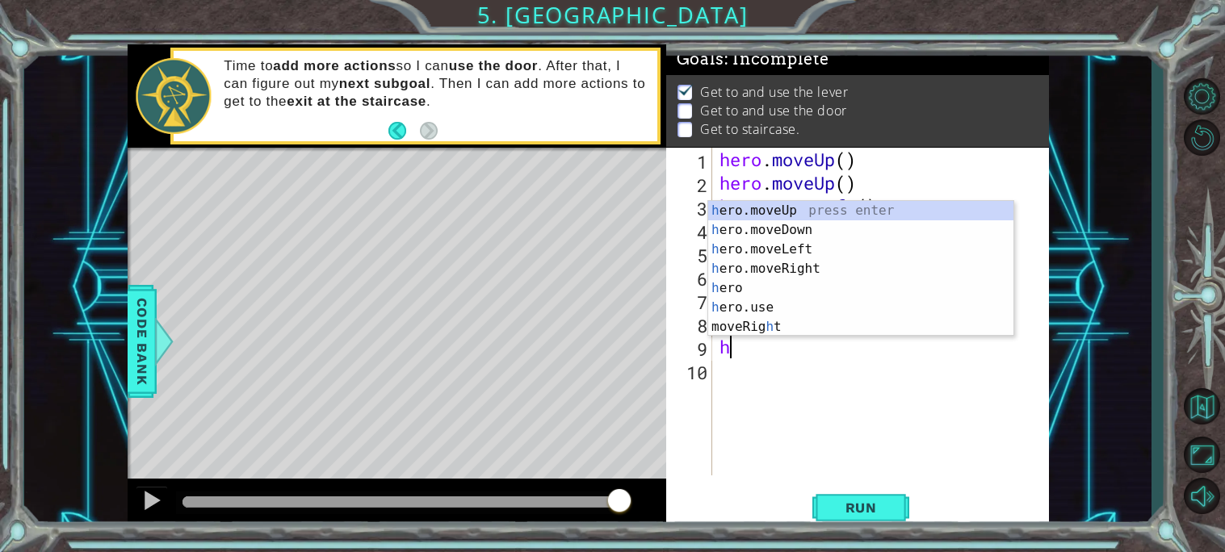
type textarea "he"
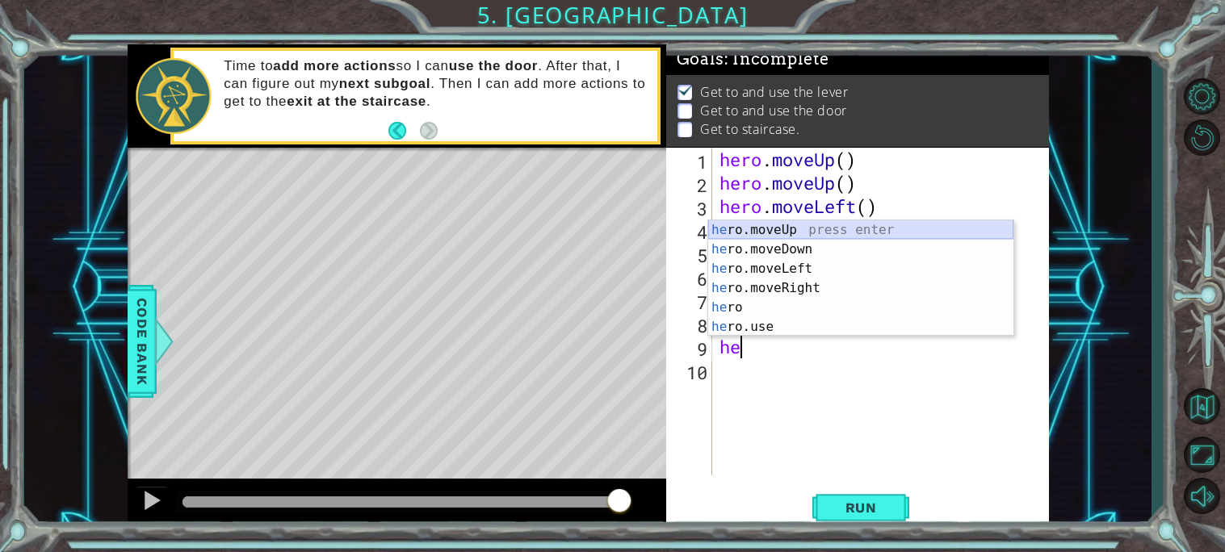
click at [765, 228] on div "he ro.moveUp press enter he ro.moveDown press enter he ro.moveLeft press enter …" at bounding box center [860, 297] width 305 height 155
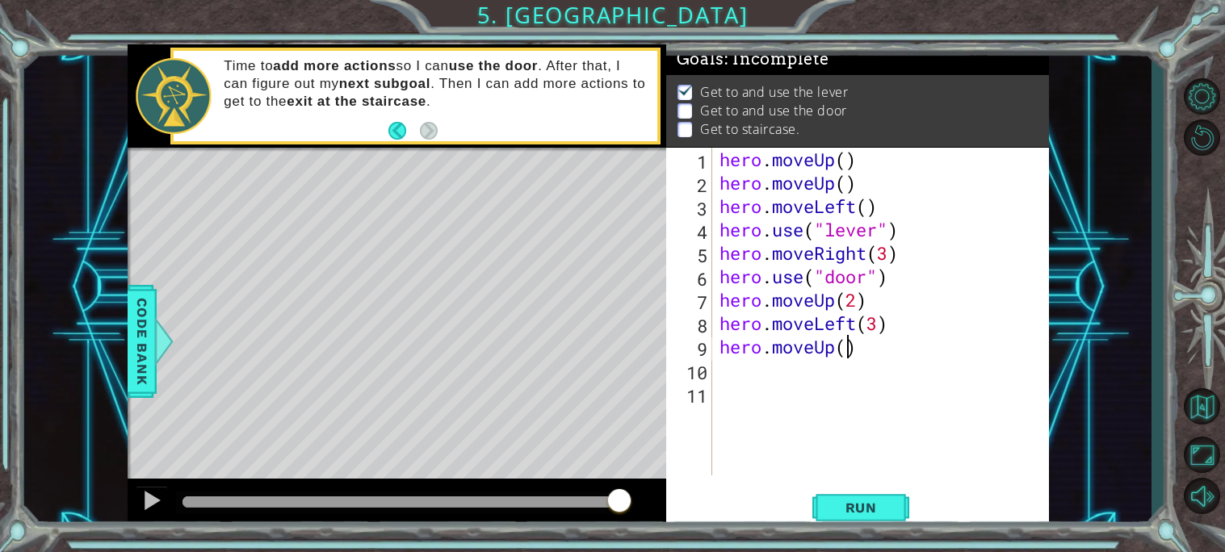
click at [842, 351] on div "hero . moveUp ( ) hero . moveUp ( ) hero . moveLeft ( ) hero . use ( "lever" ) …" at bounding box center [884, 335] width 337 height 375
type textarea "hero.moveUp(1)"
click at [861, 505] on span "Run" at bounding box center [861, 508] width 64 height 16
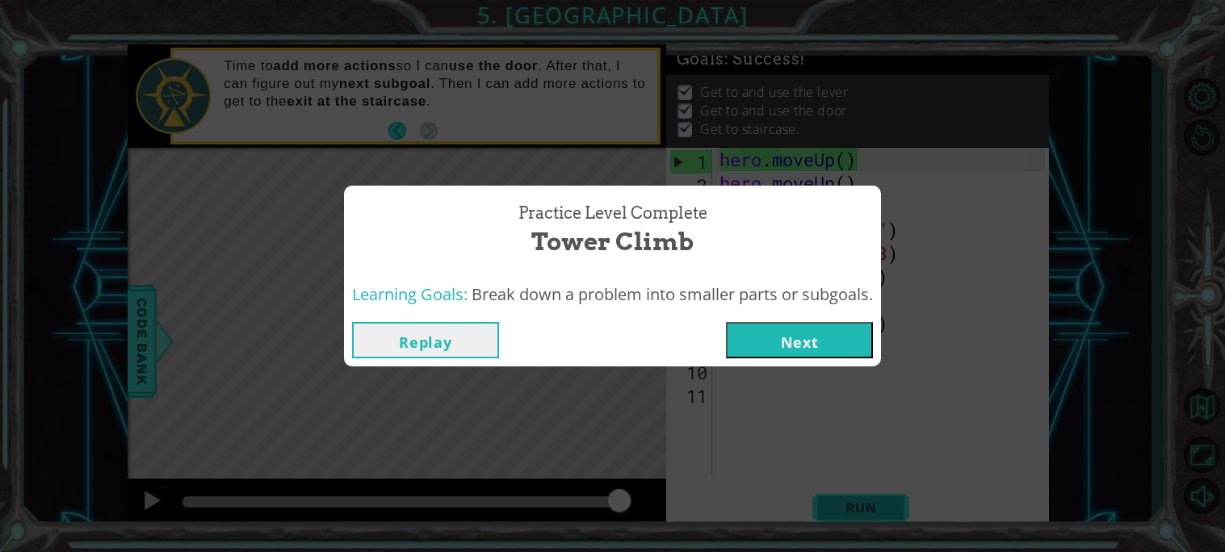
click at [861, 505] on div "Practice Level Complete Tower Climb Learning Goals: Break down a problem into s…" at bounding box center [612, 276] width 1225 height 552
